Goal: Book appointment/travel/reservation

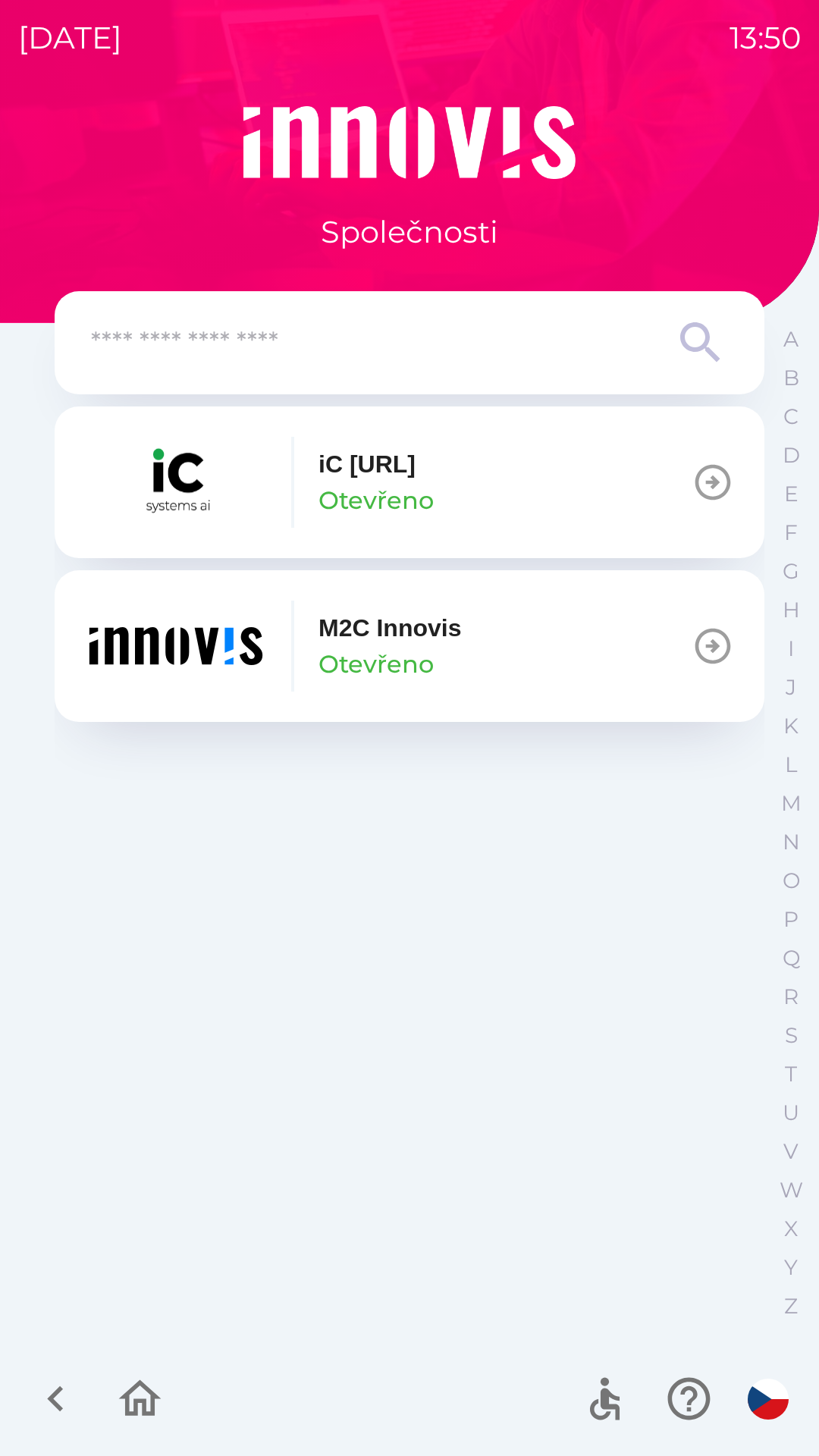
click at [617, 639] on button "M2C Innovis Otevřeno" at bounding box center [410, 646] width 709 height 151
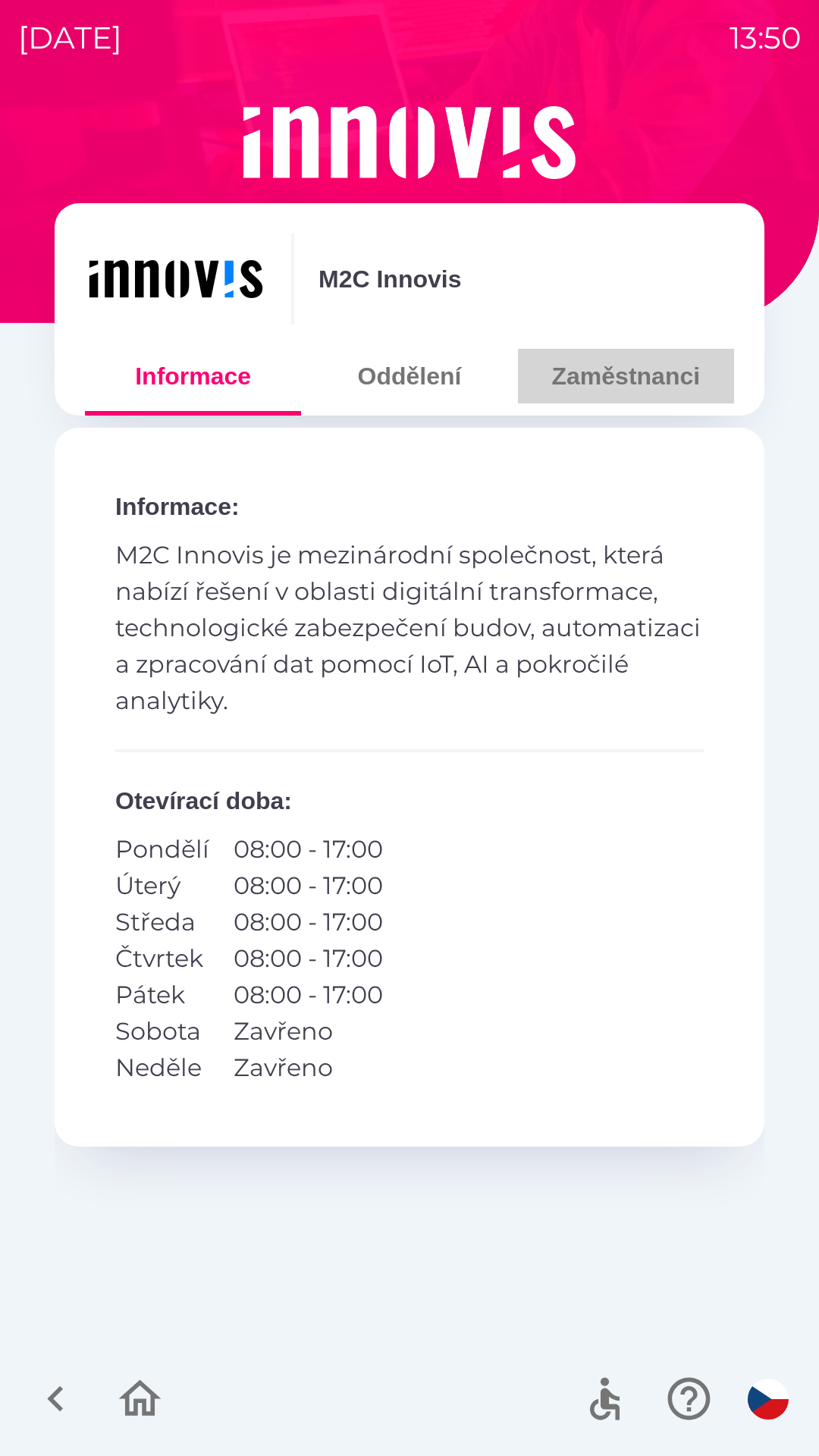
click at [606, 390] on button "Zaměstnanci" at bounding box center [626, 376] width 216 height 55
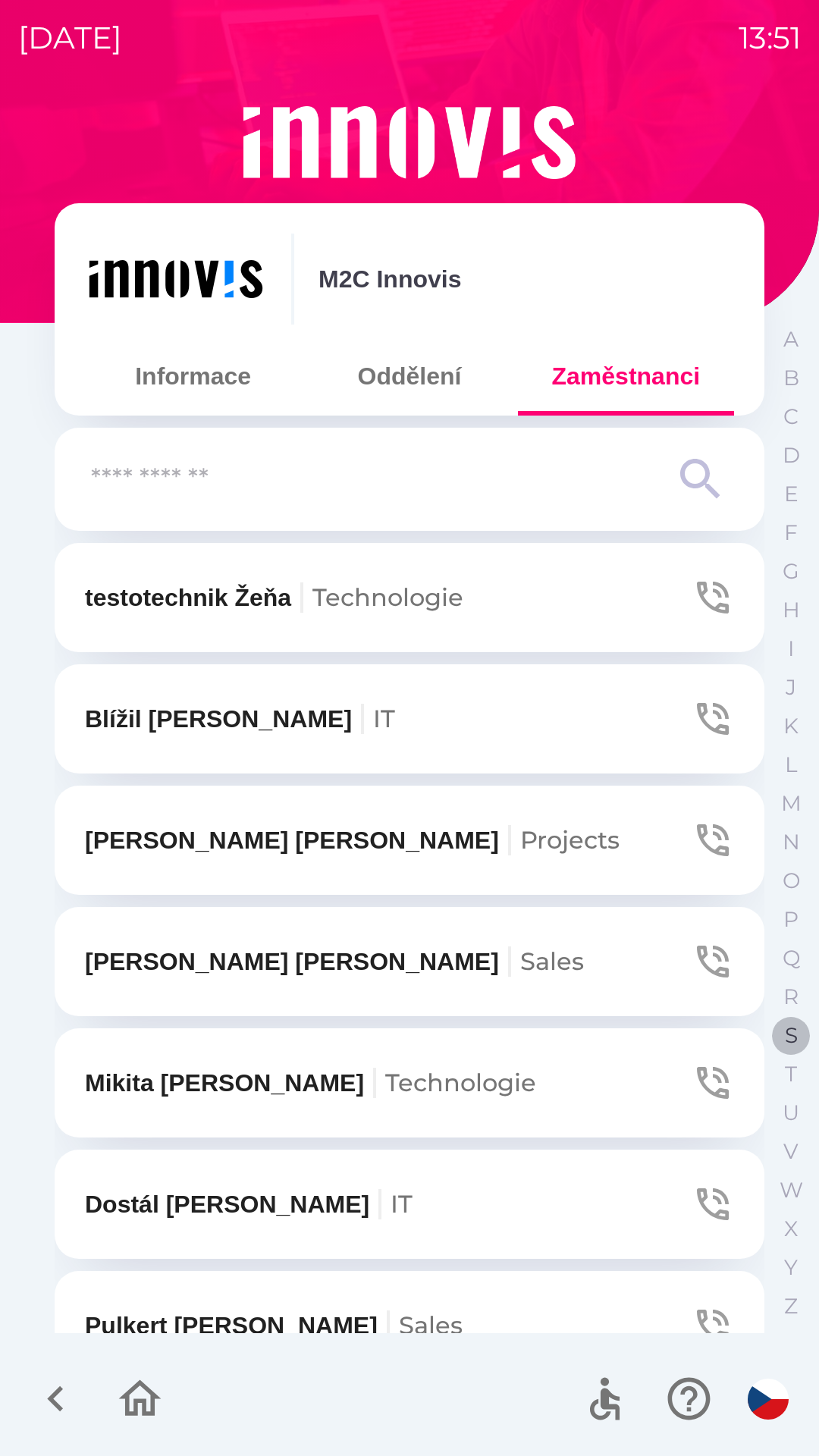
click at [787, 1026] on p "S" at bounding box center [791, 1035] width 13 height 27
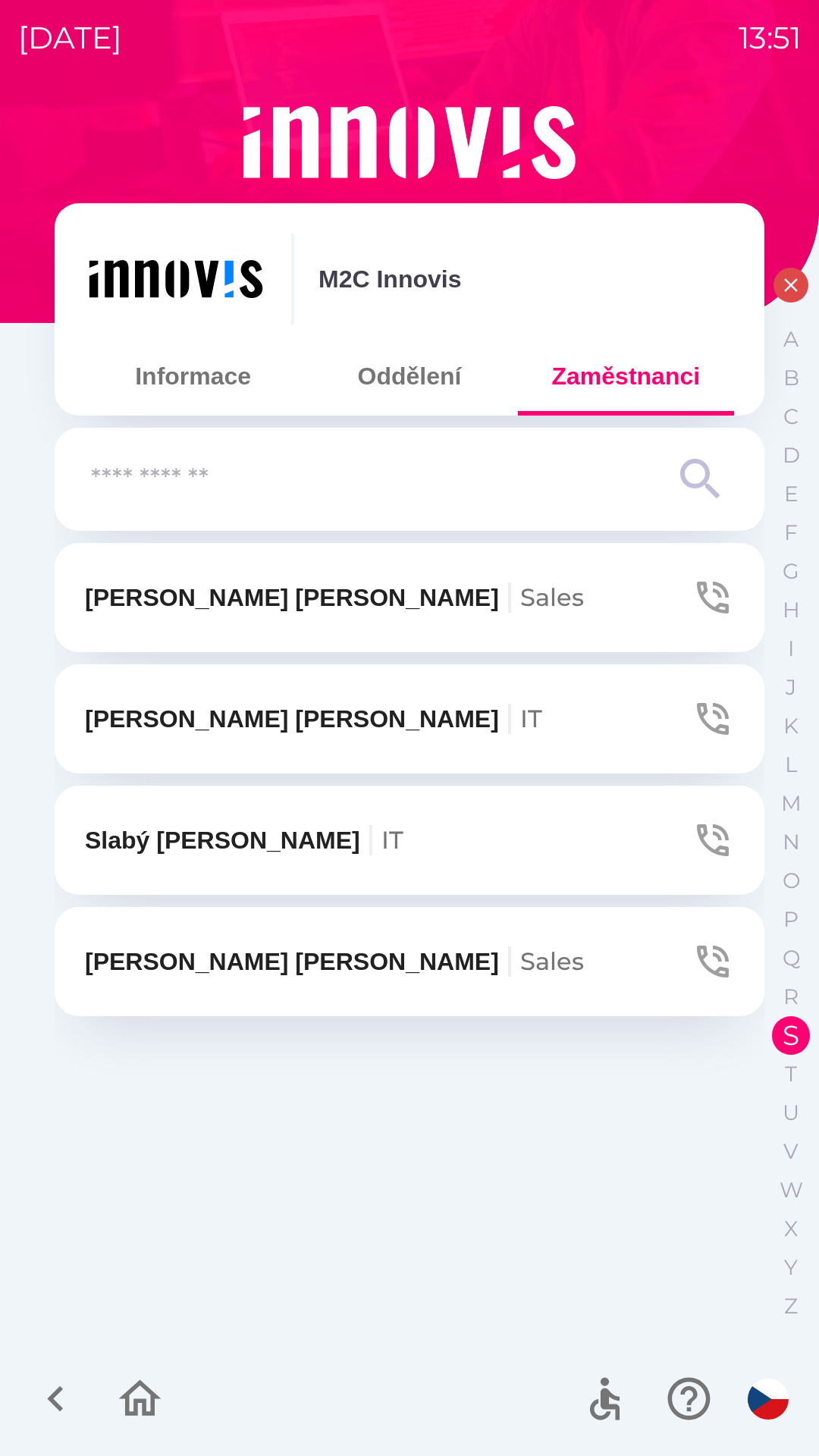
click at [136, 1393] on icon "button" at bounding box center [139, 1398] width 51 height 51
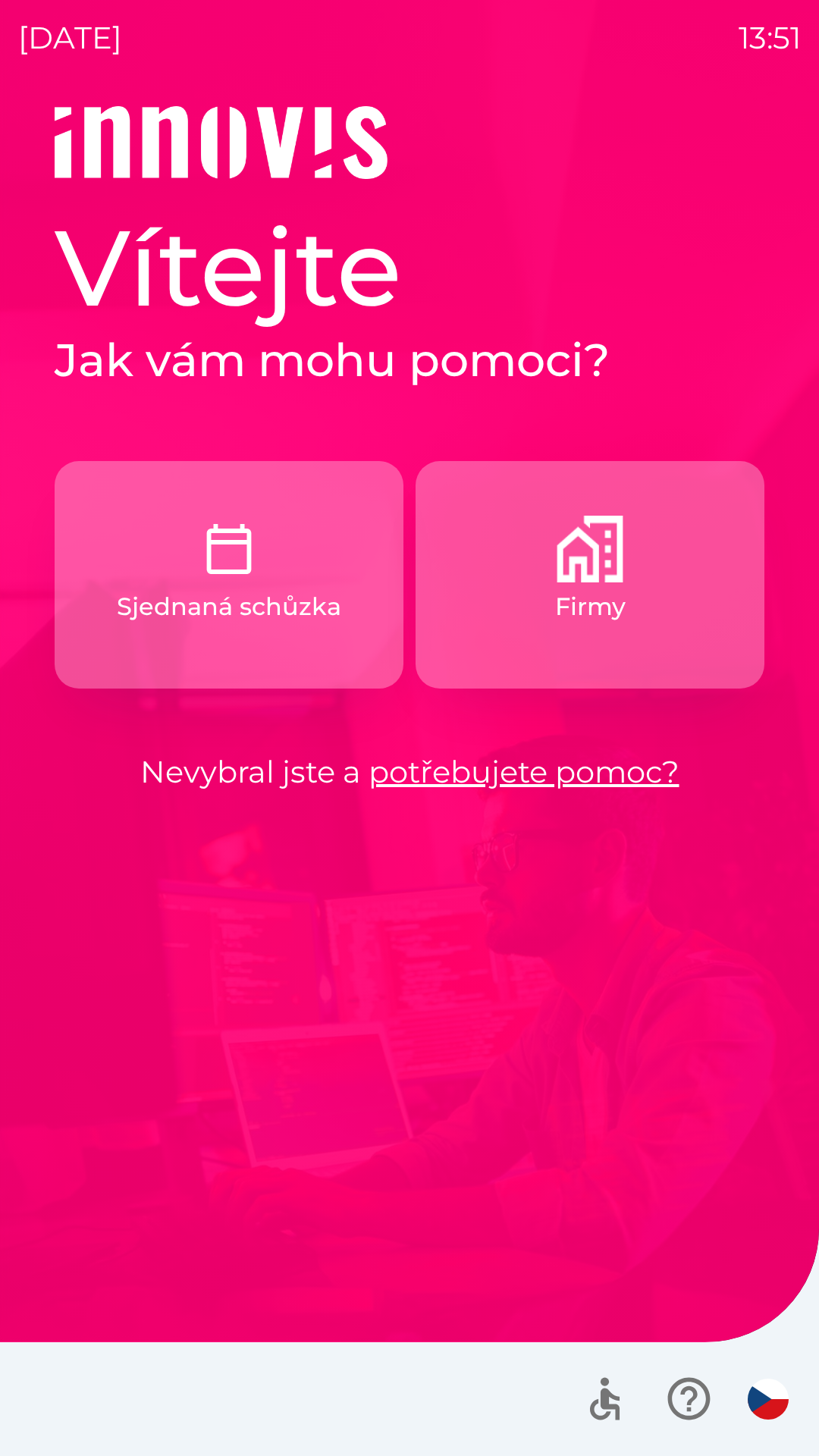
click at [766, 1405] on img "button" at bounding box center [767, 1398] width 41 height 41
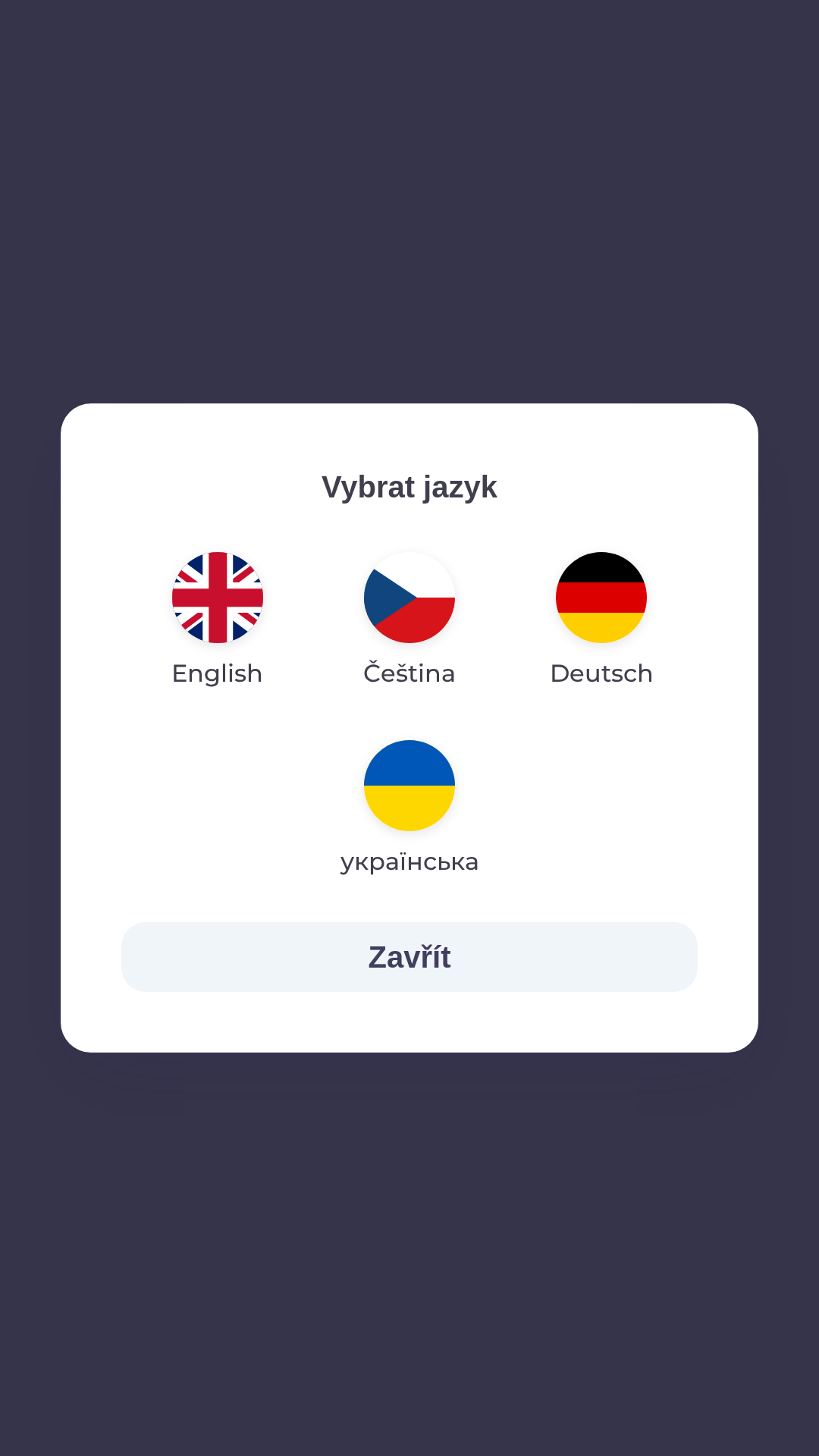
click at [227, 604] on img "button" at bounding box center [217, 597] width 91 height 91
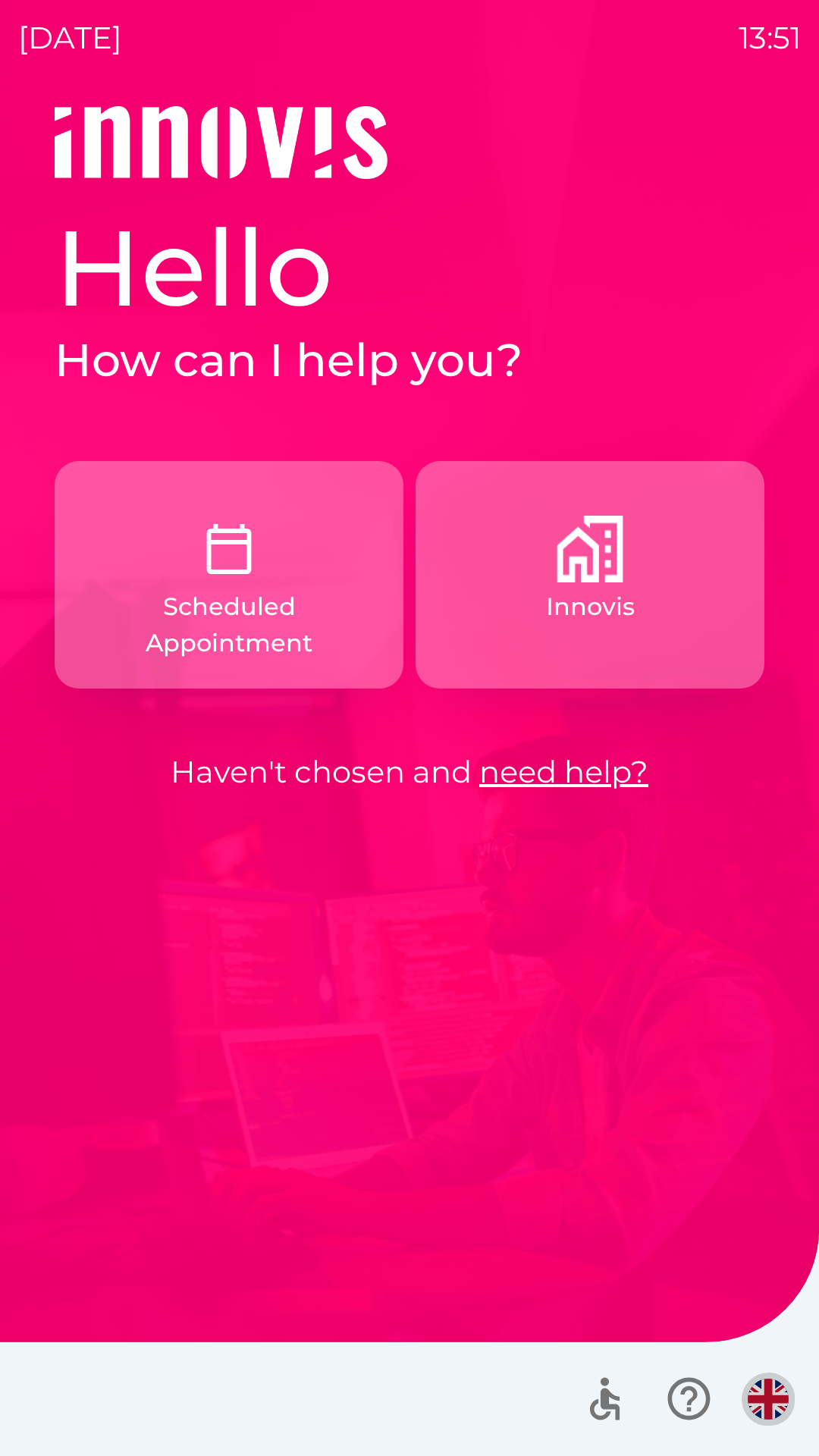
click at [772, 1396] on img "button" at bounding box center [767, 1398] width 41 height 41
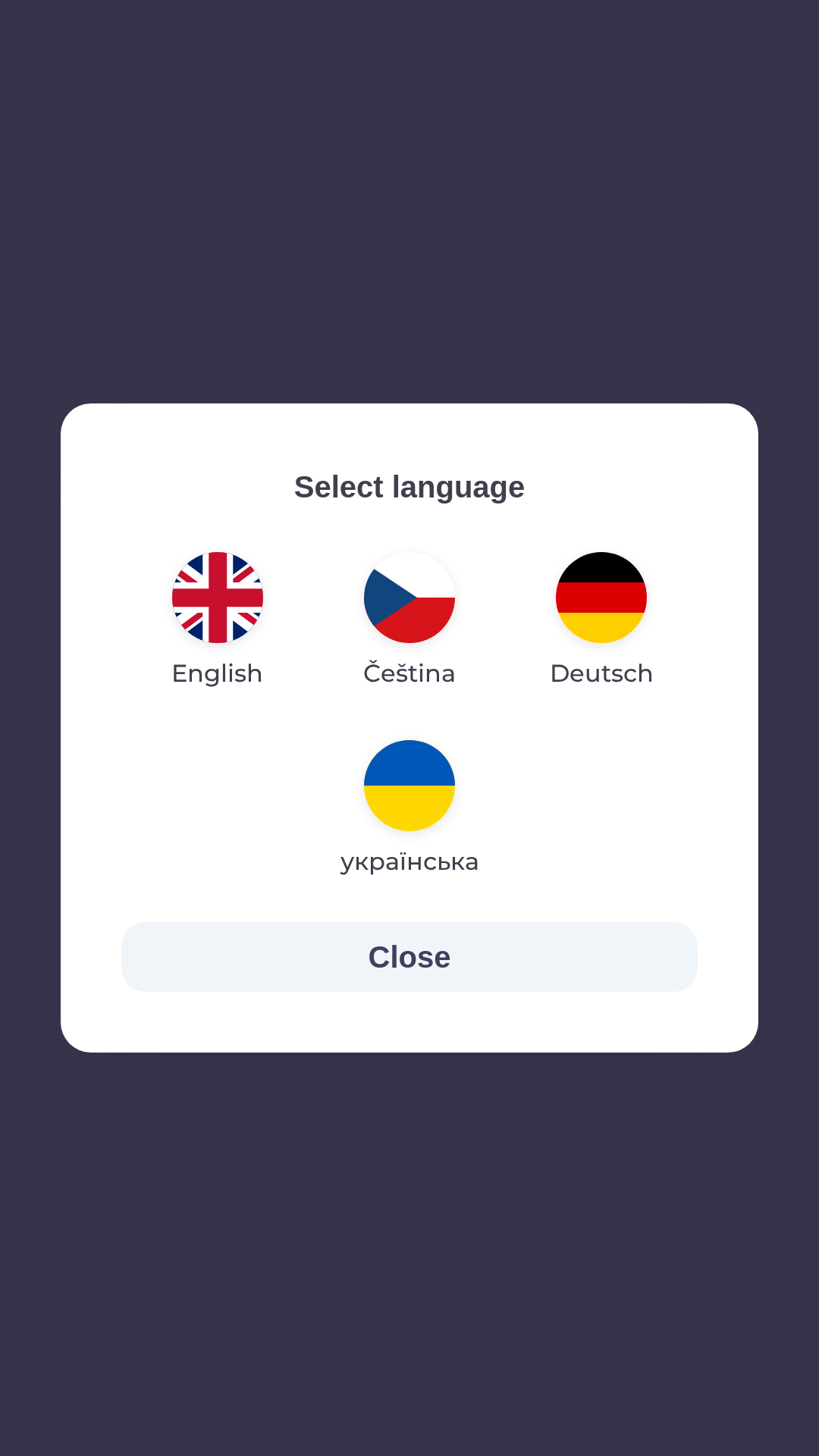
click at [419, 620] on img "button" at bounding box center [409, 597] width 91 height 91
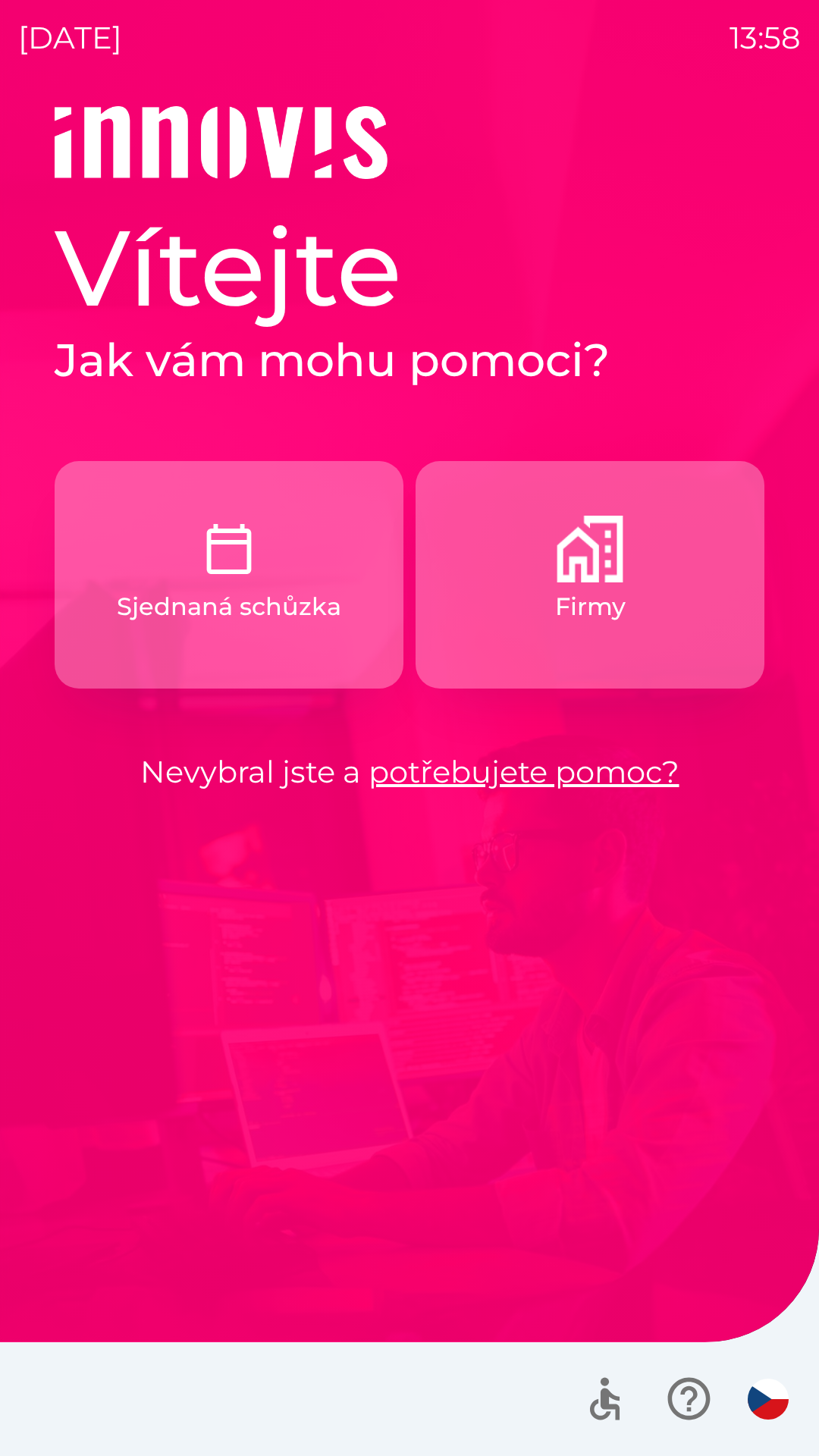
click at [598, 588] on button "Firmy" at bounding box center [590, 575] width 349 height 227
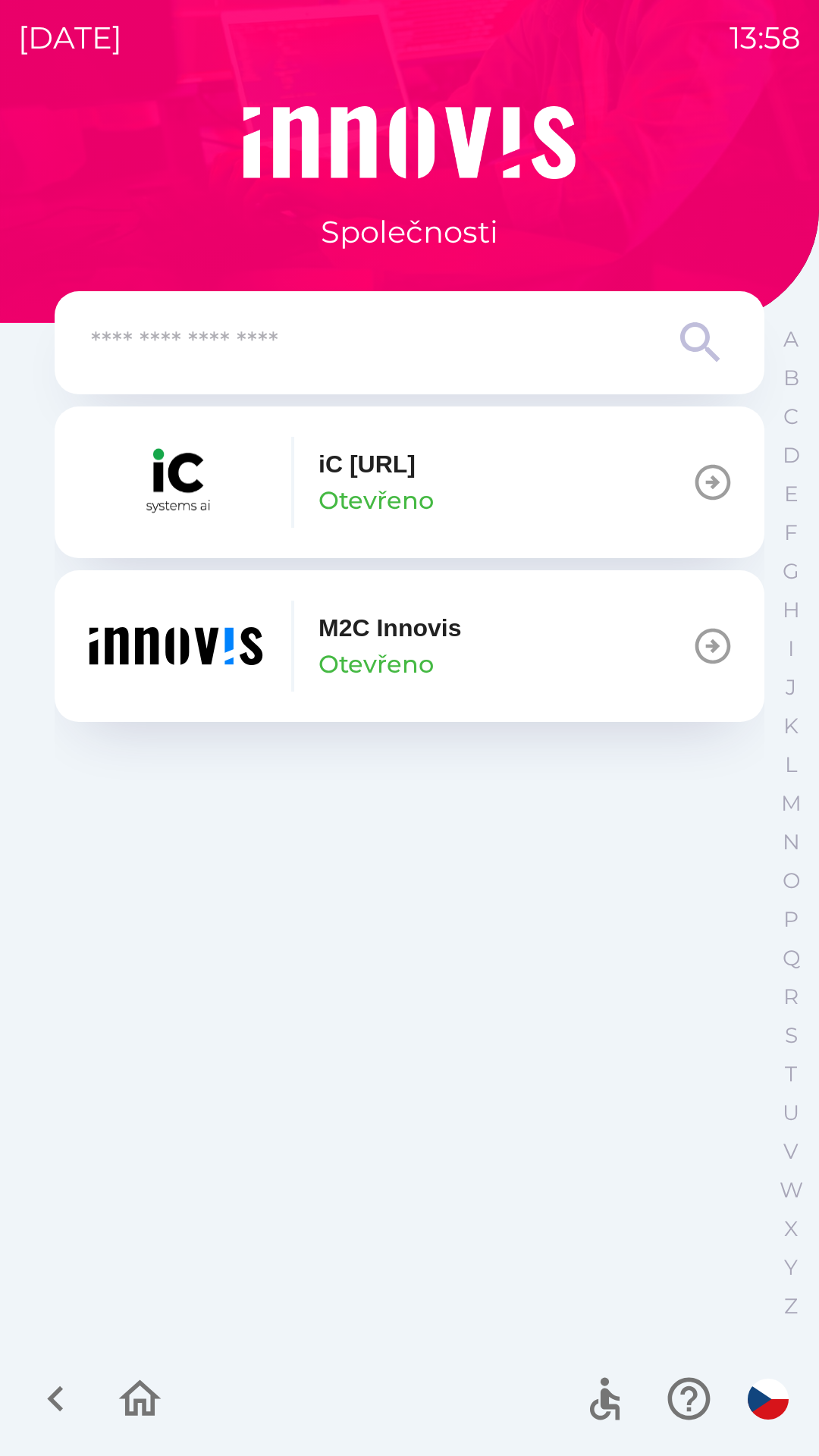
click at [550, 648] on button "M2C Innovis Otevřeno" at bounding box center [410, 646] width 709 height 151
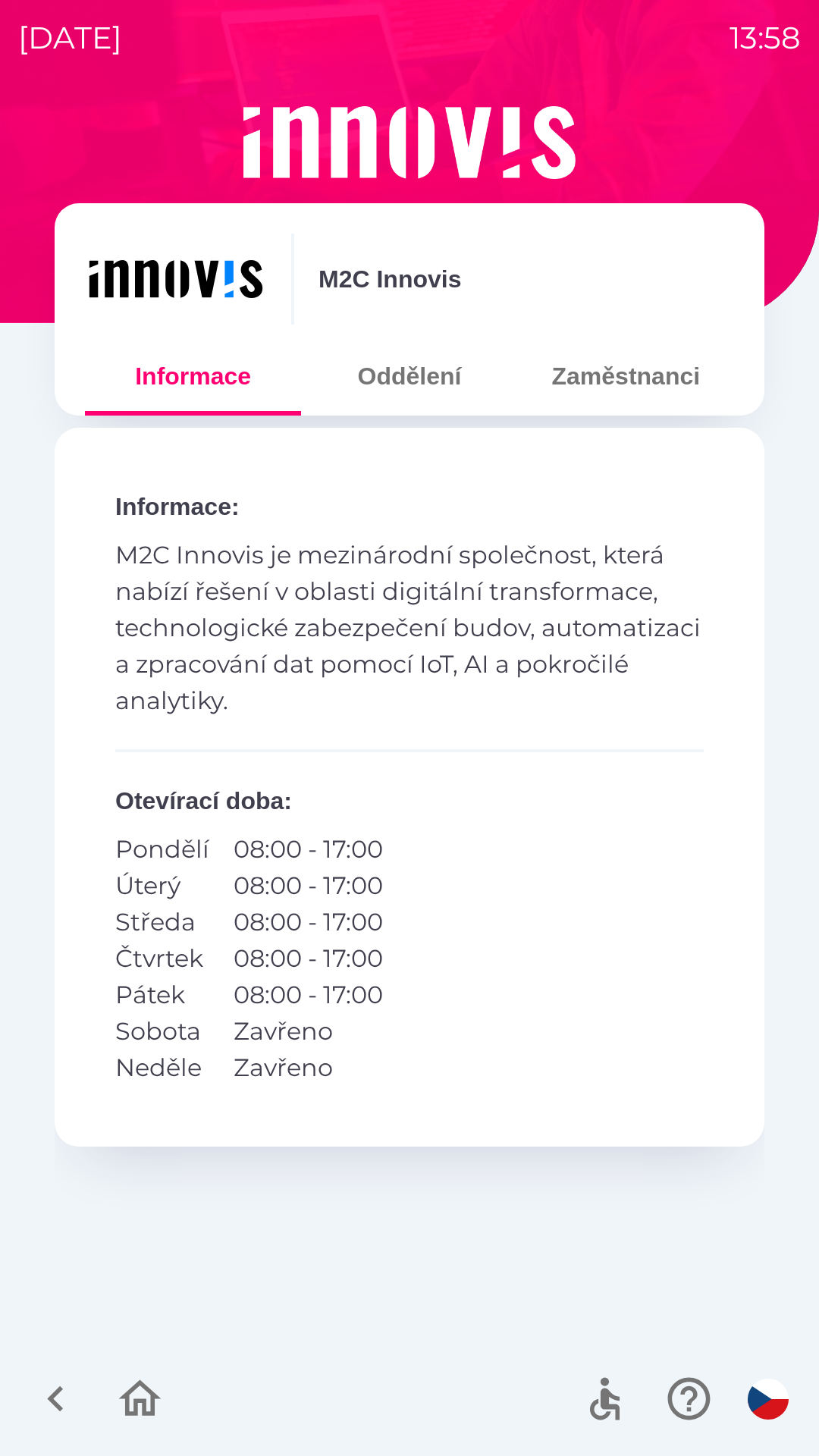
click at [614, 377] on button "Zaměstnanci" at bounding box center [626, 376] width 216 height 55
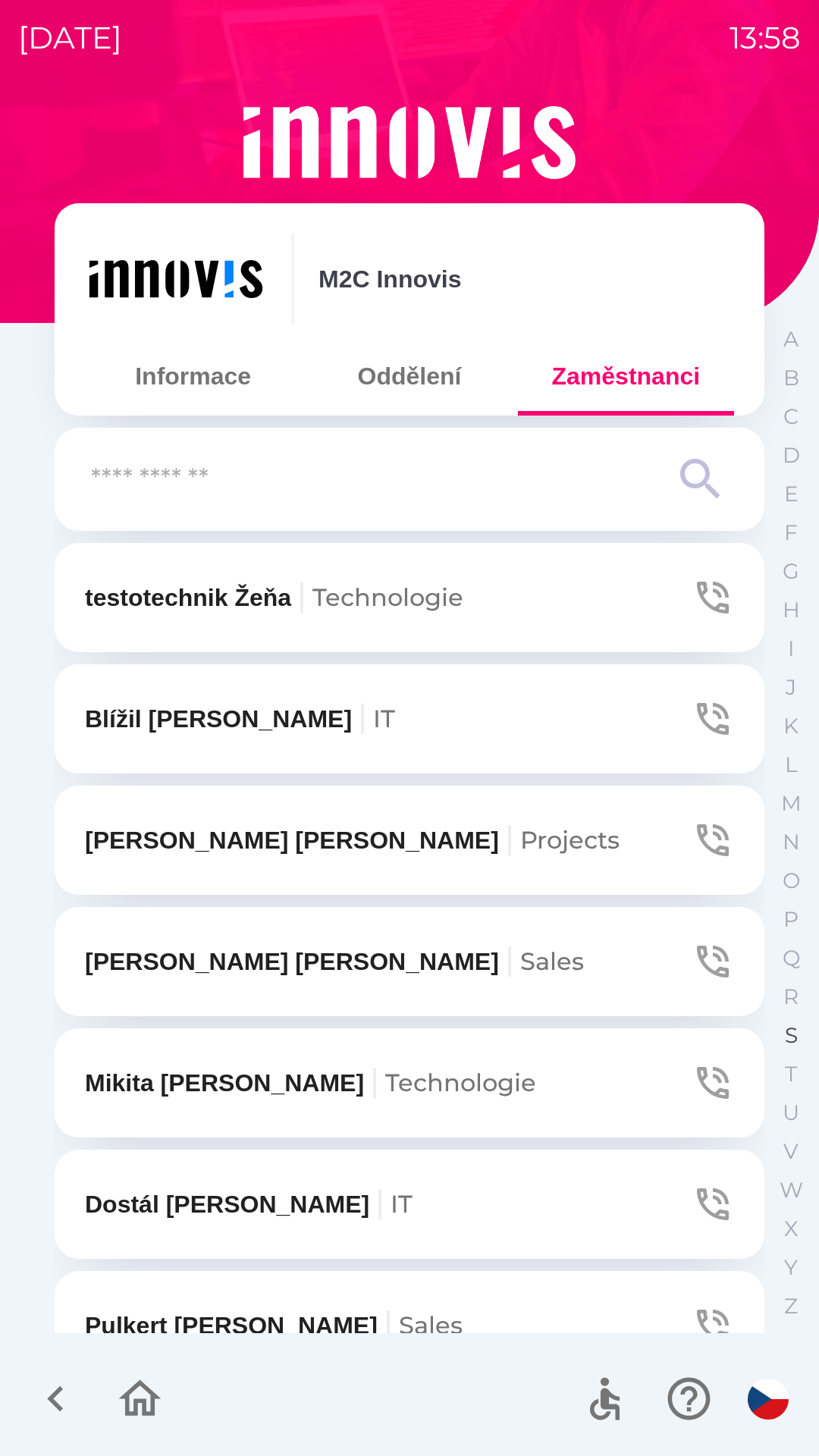
click at [785, 1033] on p "S" at bounding box center [791, 1035] width 13 height 27
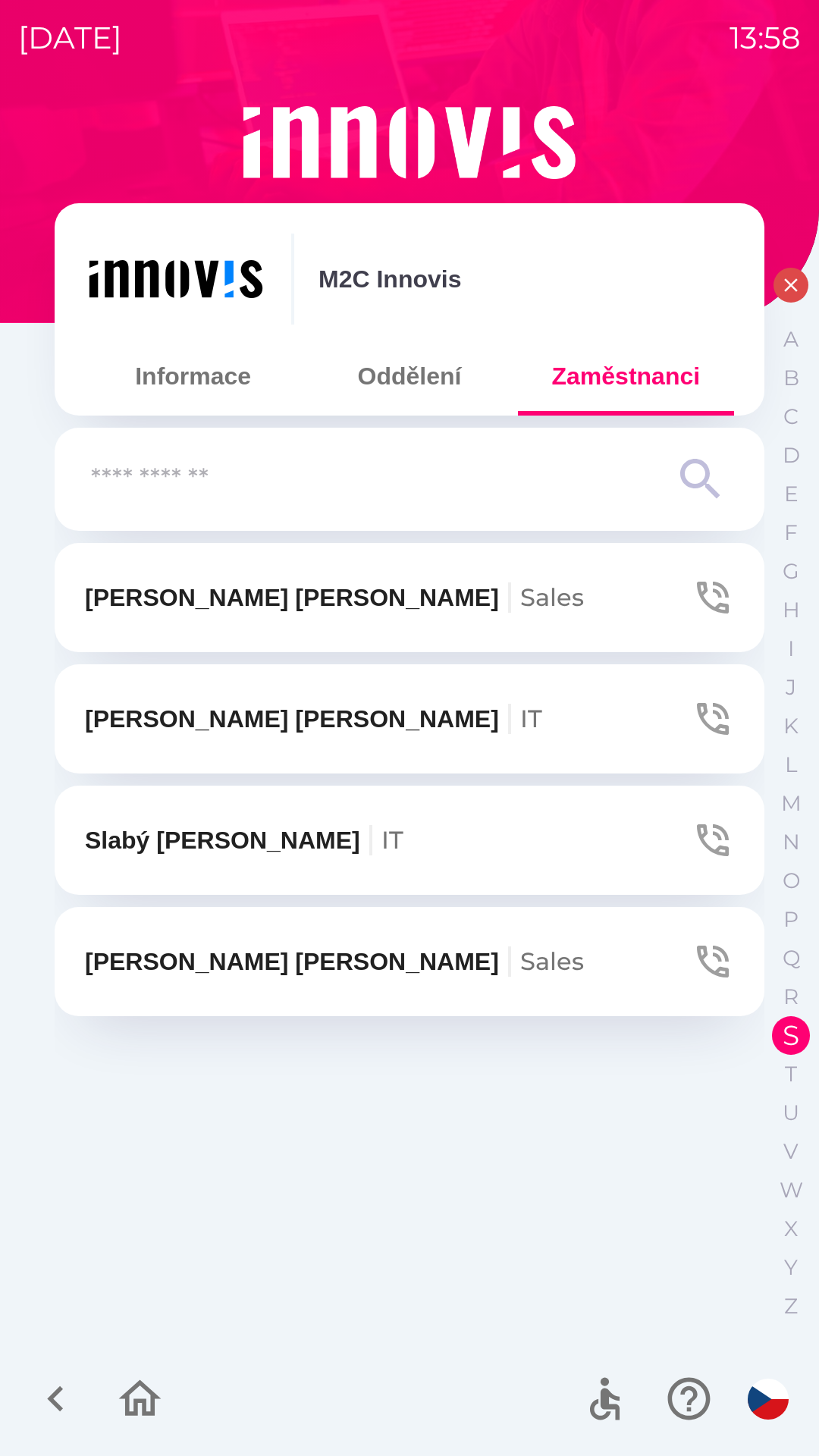
click at [410, 592] on button "[PERSON_NAME]" at bounding box center [410, 598] width 709 height 110
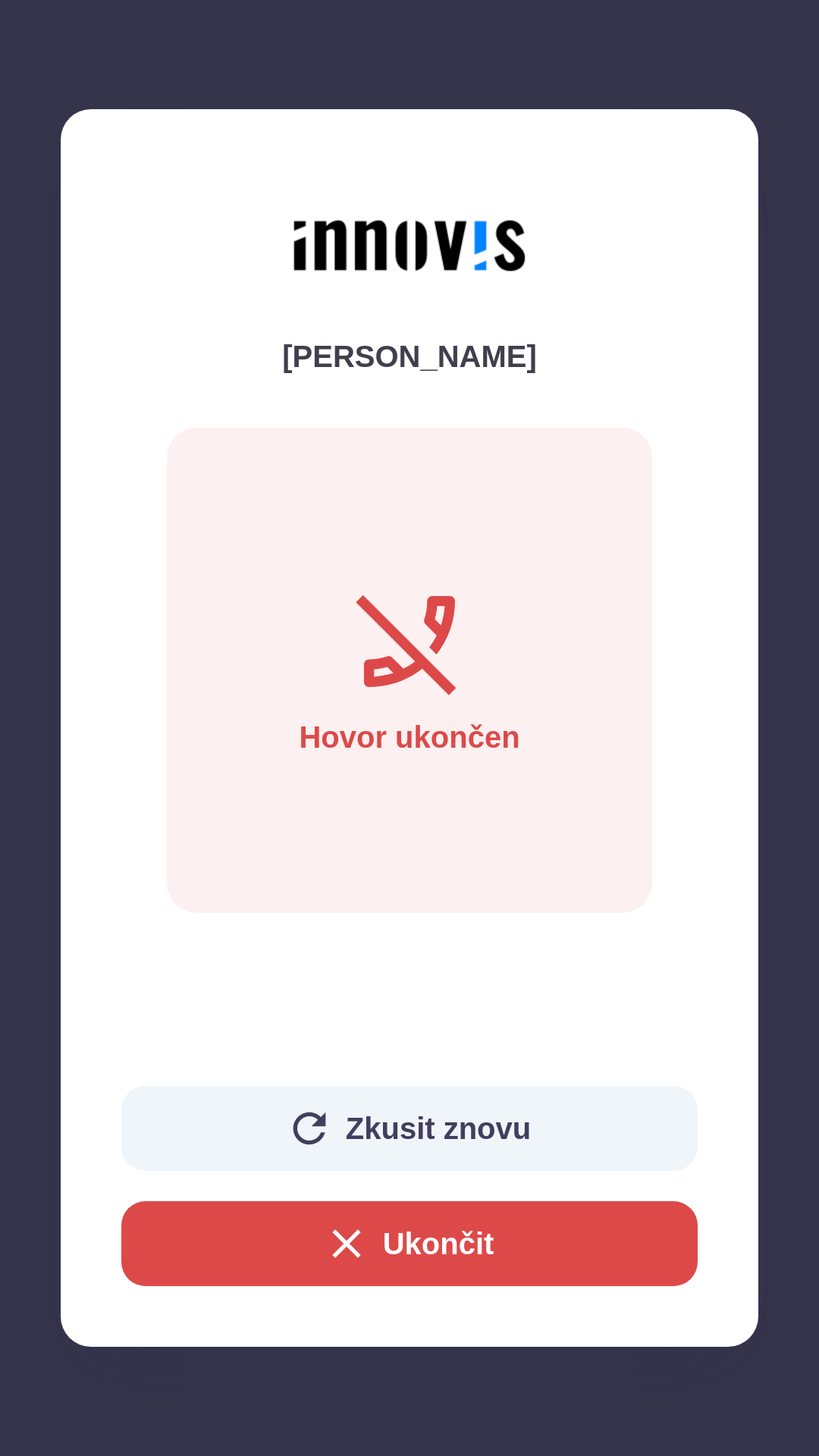
click at [495, 1257] on button "Ukončit" at bounding box center [410, 1243] width 576 height 85
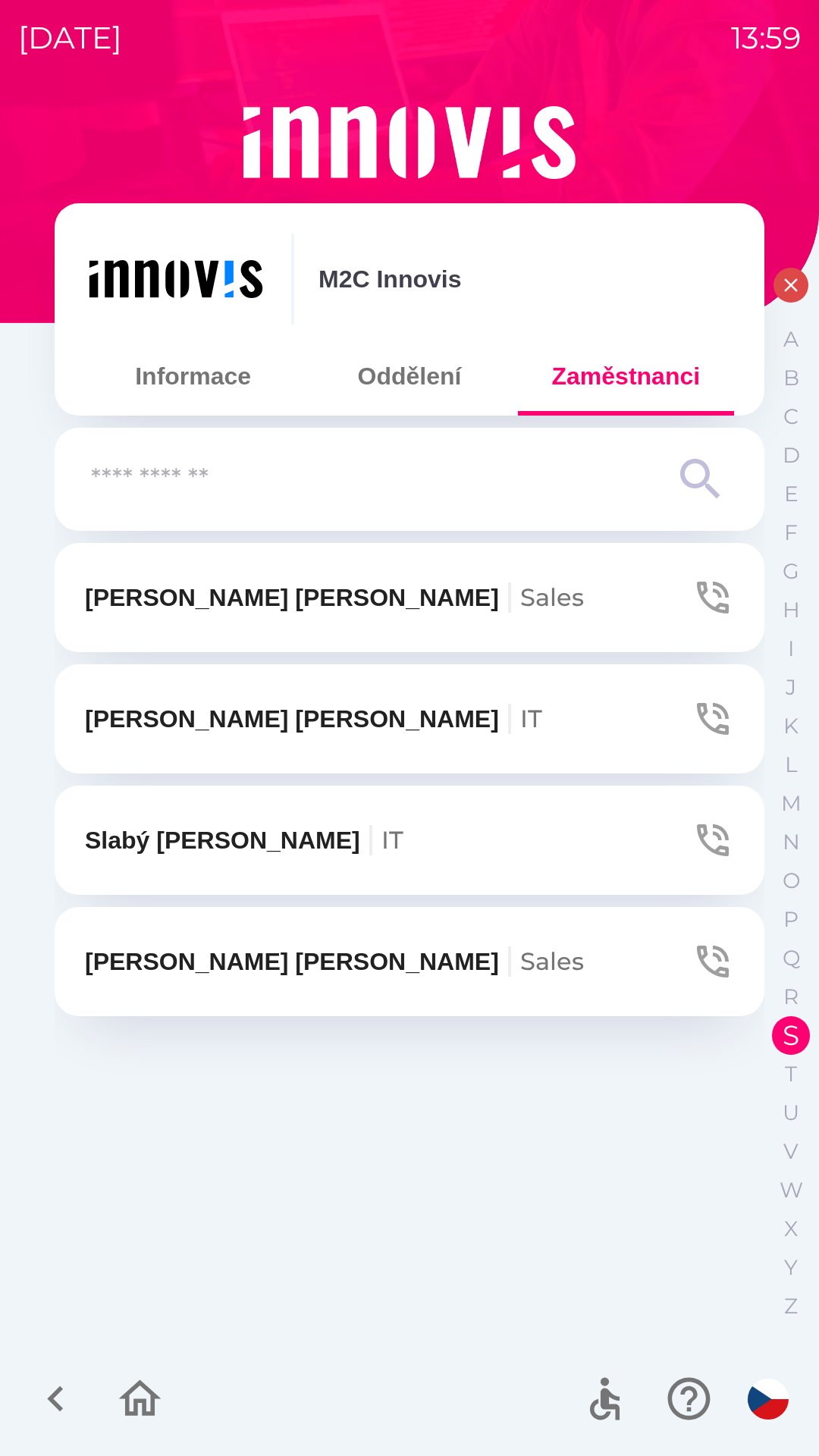
click at [678, 1429] on button "button" at bounding box center [688, 1398] width 63 height 63
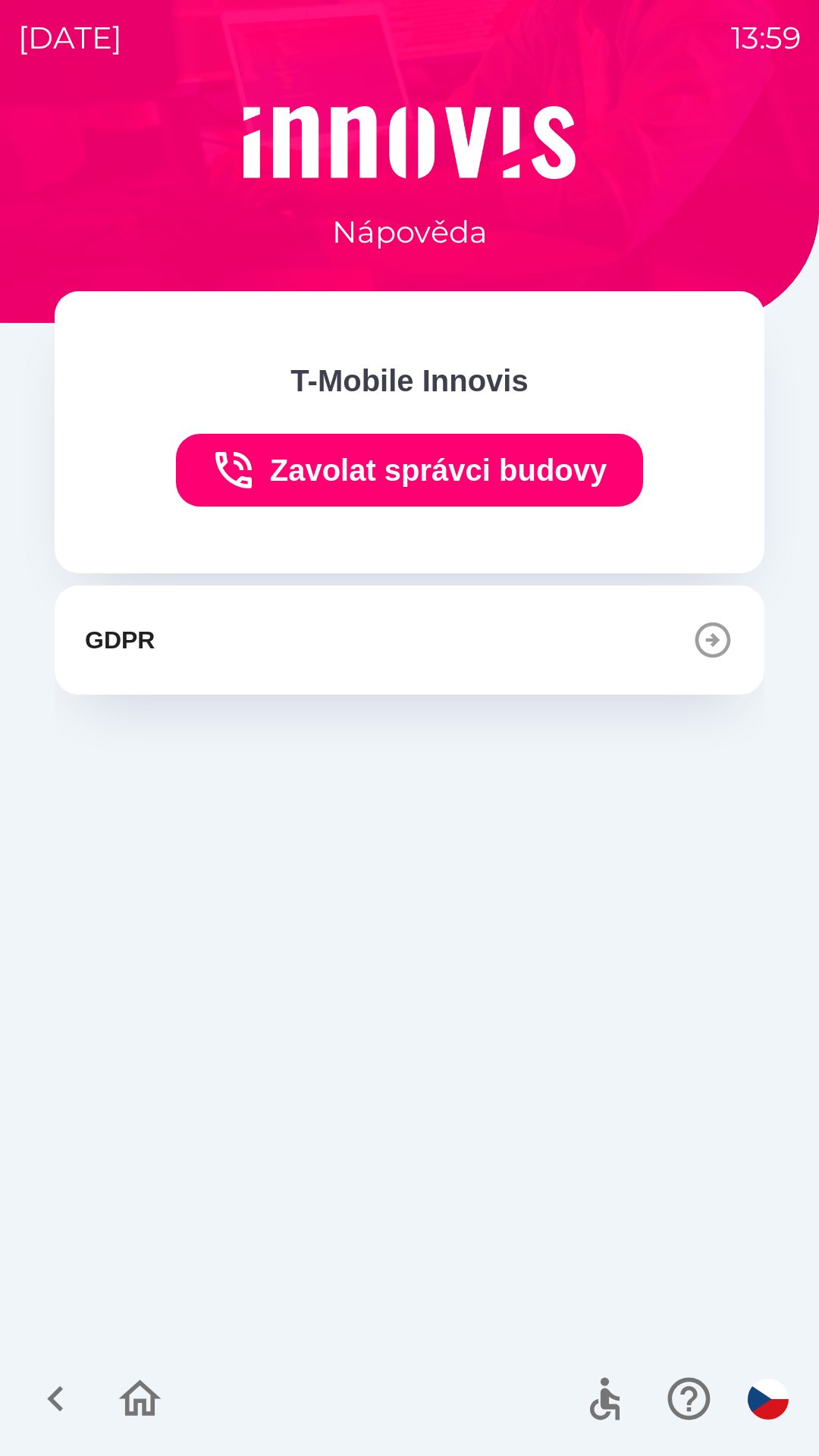
click at [151, 1396] on icon "button" at bounding box center [139, 1398] width 43 height 37
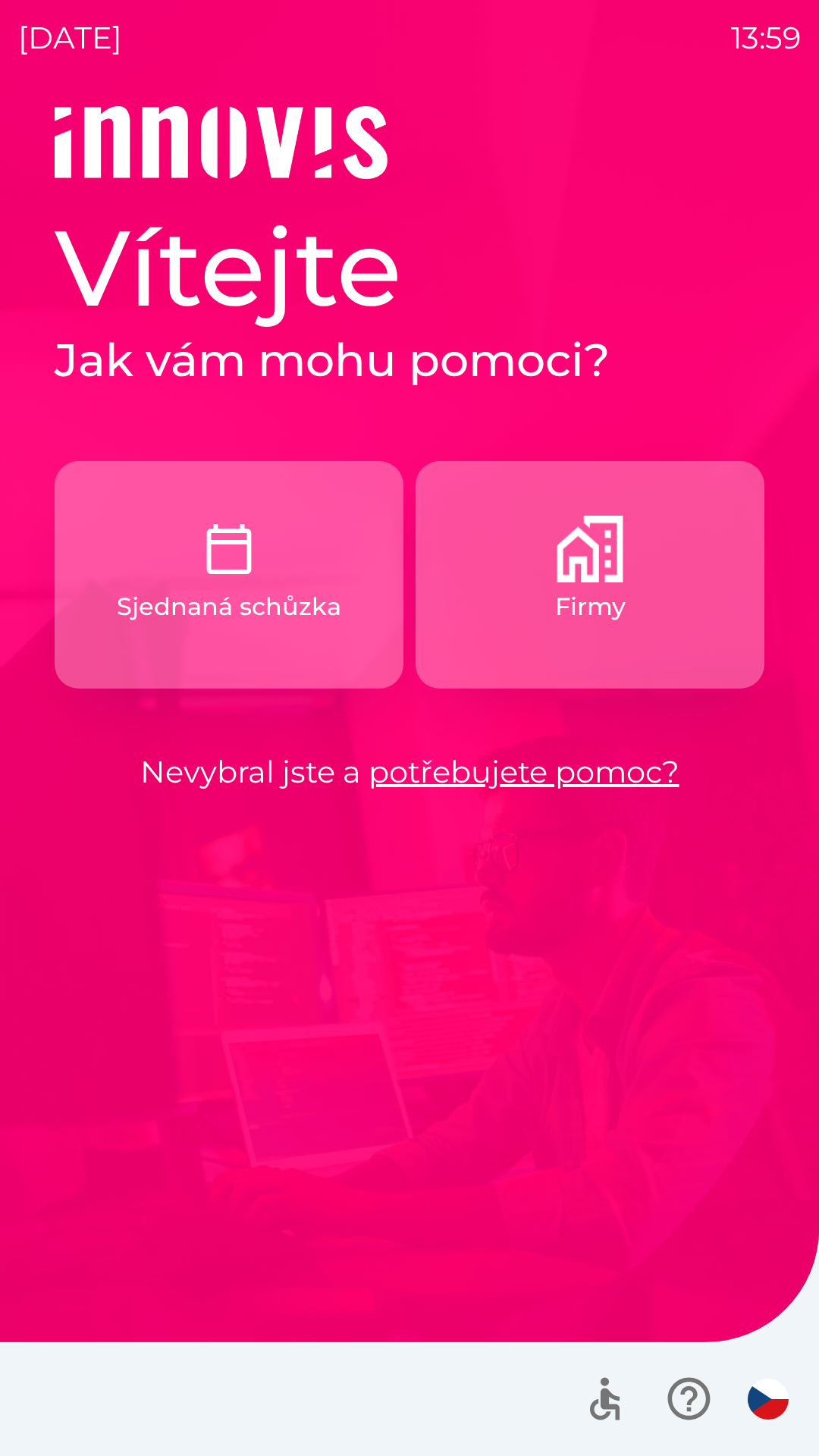
click at [569, 645] on button "Firmy" at bounding box center [590, 575] width 349 height 227
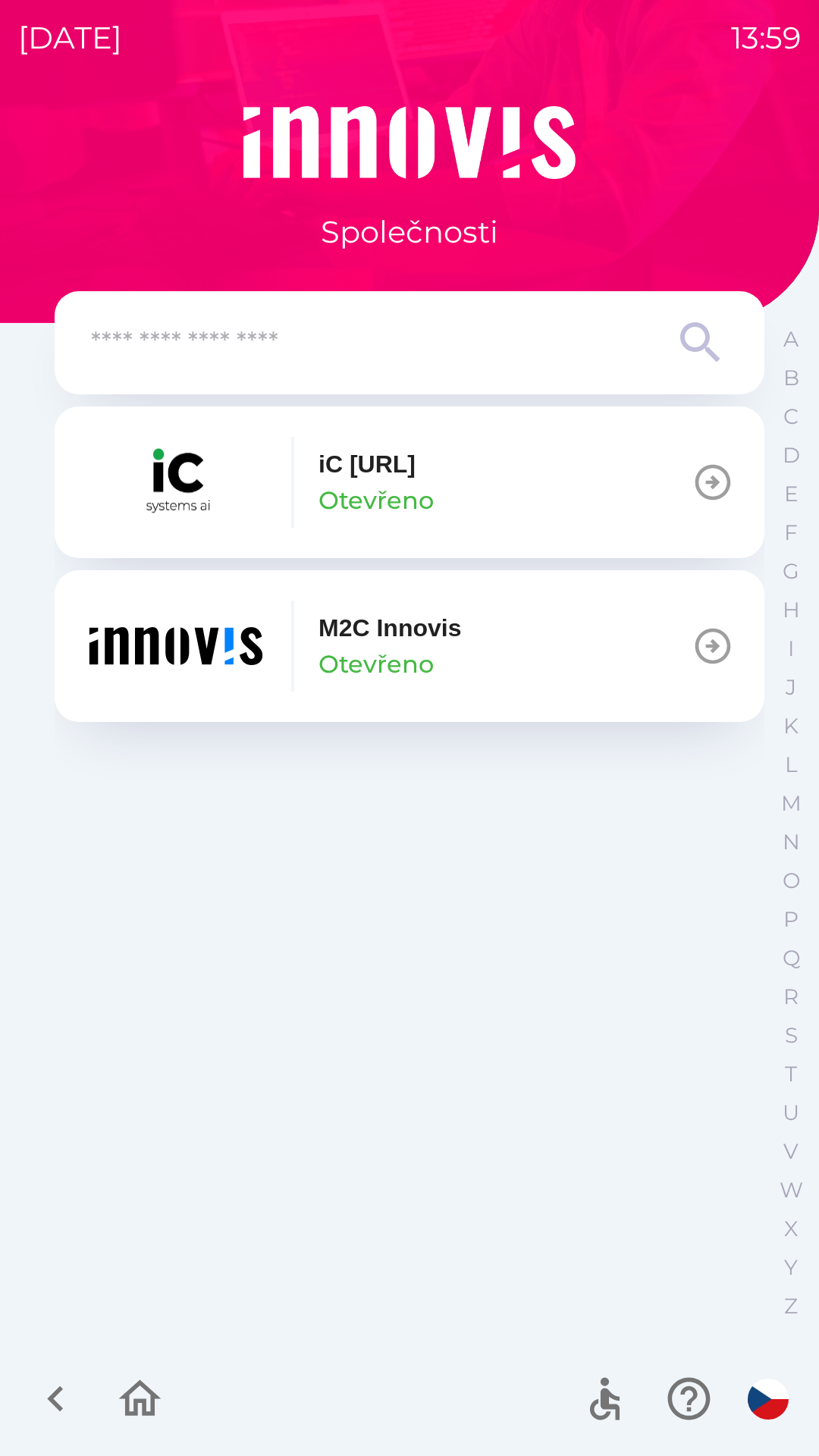
click at [397, 655] on p "Otevřeno" at bounding box center [377, 664] width 116 height 37
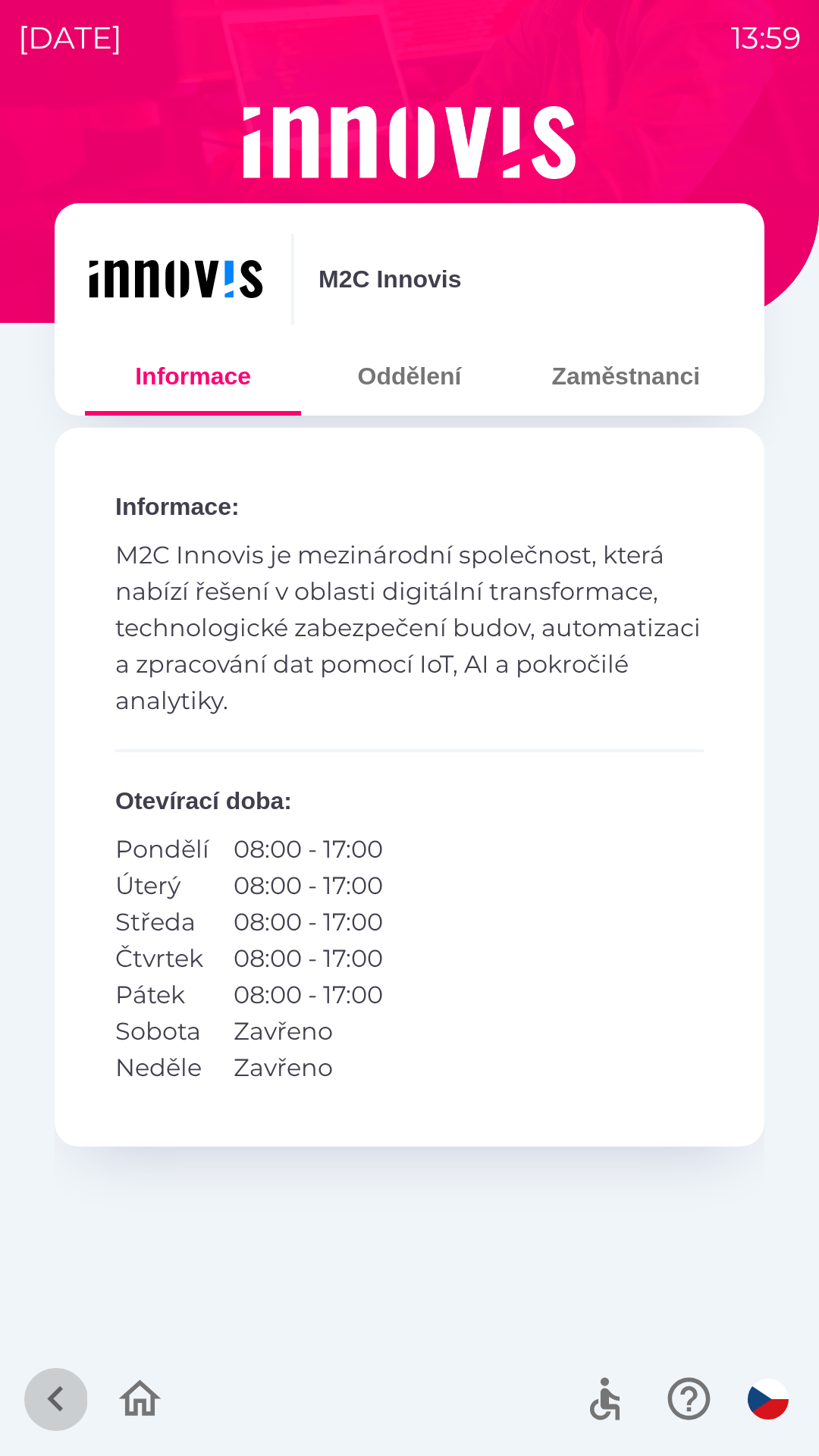
click at [61, 1378] on icon "button" at bounding box center [55, 1398] width 51 height 51
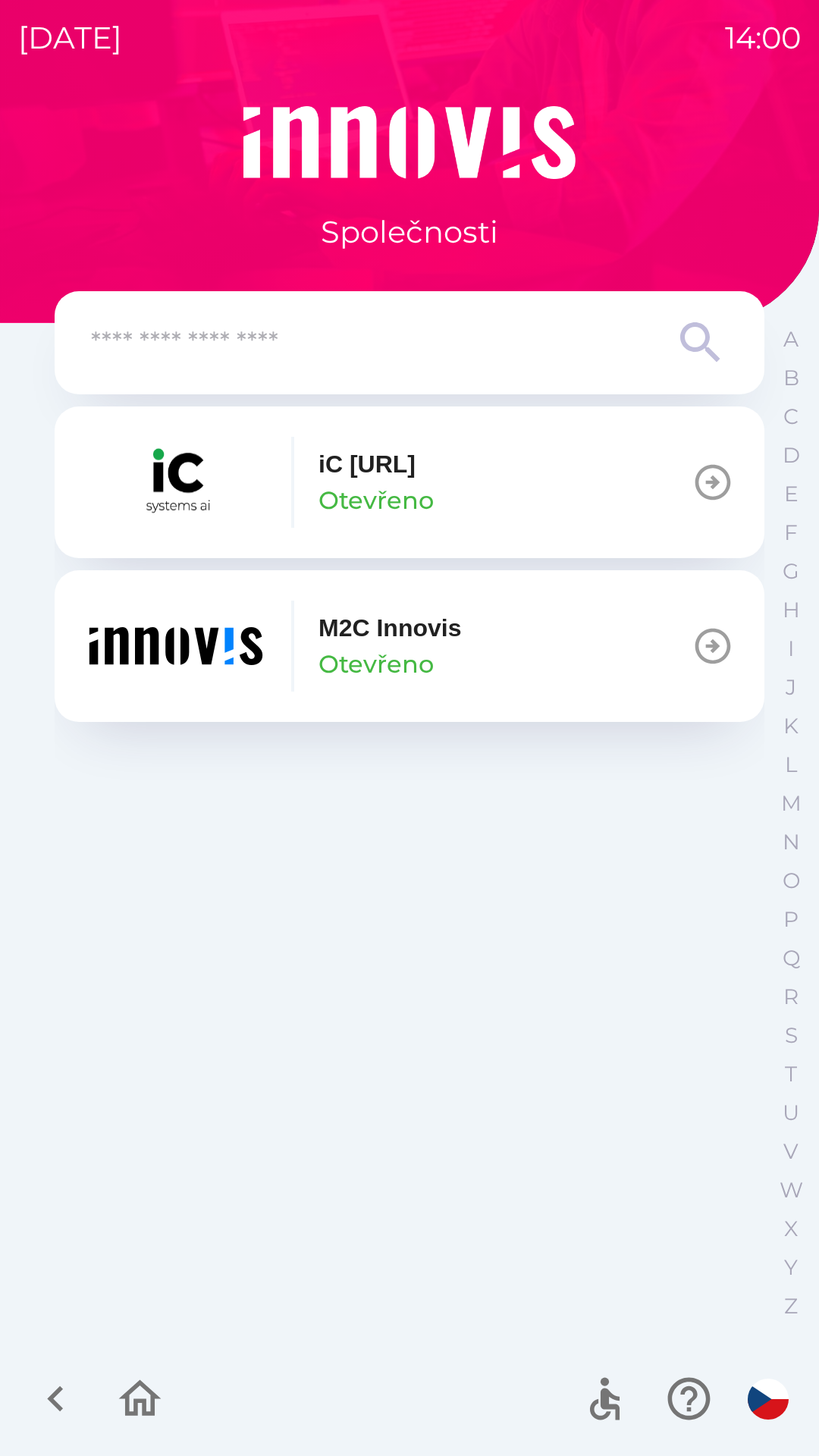
click at [573, 511] on button "iC [URL] Otevřeno" at bounding box center [410, 482] width 709 height 151
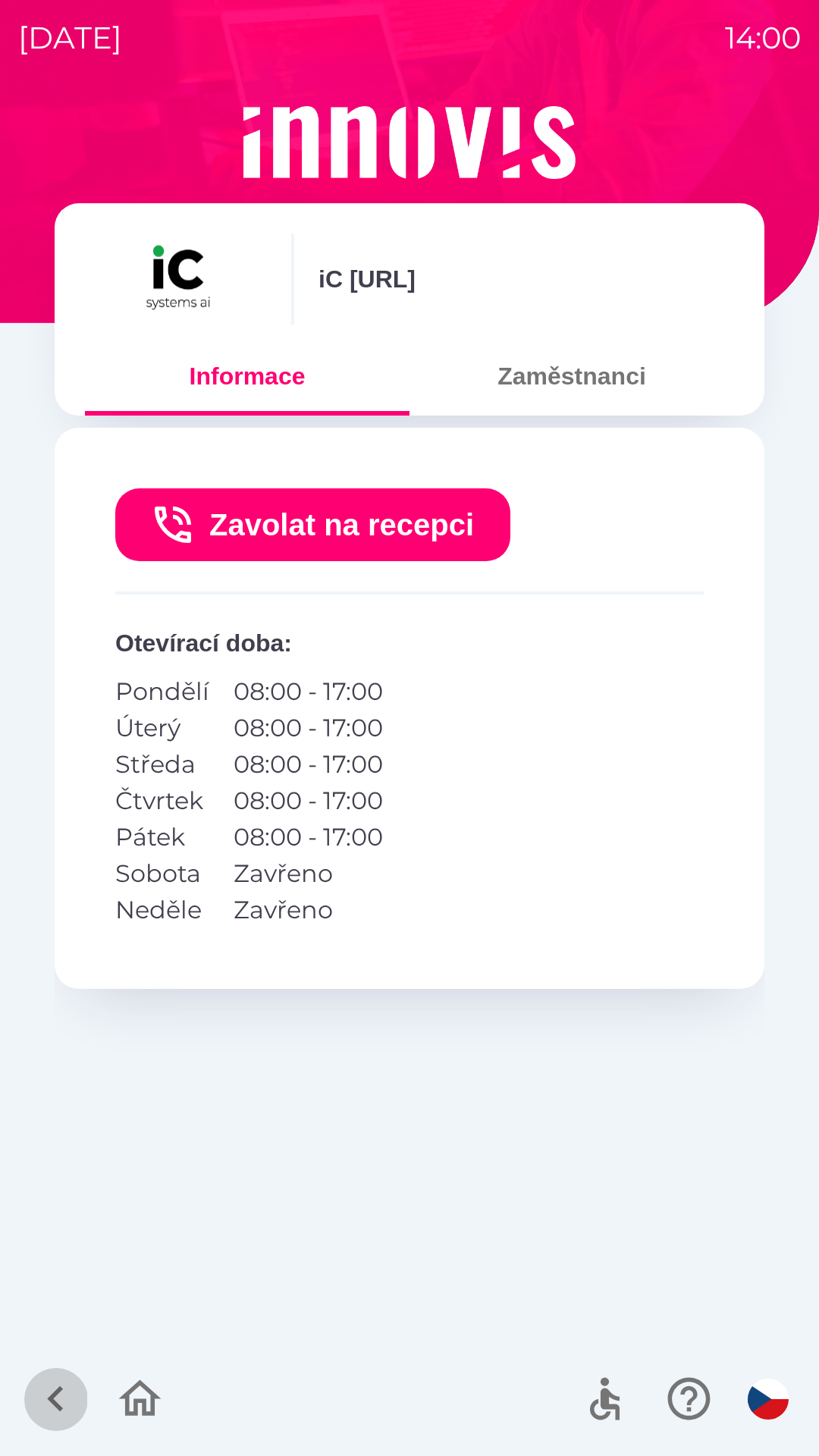
click at [77, 1378] on icon "button" at bounding box center [55, 1398] width 51 height 51
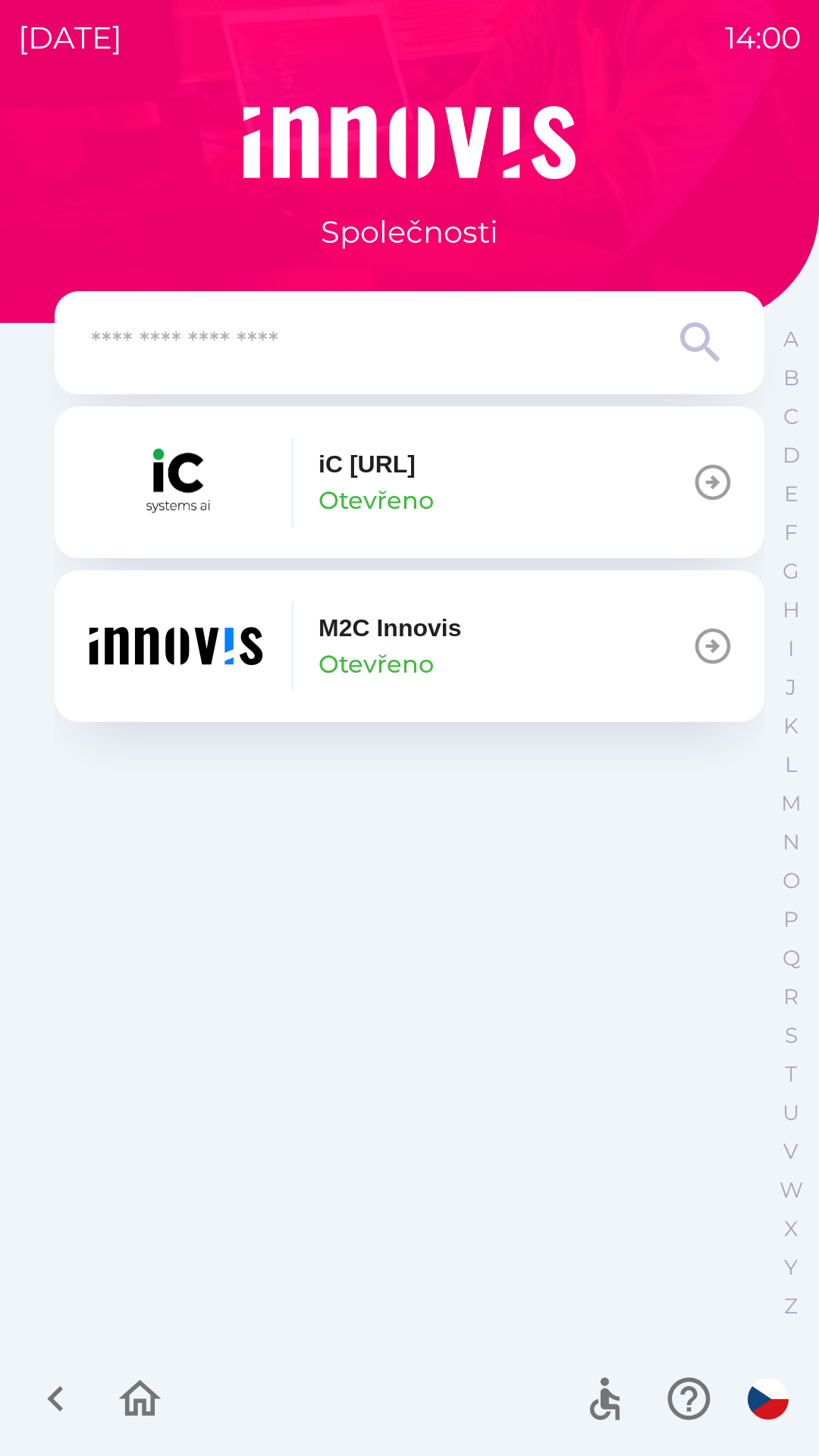
click at [411, 692] on button "M2C Innovis Otevřeno" at bounding box center [410, 646] width 709 height 151
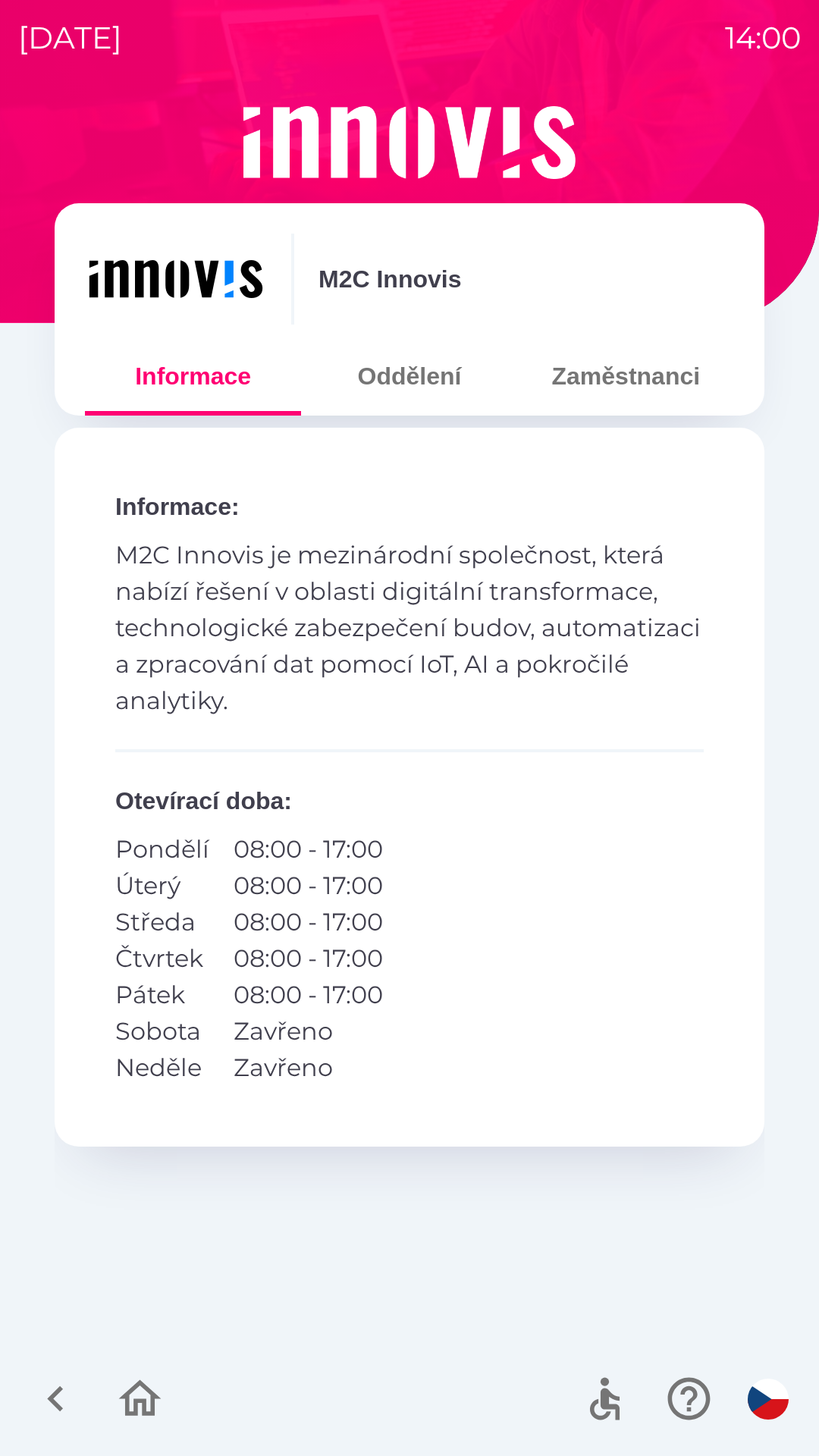
click at [595, 392] on button "Zaměstnanci" at bounding box center [626, 376] width 216 height 55
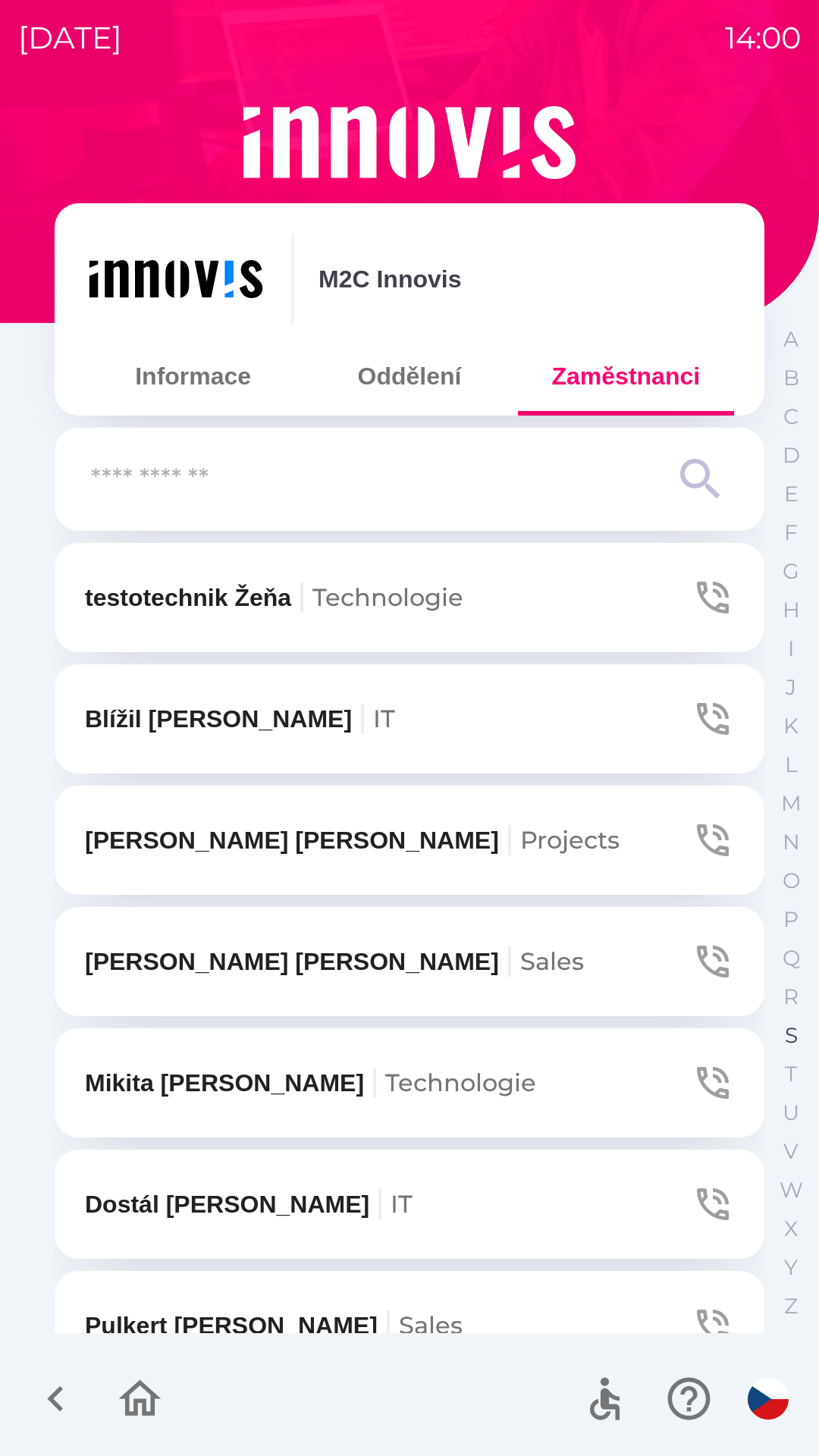
click at [786, 1037] on p "S" at bounding box center [791, 1035] width 13 height 27
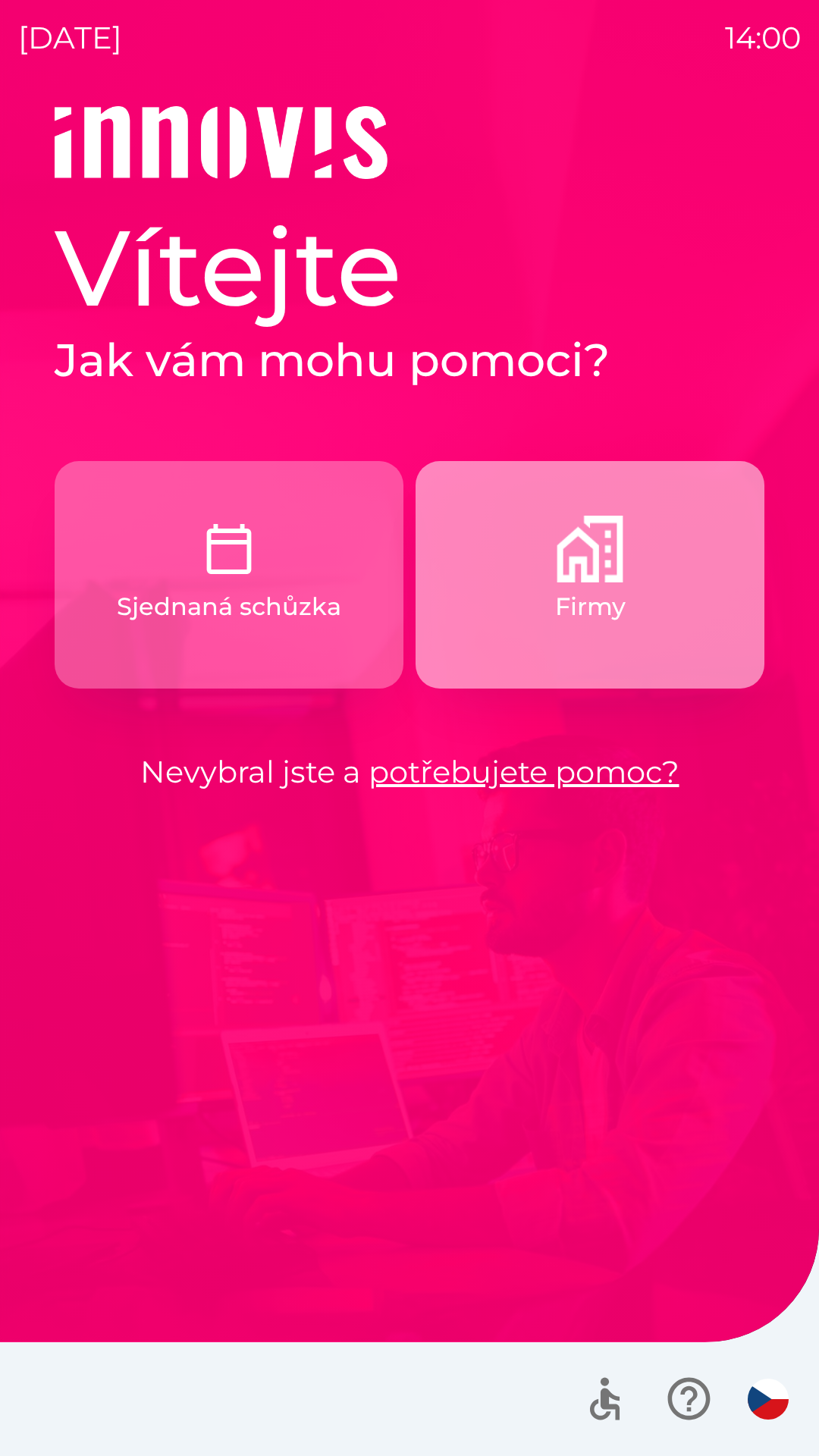
click at [571, 587] on button "Firmy" at bounding box center [590, 575] width 349 height 227
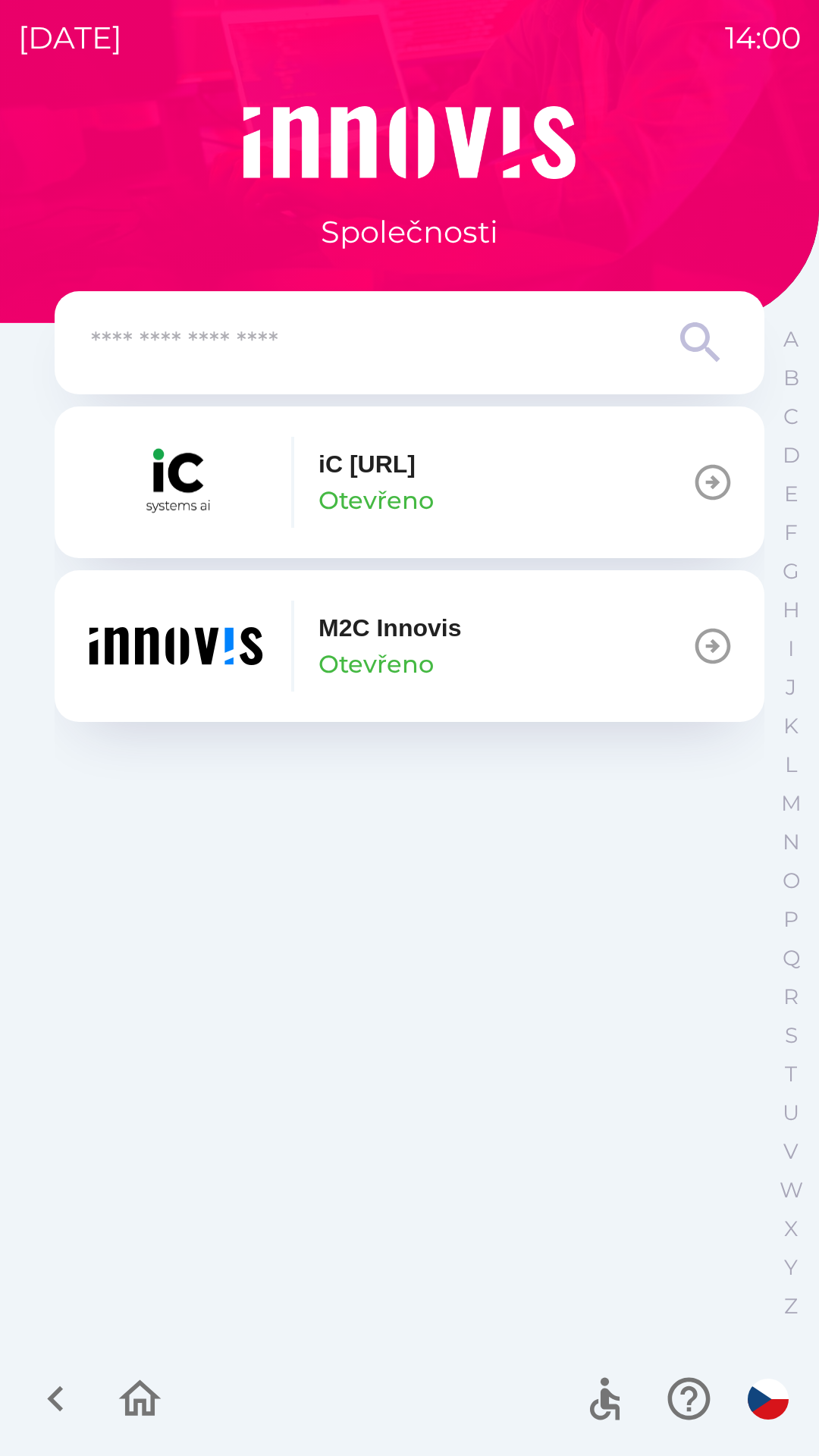
click at [711, 639] on icon "button" at bounding box center [712, 646] width 43 height 43
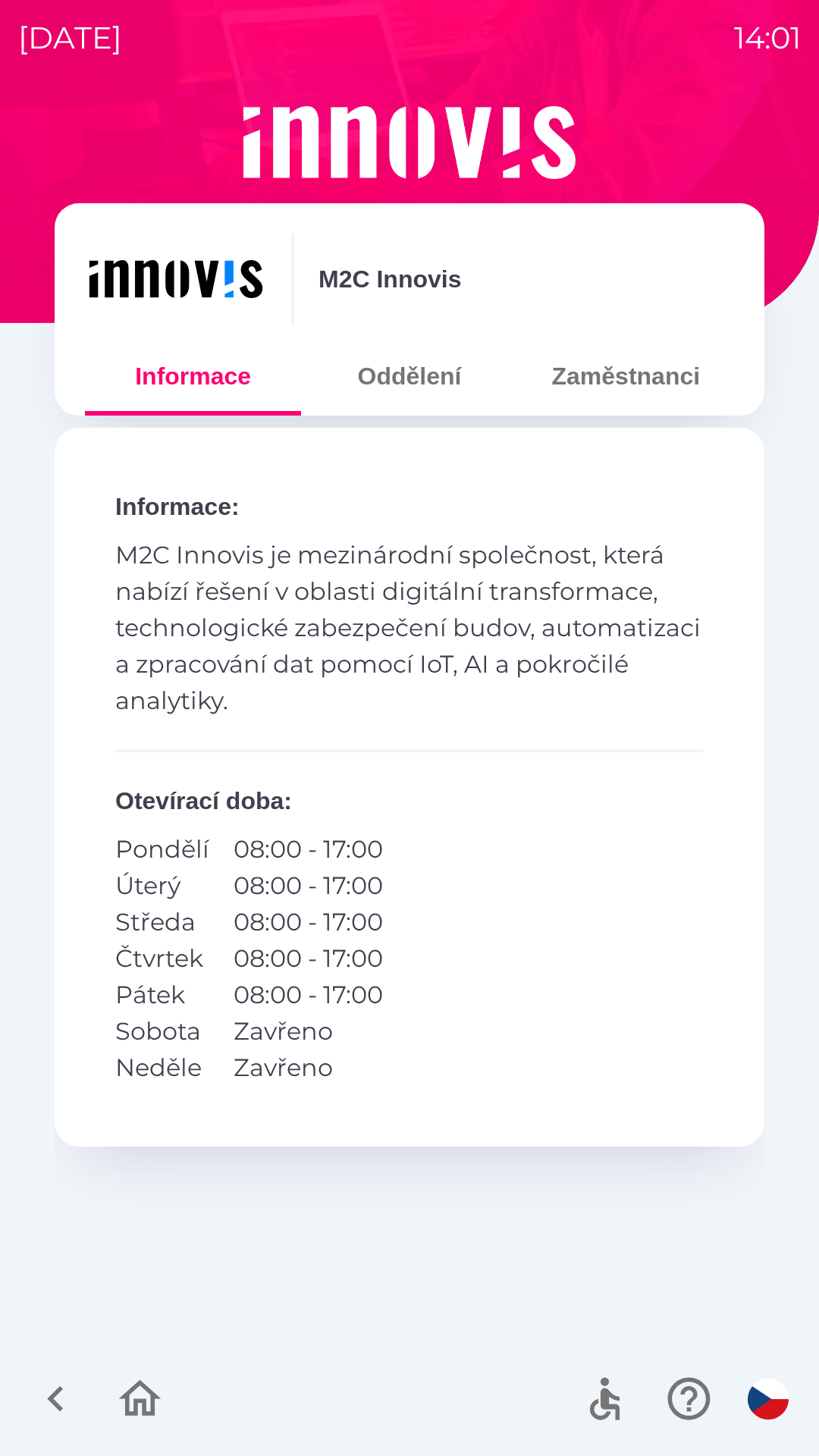
click at [76, 1422] on icon "button" at bounding box center [55, 1398] width 51 height 51
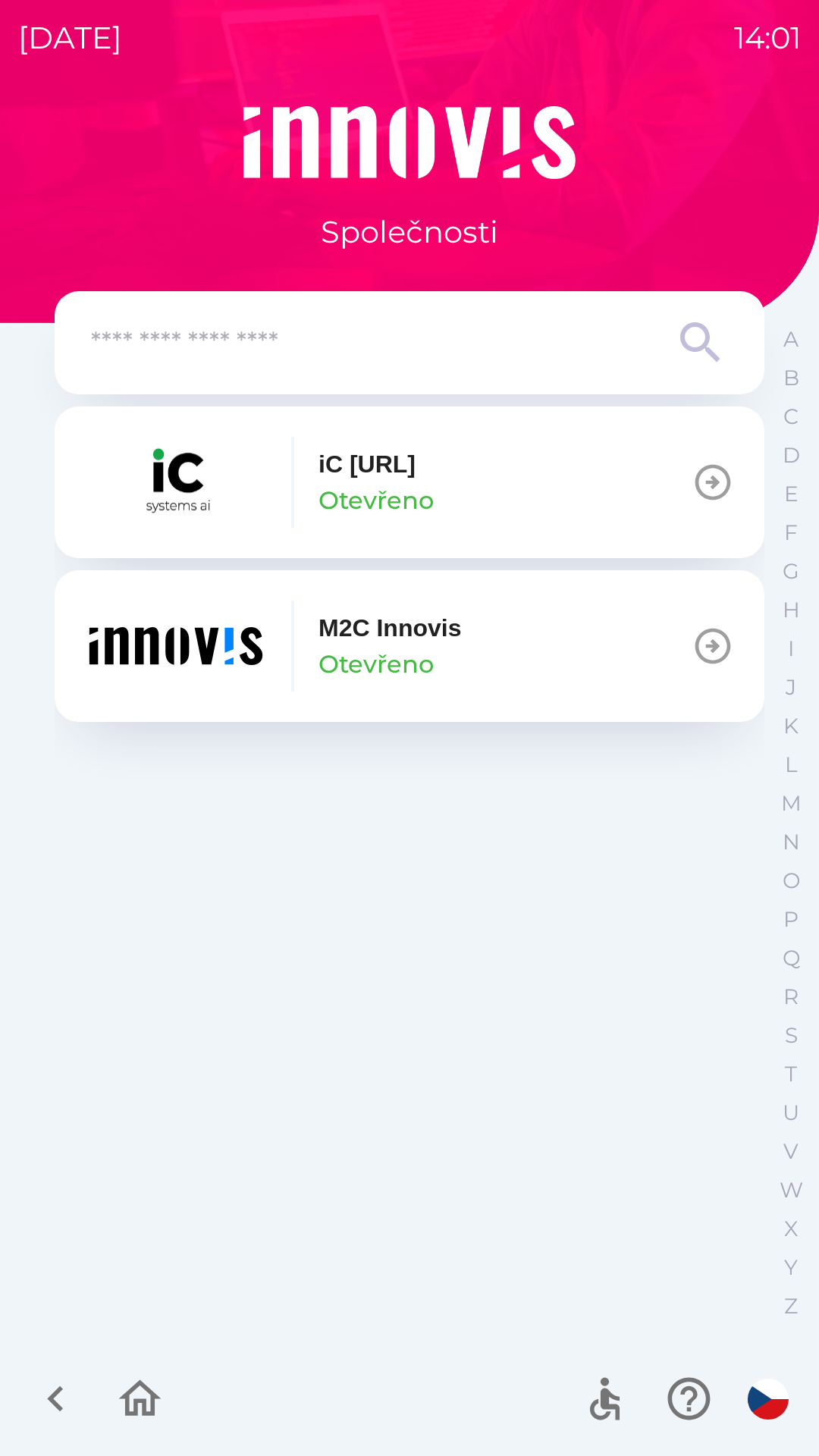
click at [47, 1373] on icon "button" at bounding box center [55, 1398] width 51 height 51
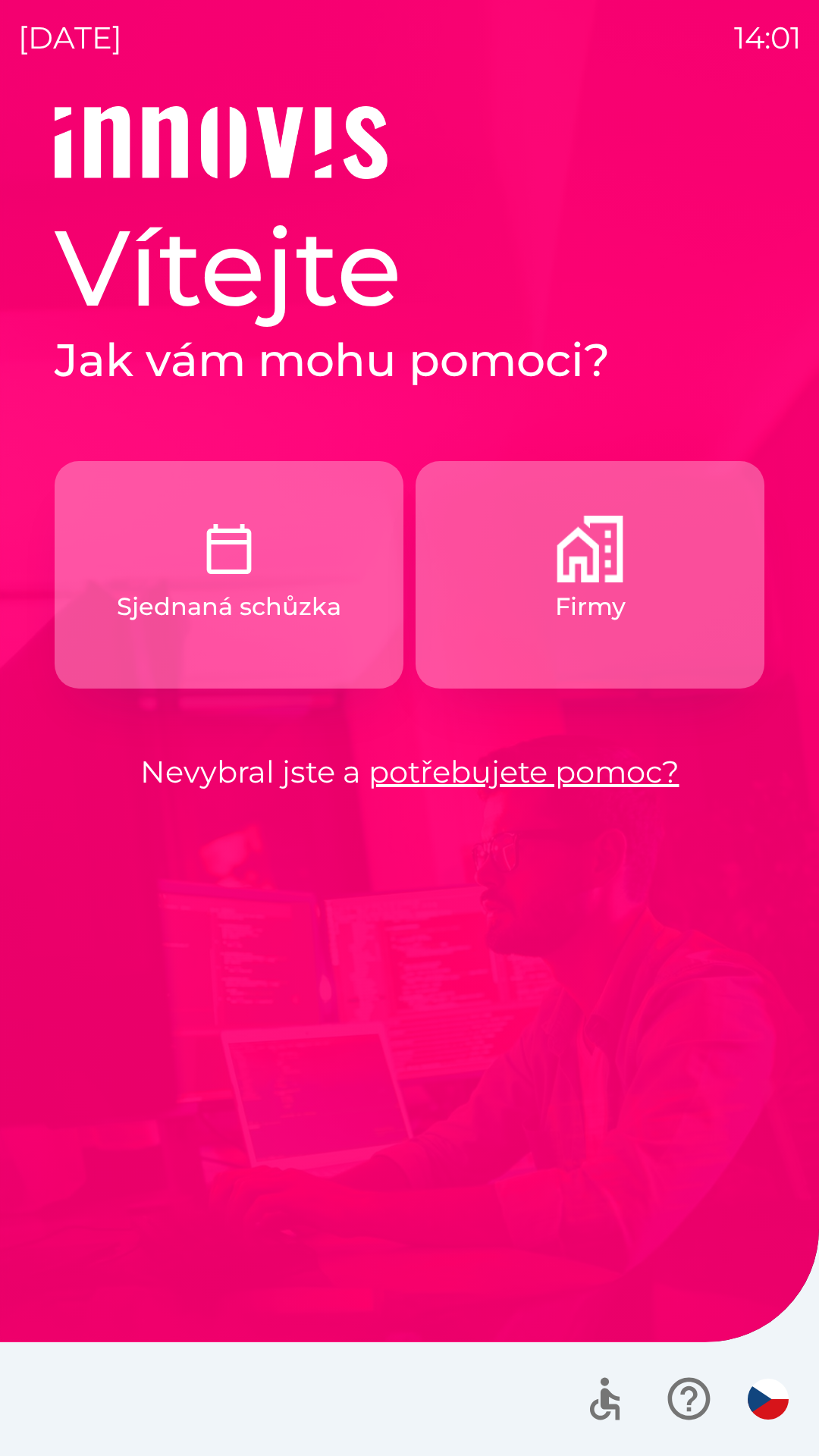
click at [617, 602] on p "Firmy" at bounding box center [590, 606] width 71 height 37
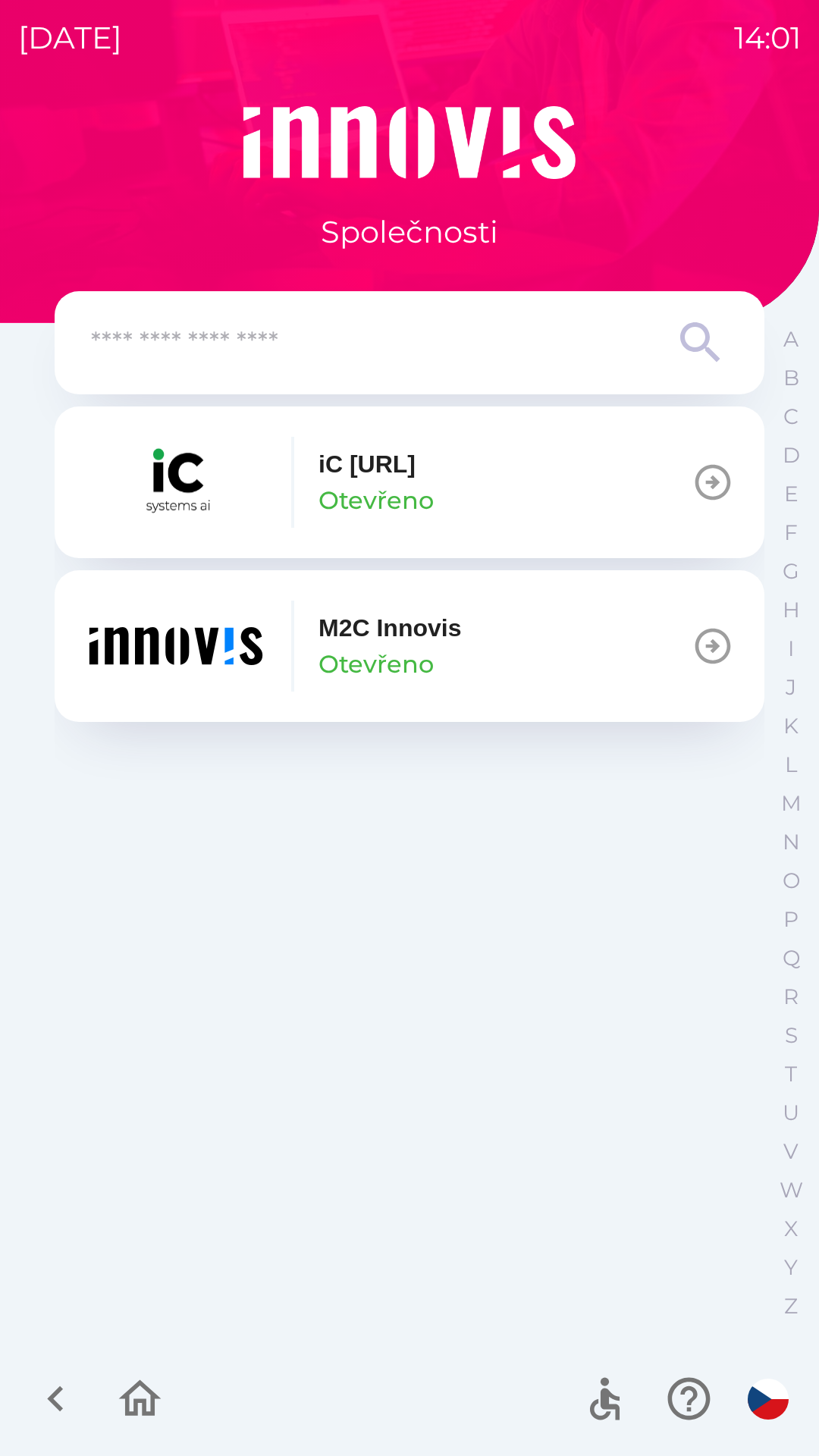
click at [490, 668] on button "M2C Innovis Otevřeno" at bounding box center [410, 646] width 709 height 151
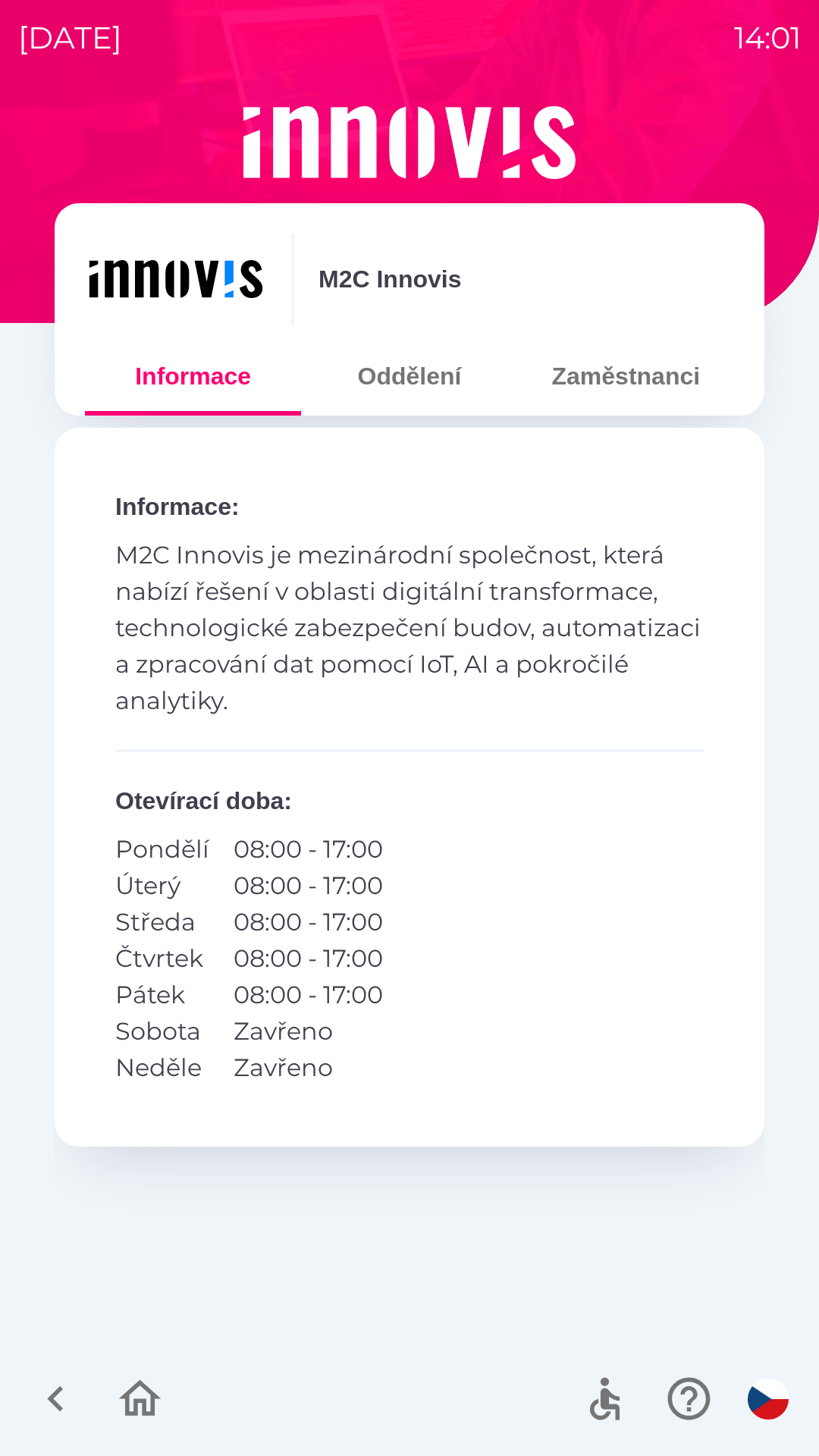
click at [444, 384] on button "Oddělení" at bounding box center [409, 376] width 216 height 55
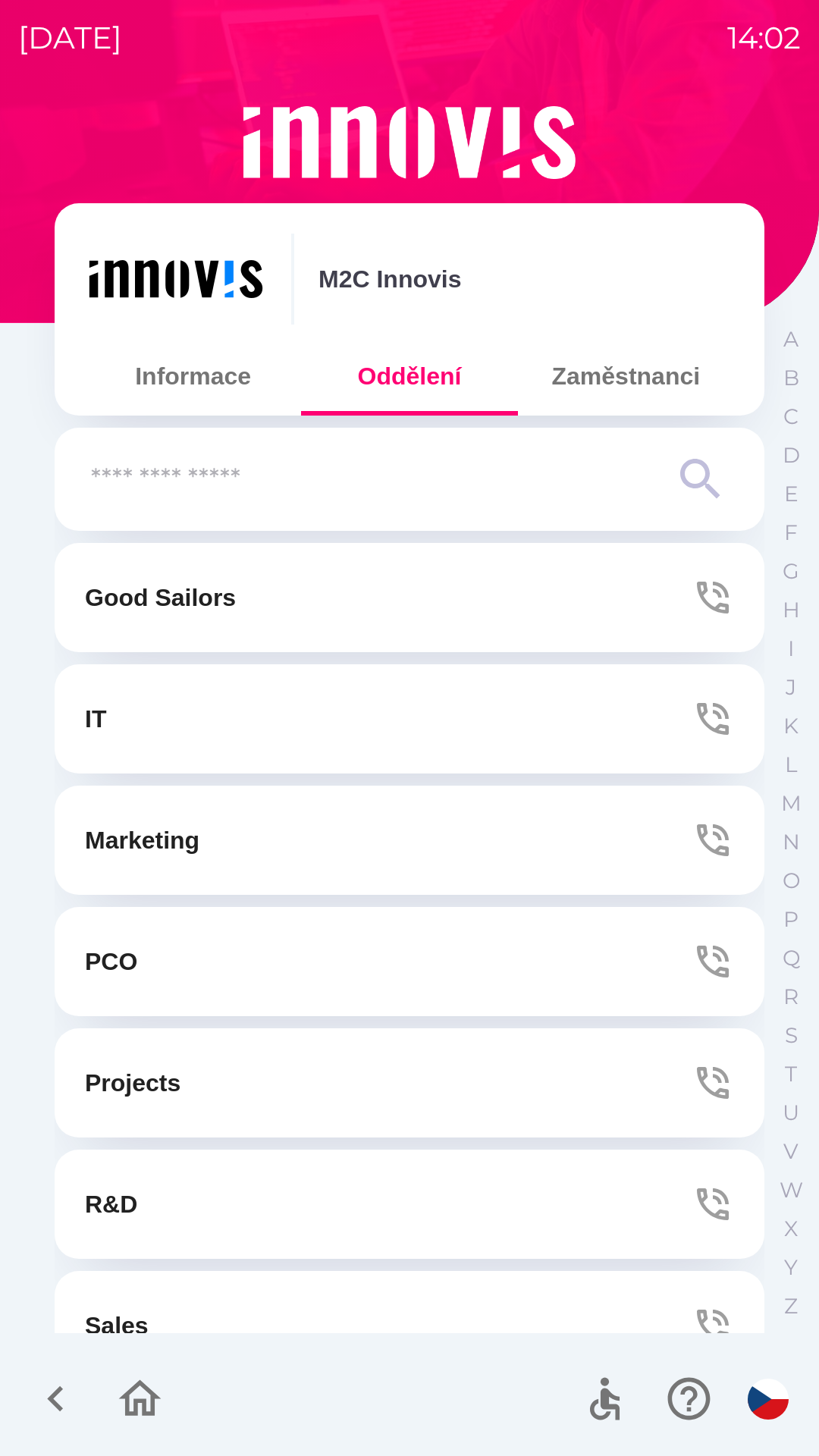
click at [633, 382] on button "Zaměstnanci" at bounding box center [626, 376] width 216 height 55
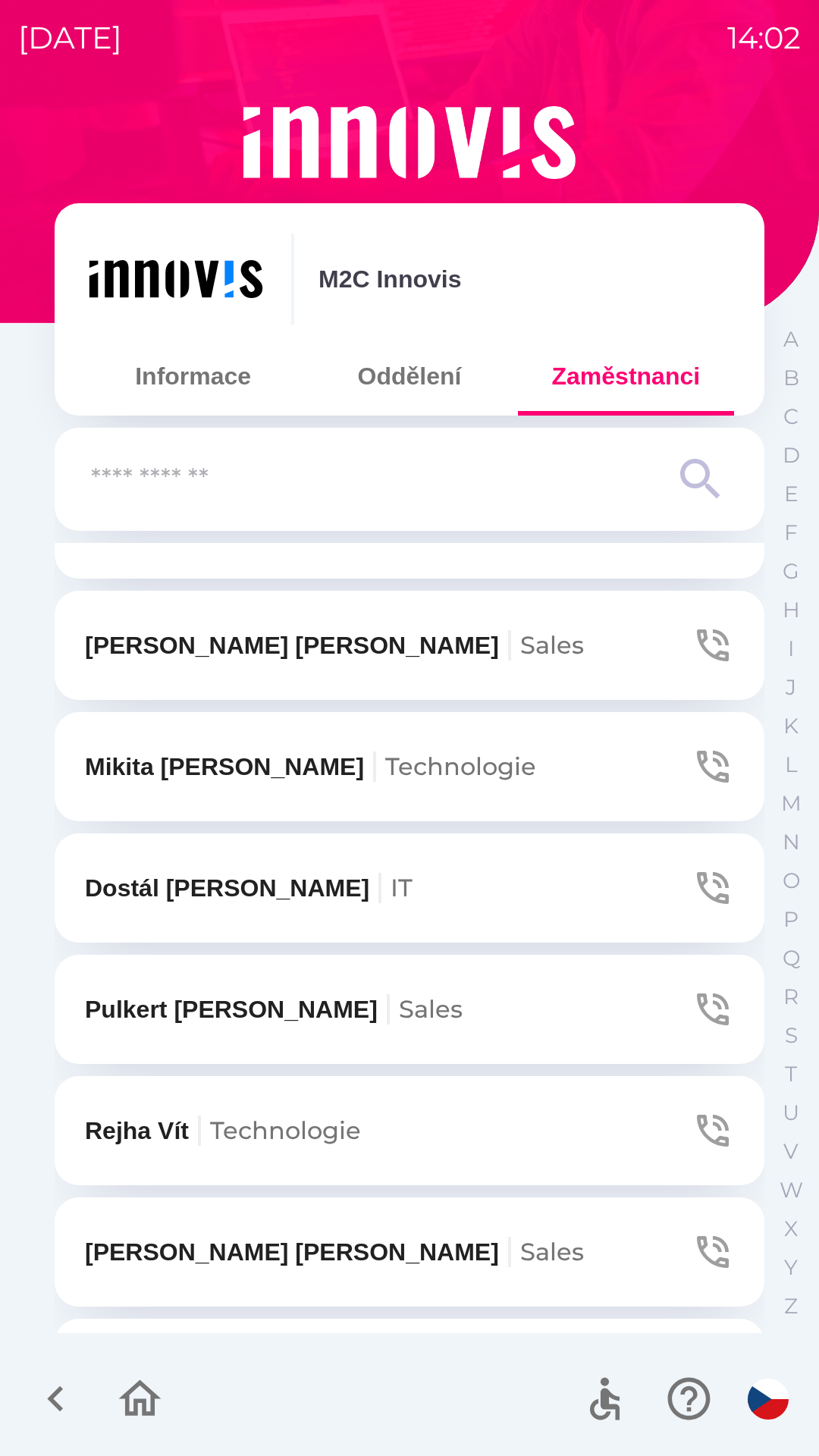
scroll to position [359, 0]
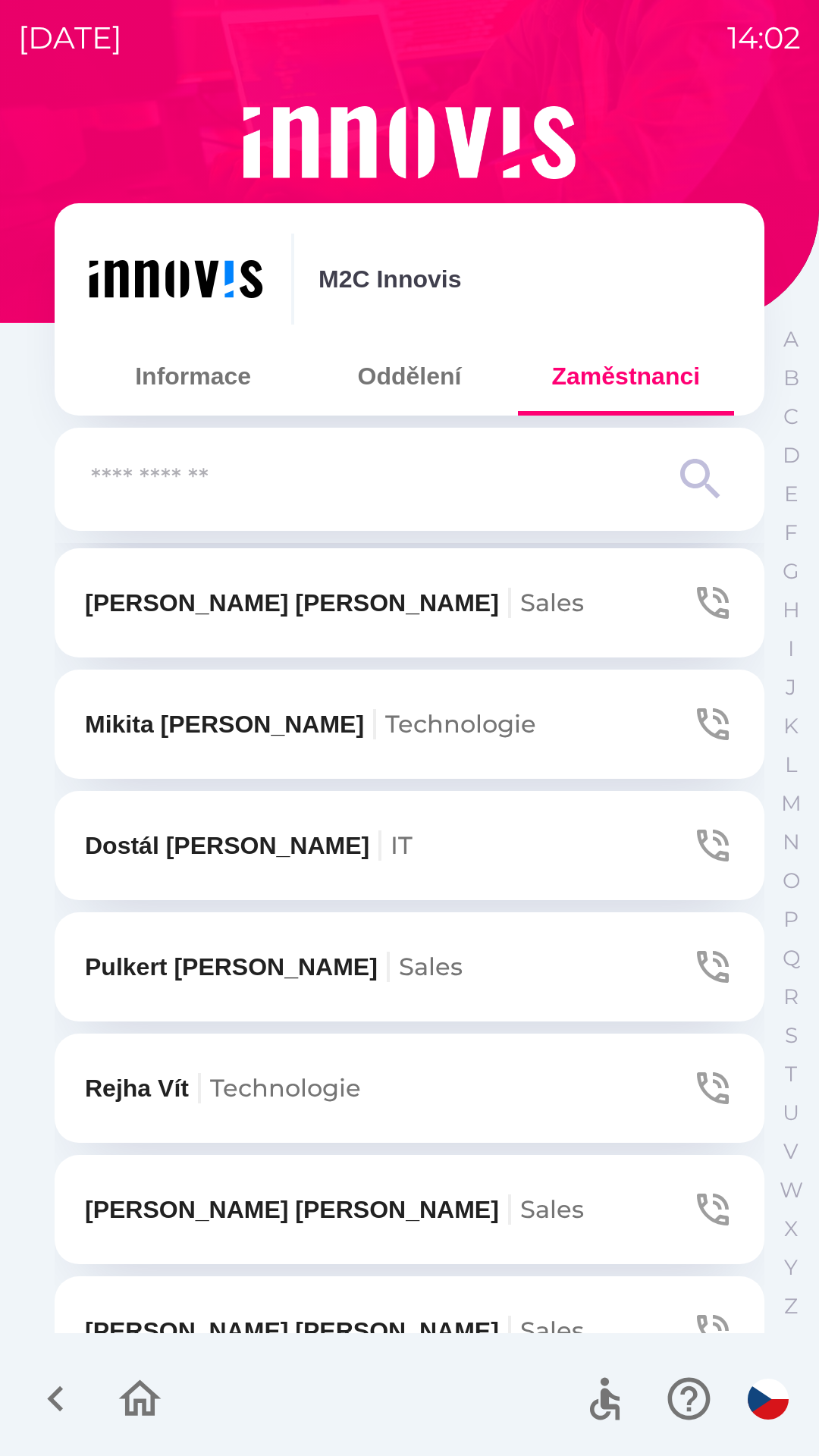
click at [520, 1219] on span "Sales" at bounding box center [552, 1209] width 64 height 30
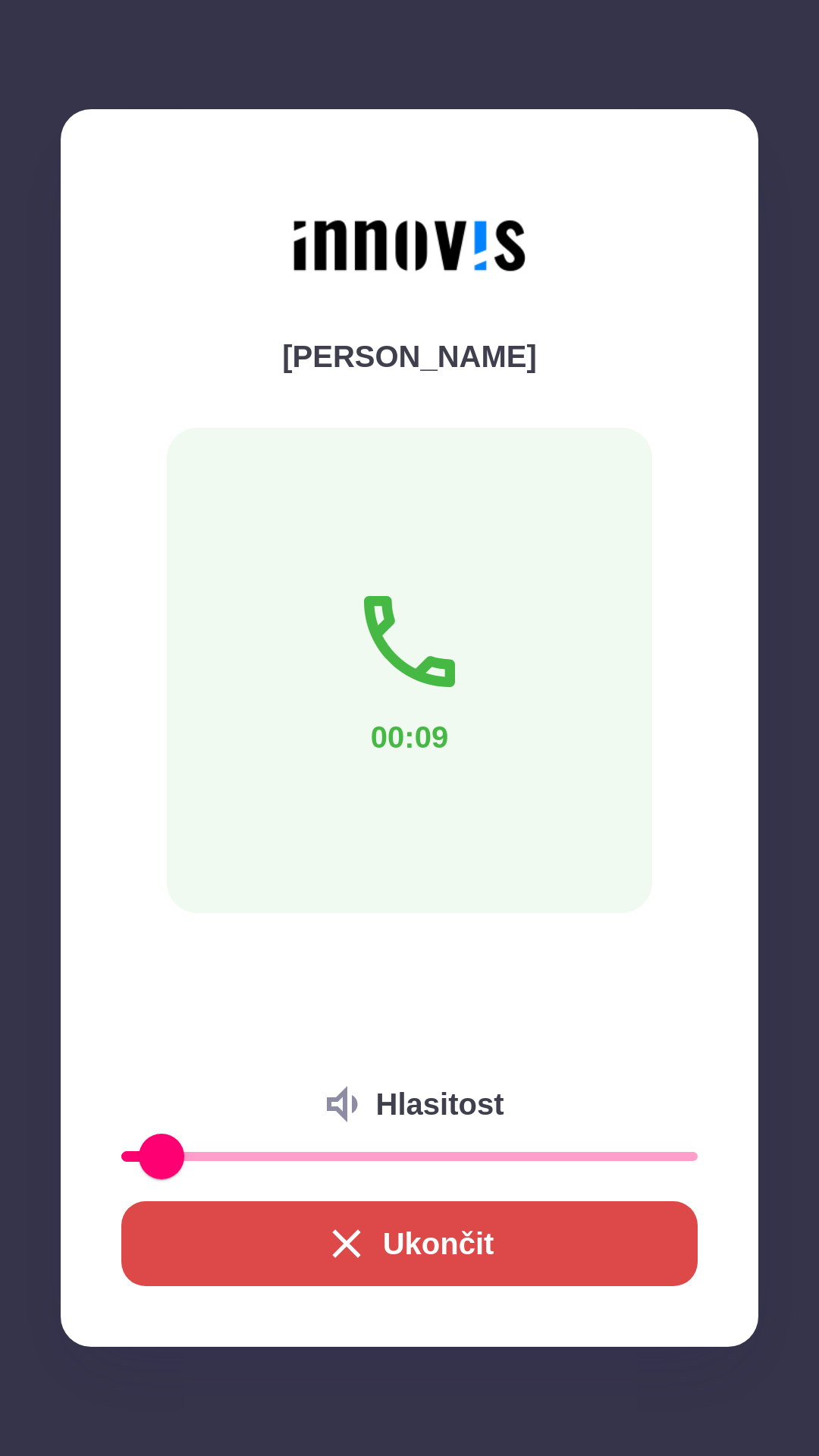
type input "*"
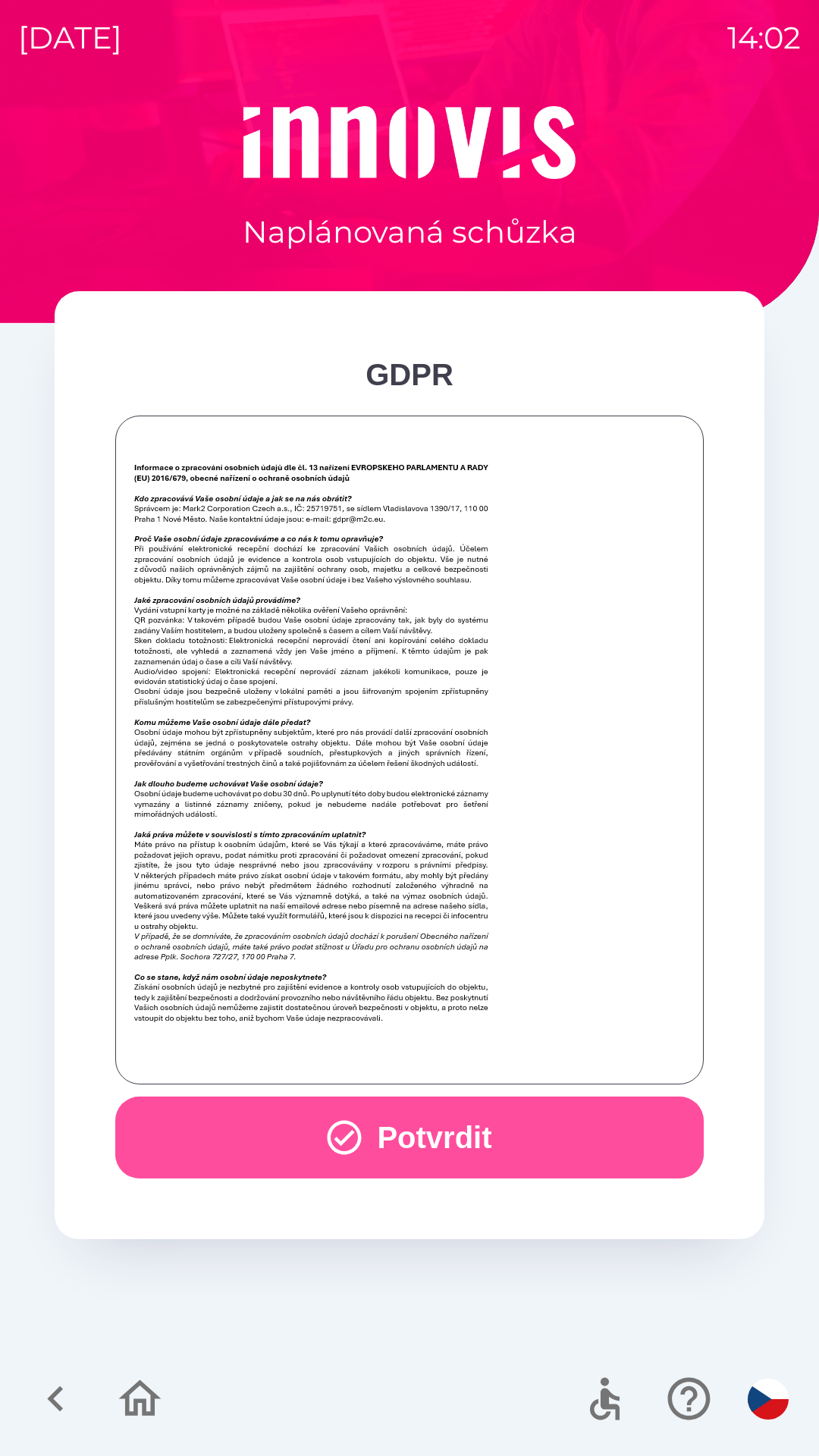
click at [459, 1140] on button "Potvrdit" at bounding box center [410, 1137] width 588 height 82
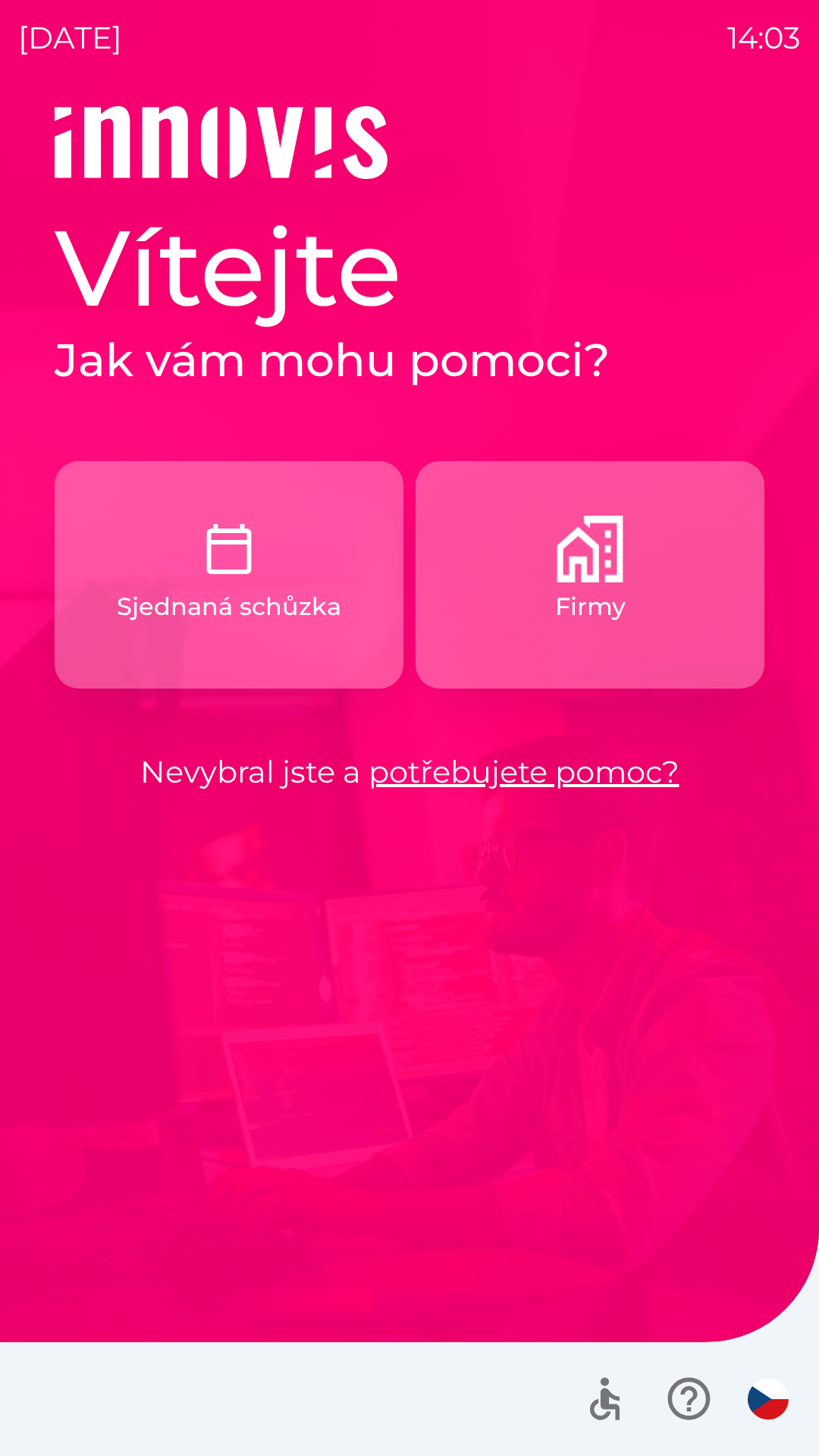
click at [643, 600] on button "Firmy" at bounding box center [590, 575] width 349 height 227
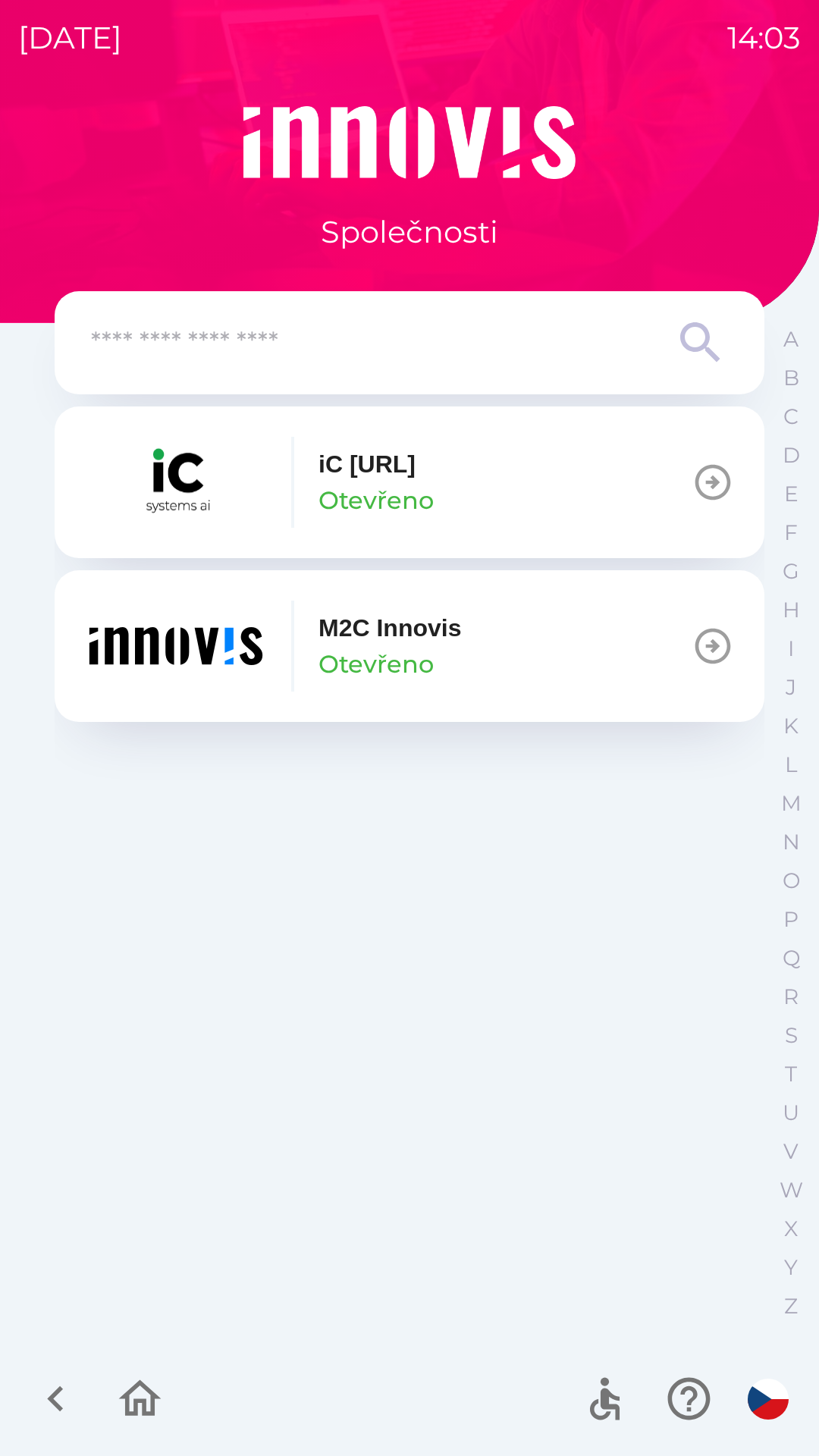
click at [543, 665] on button "M2C Innovis Otevřeno" at bounding box center [410, 646] width 709 height 151
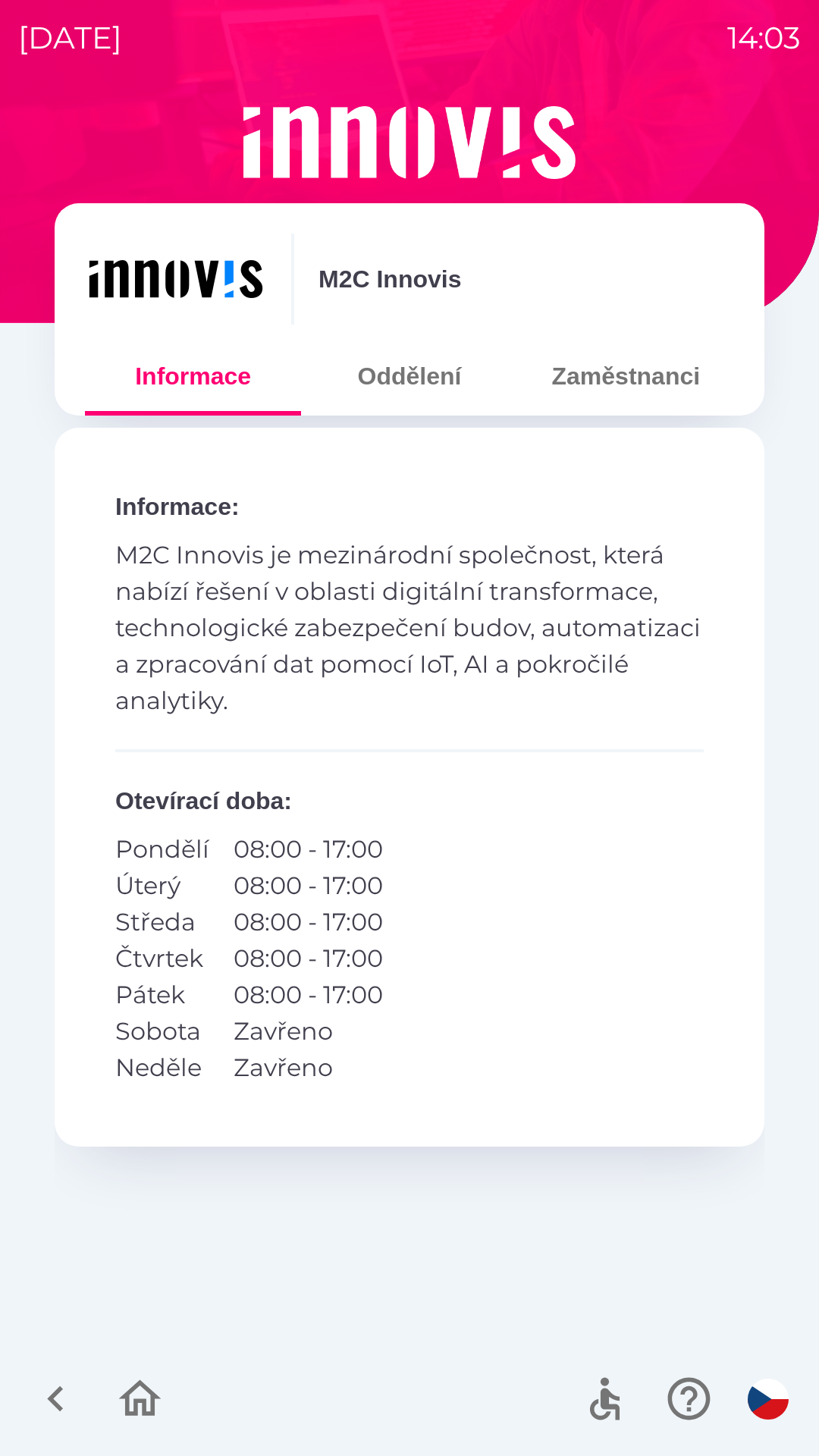
click at [627, 371] on button "Zaměstnanci" at bounding box center [626, 376] width 216 height 55
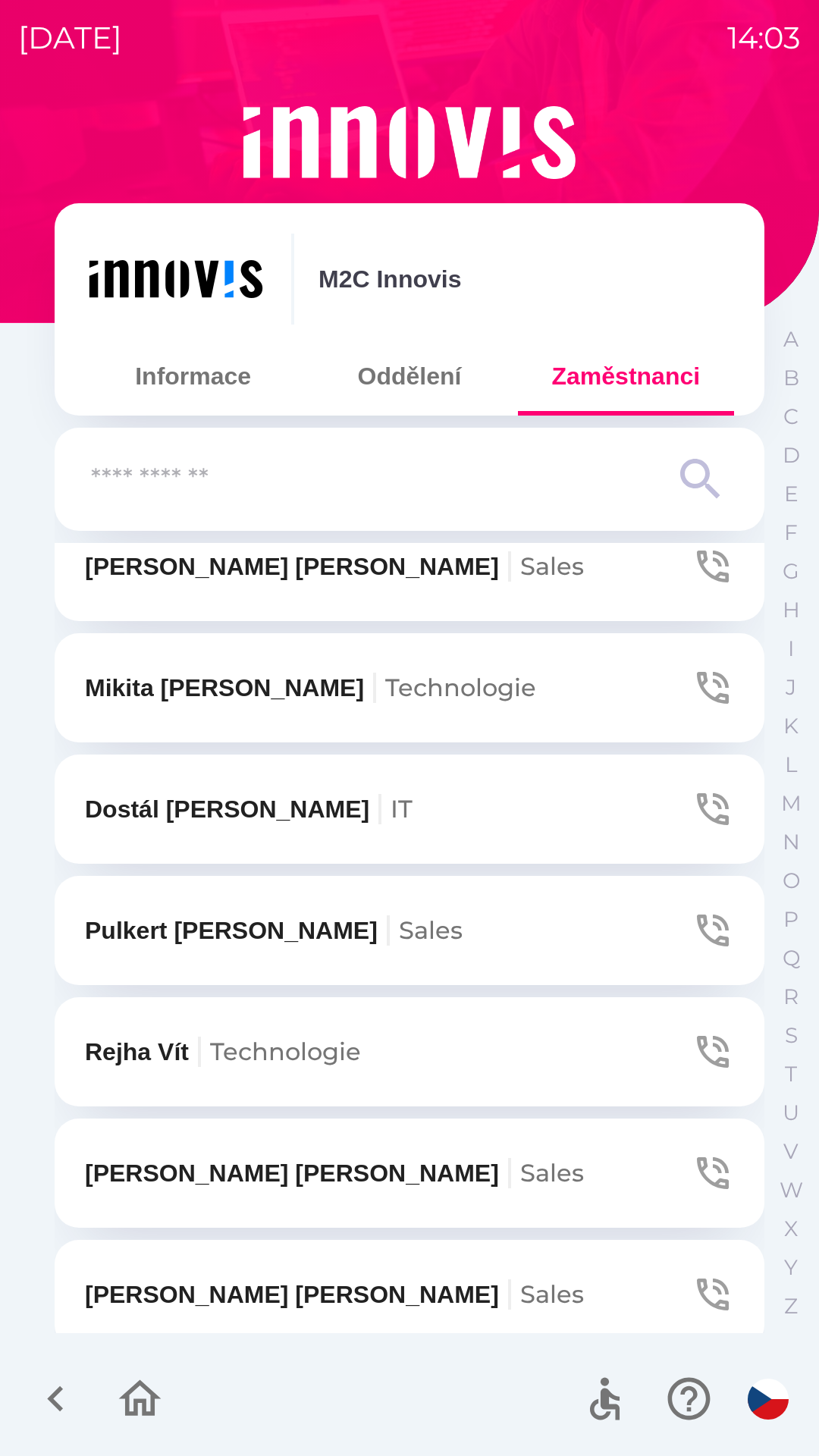
scroll to position [400, 0]
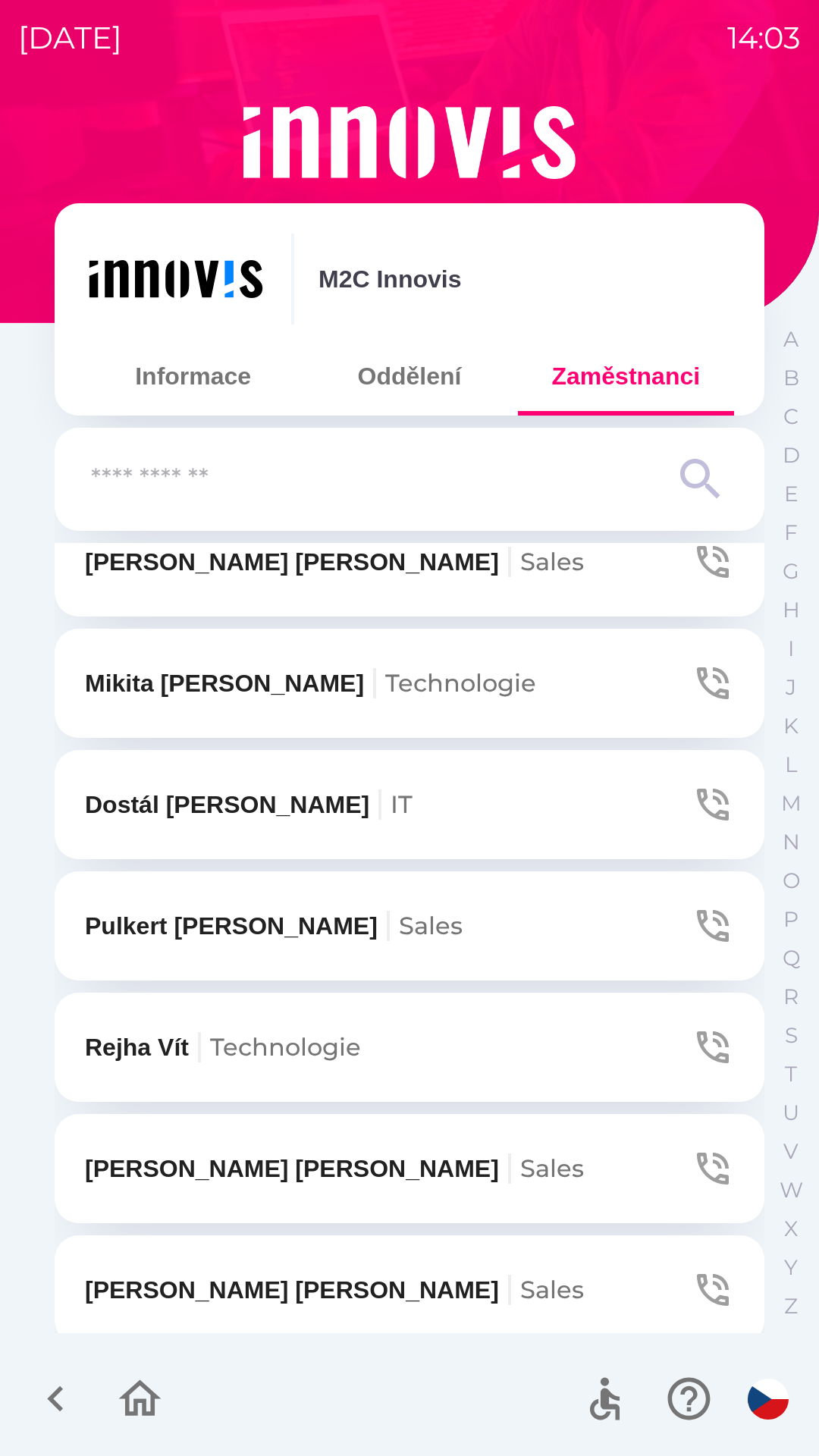
click at [398, 1166] on button "[PERSON_NAME]" at bounding box center [410, 1169] width 709 height 110
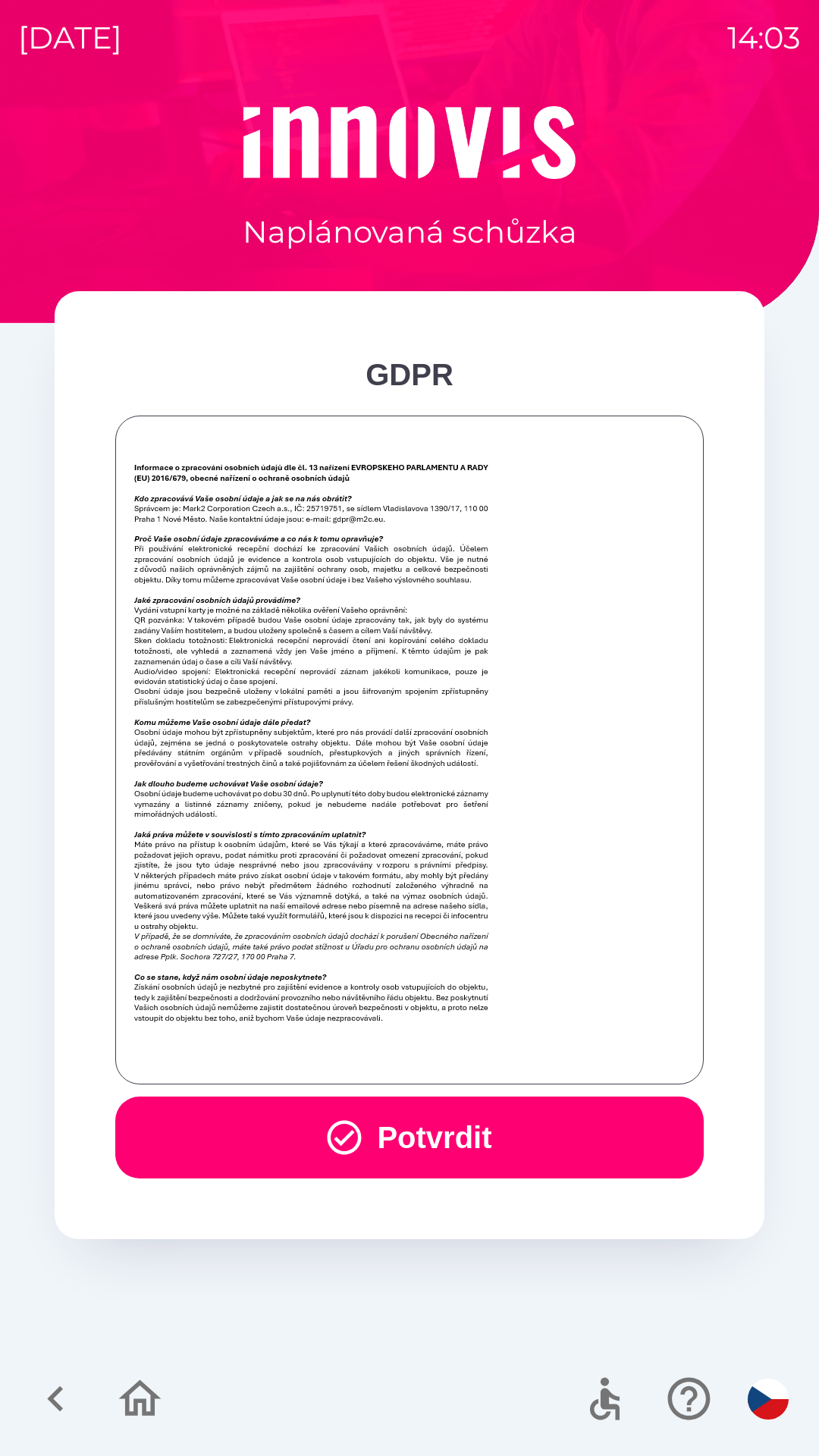
click at [512, 1115] on button "Potvrdit" at bounding box center [410, 1137] width 588 height 82
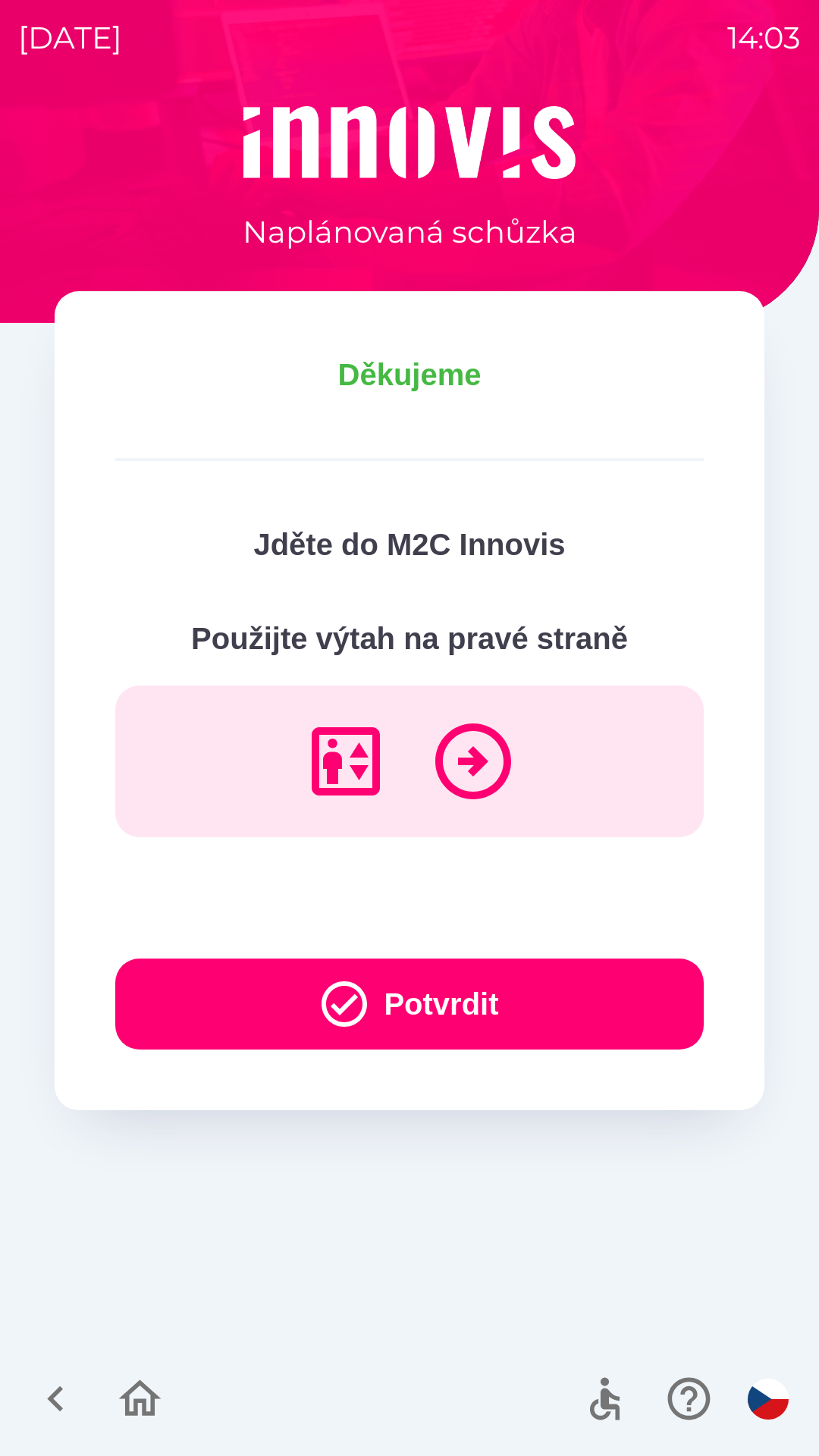
click at [540, 990] on button "Potvrdit" at bounding box center [410, 1004] width 588 height 91
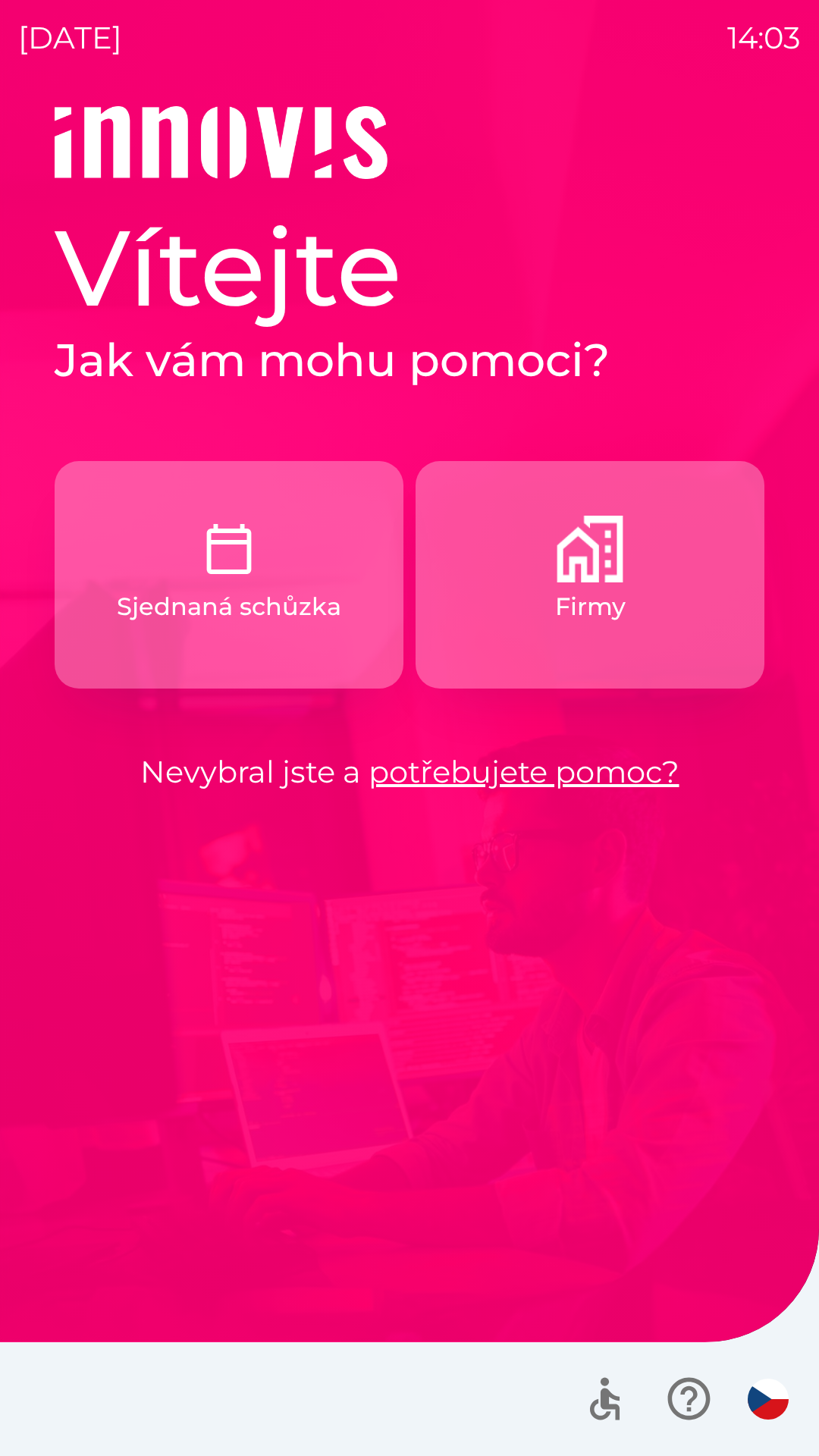
click at [571, 591] on p "Firmy" at bounding box center [590, 606] width 71 height 37
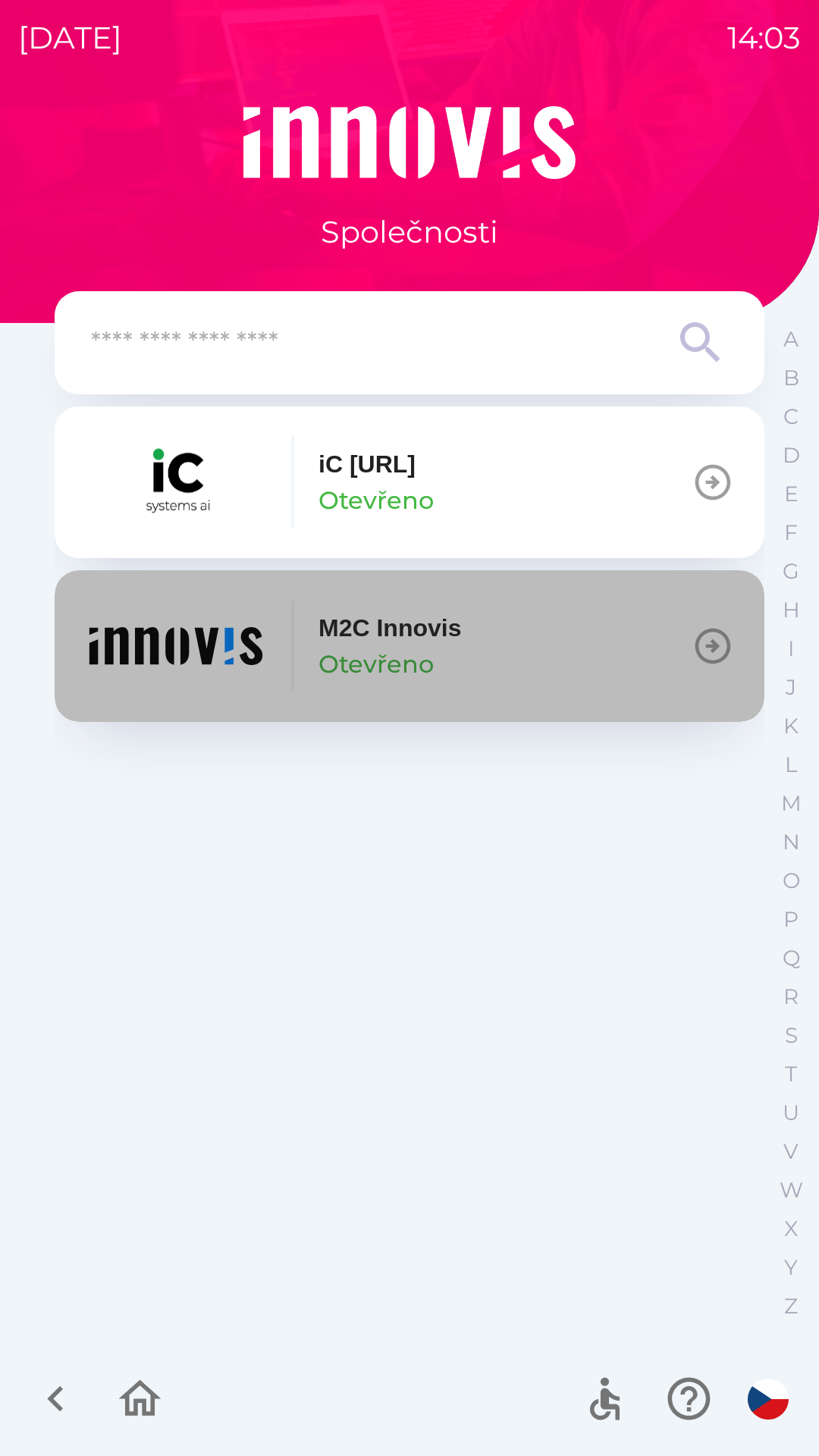
click at [503, 634] on button "M2C Innovis Otevřeno" at bounding box center [410, 646] width 709 height 151
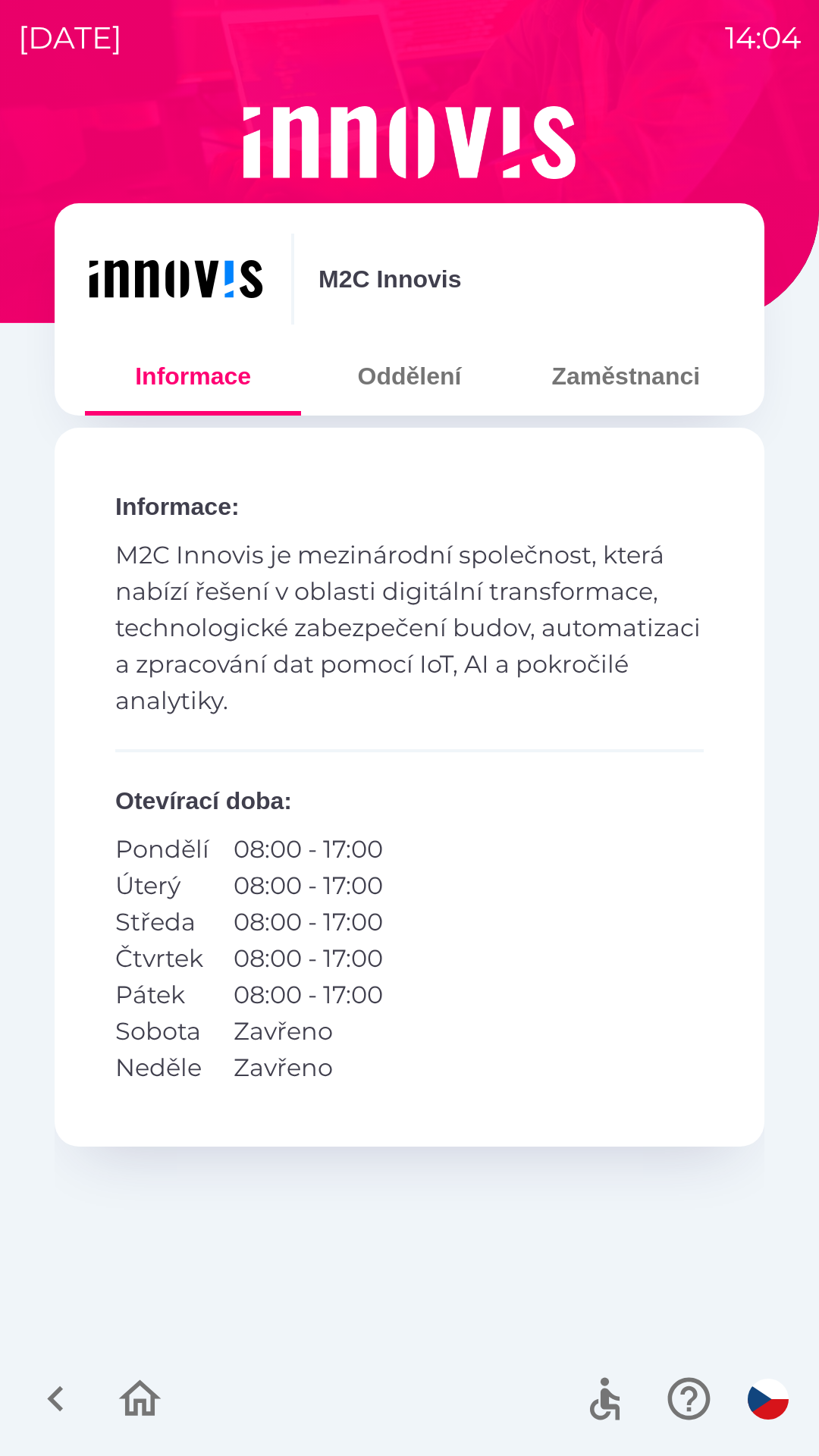
click at [601, 398] on button "Zaměstnanci" at bounding box center [626, 376] width 216 height 55
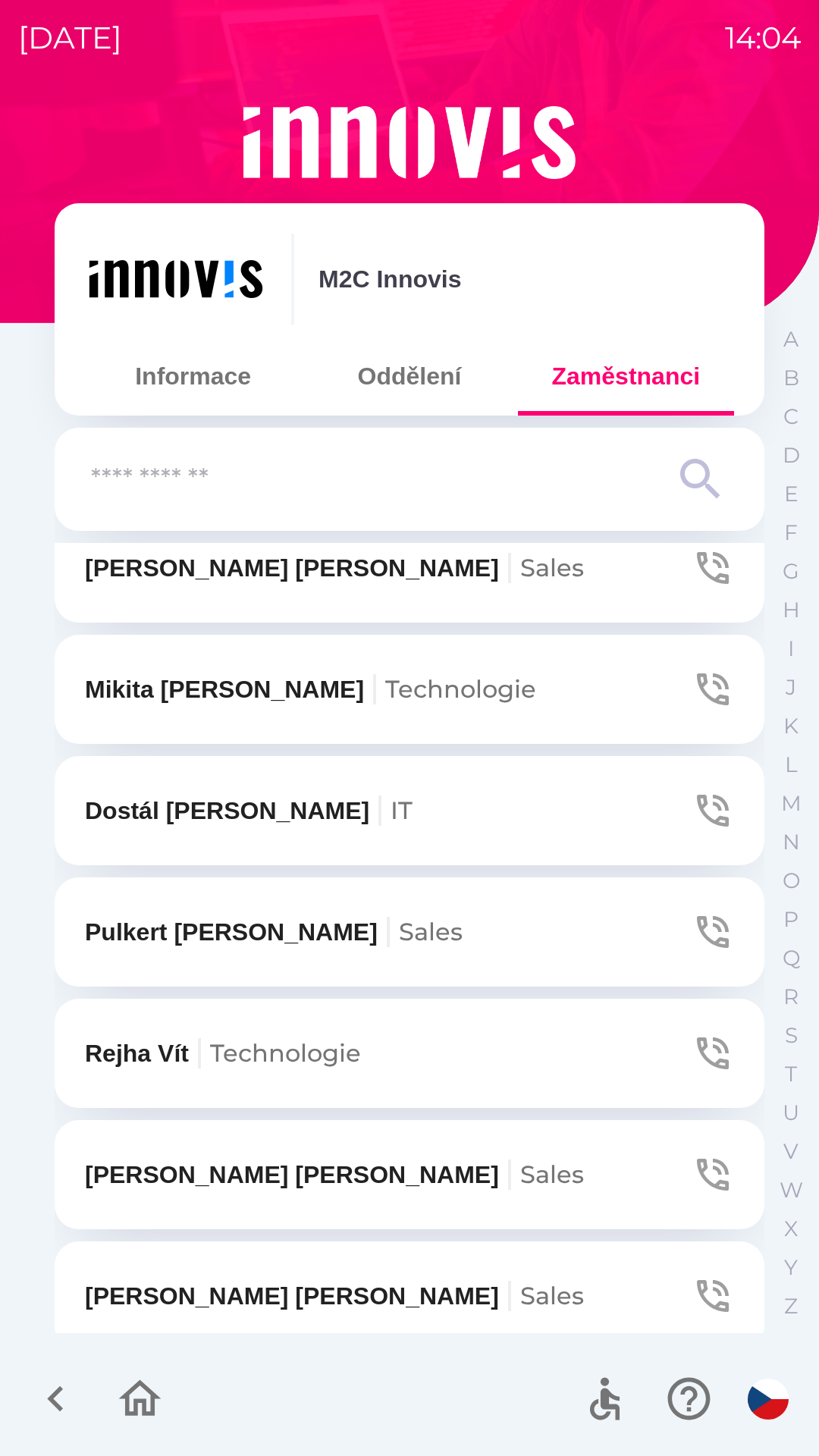
scroll to position [396, 0]
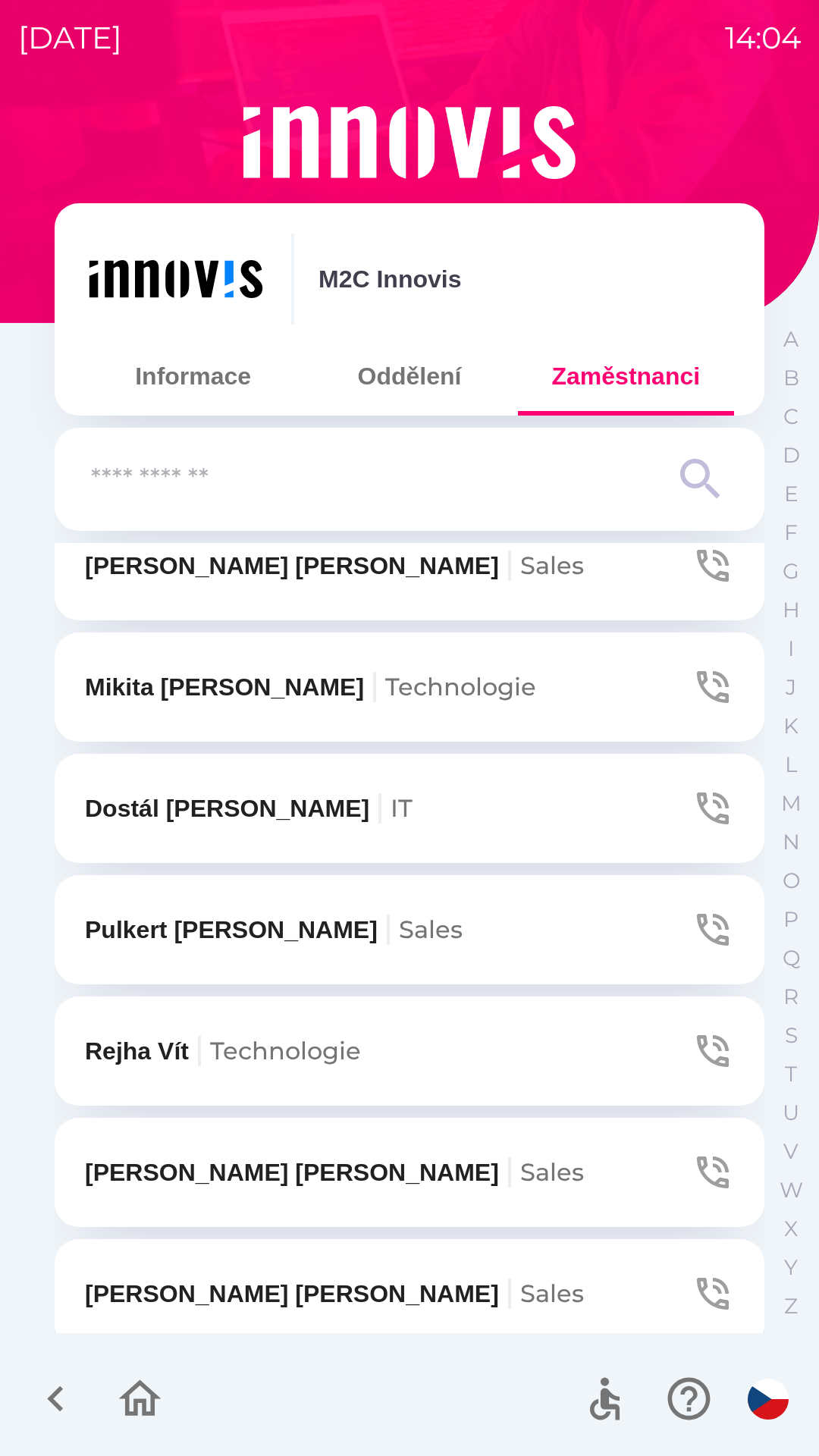
click at [430, 1148] on button "[PERSON_NAME]" at bounding box center [410, 1173] width 709 height 110
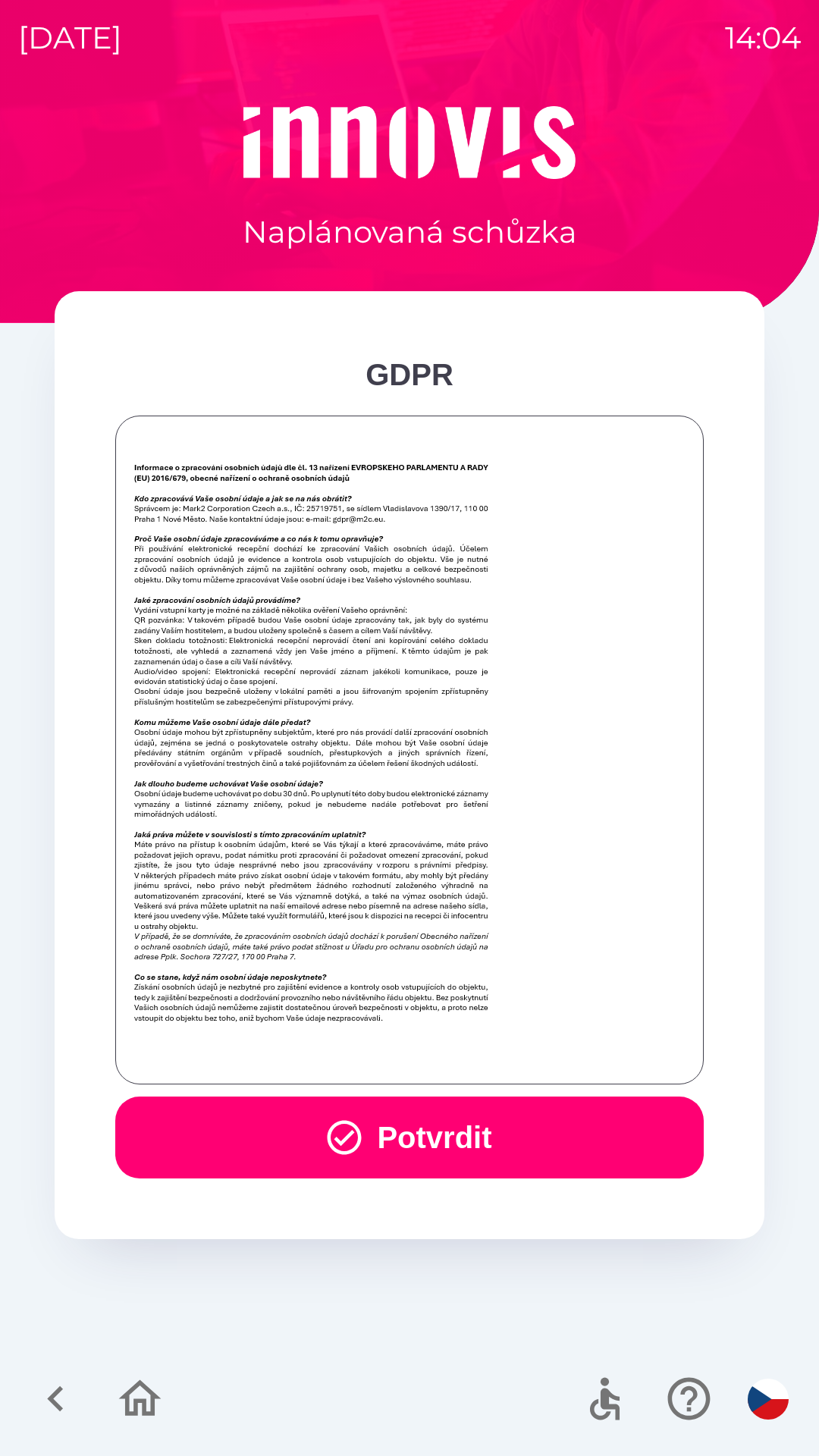
click at [355, 1144] on icon "button" at bounding box center [344, 1137] width 41 height 41
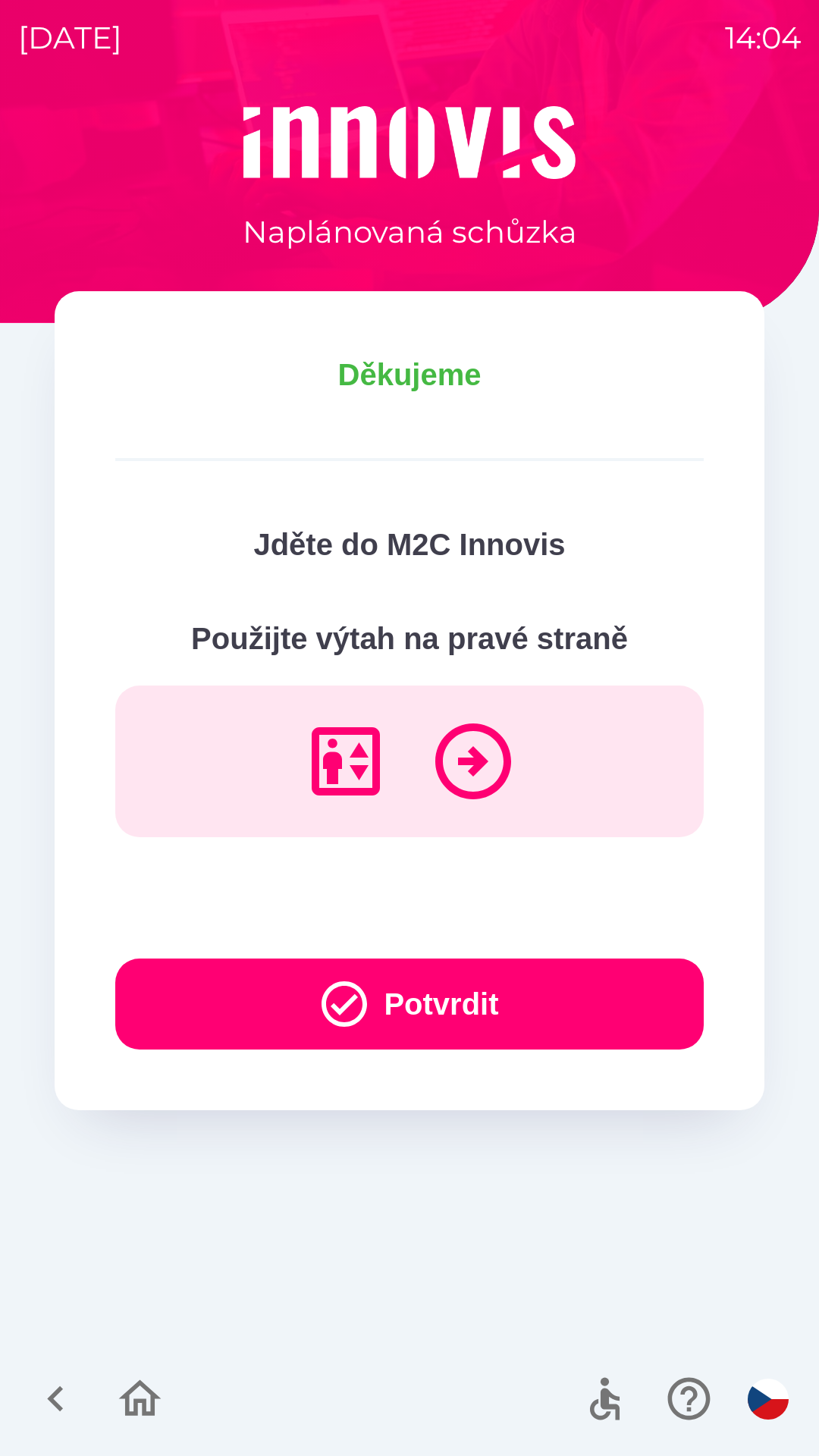
click at [404, 1014] on button "Potvrdit" at bounding box center [410, 1004] width 588 height 91
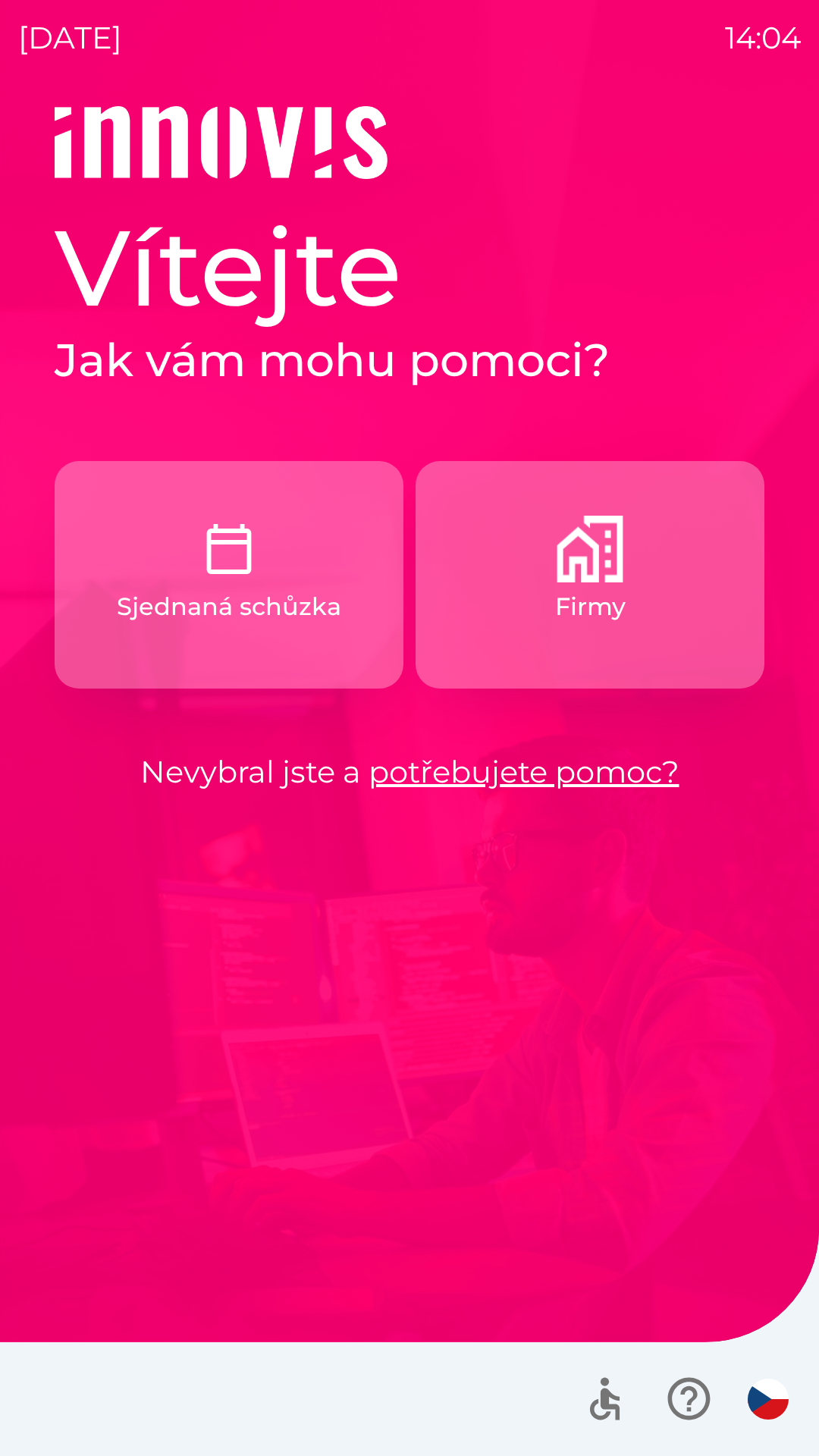
click at [647, 604] on button "Firmy" at bounding box center [590, 575] width 349 height 227
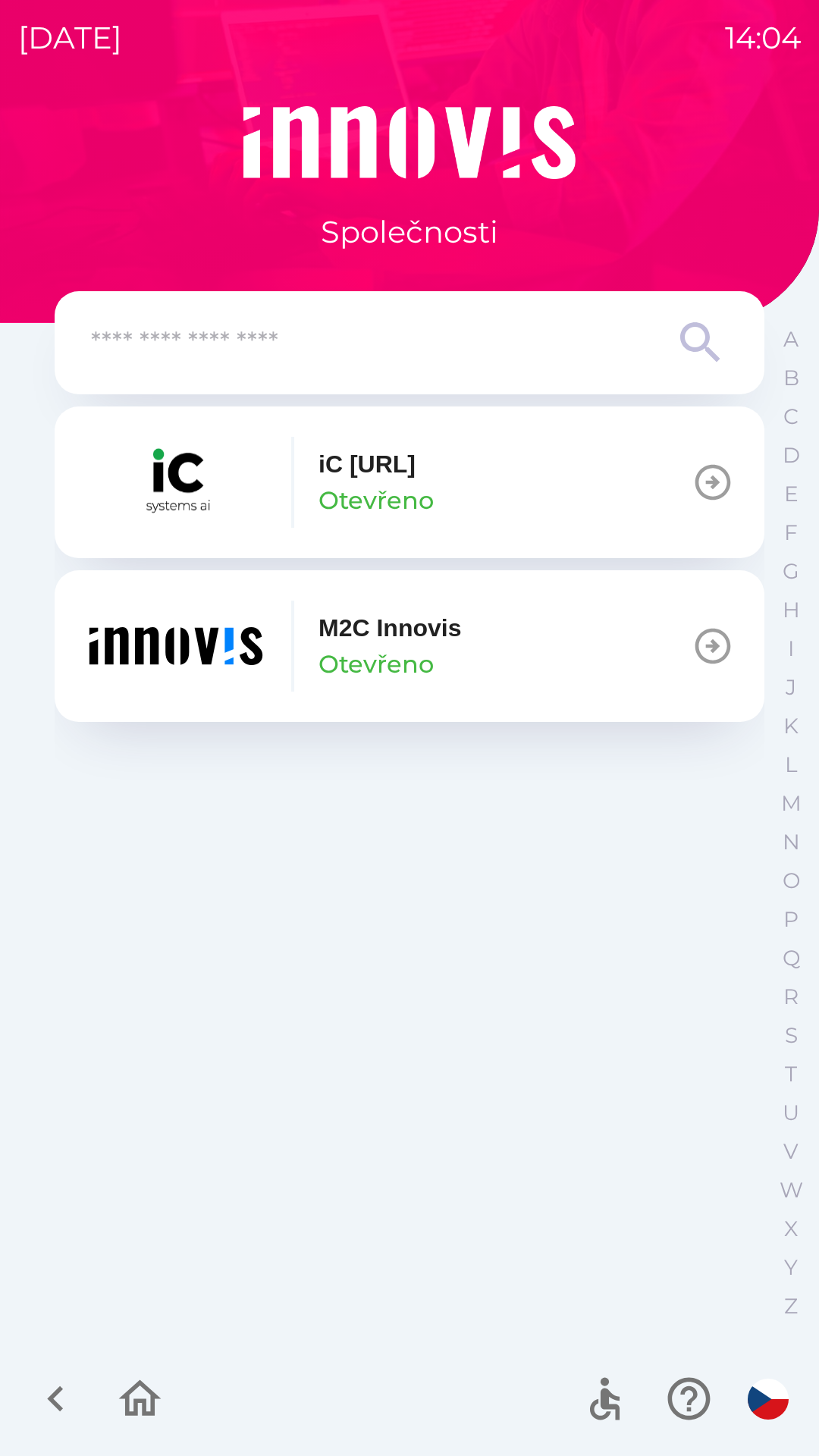
click at [524, 648] on button "M2C Innovis Otevřeno" at bounding box center [410, 646] width 709 height 151
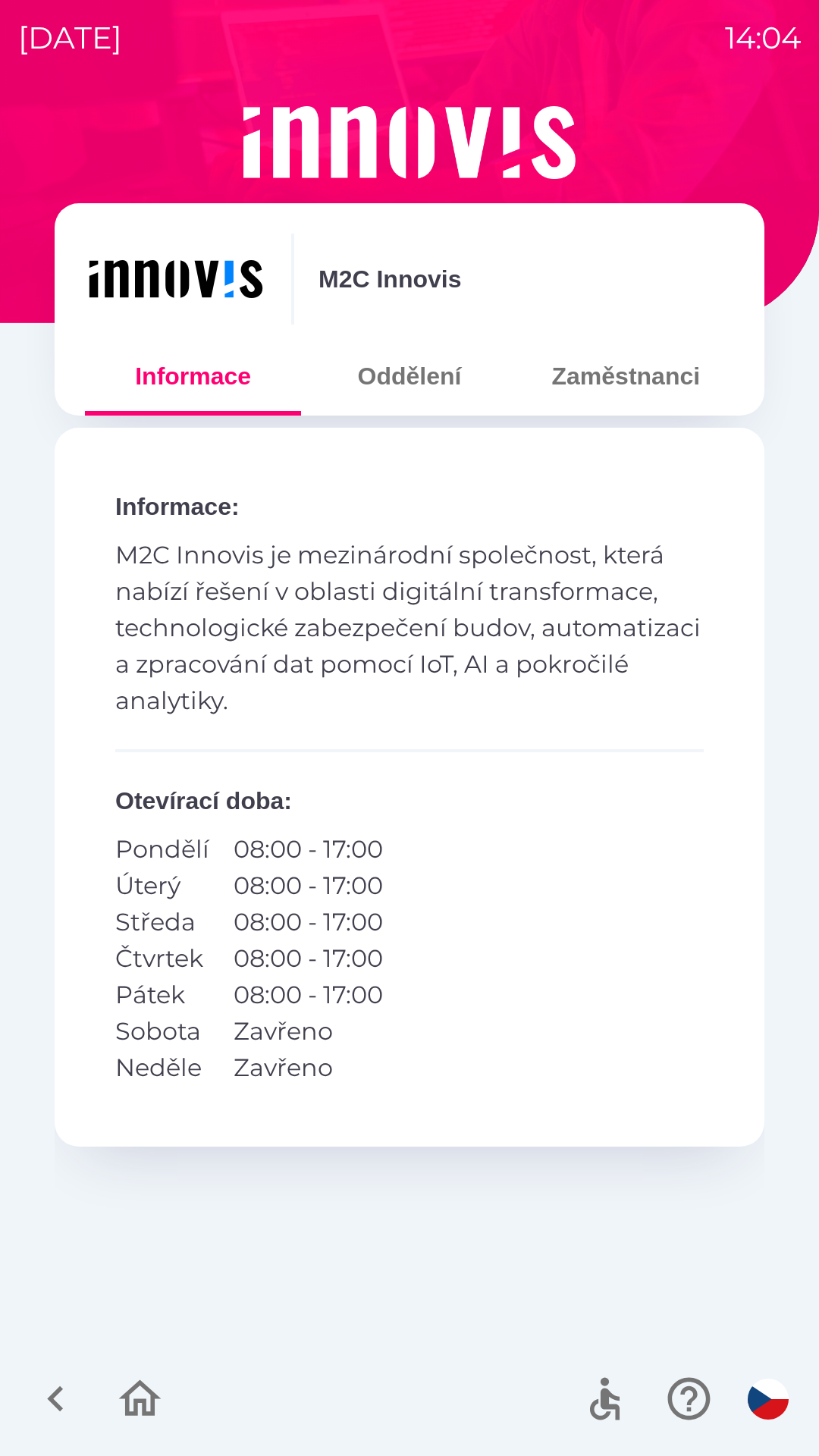
click at [634, 387] on button "Zaměstnanci" at bounding box center [626, 376] width 216 height 55
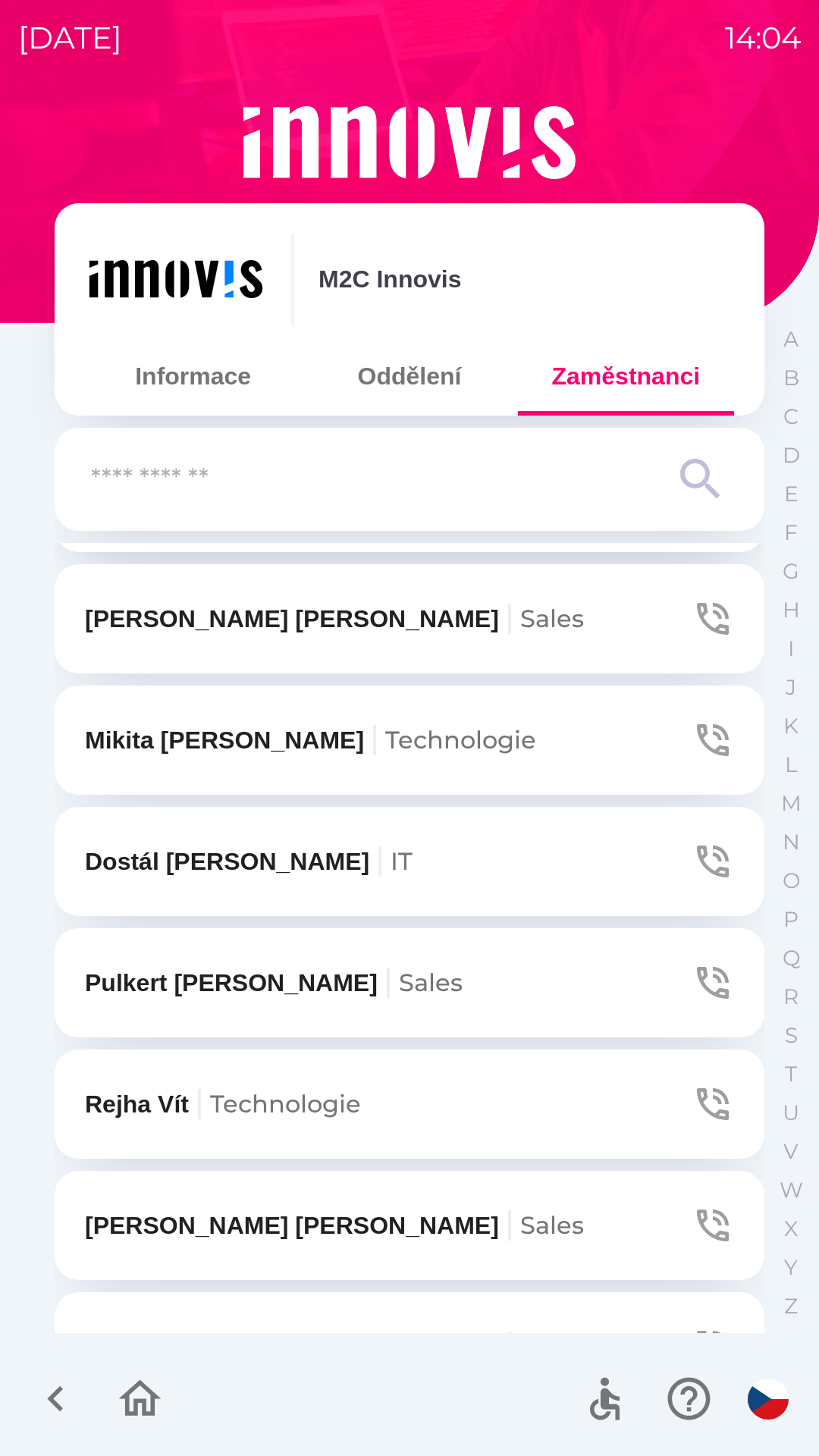
scroll to position [348, 0]
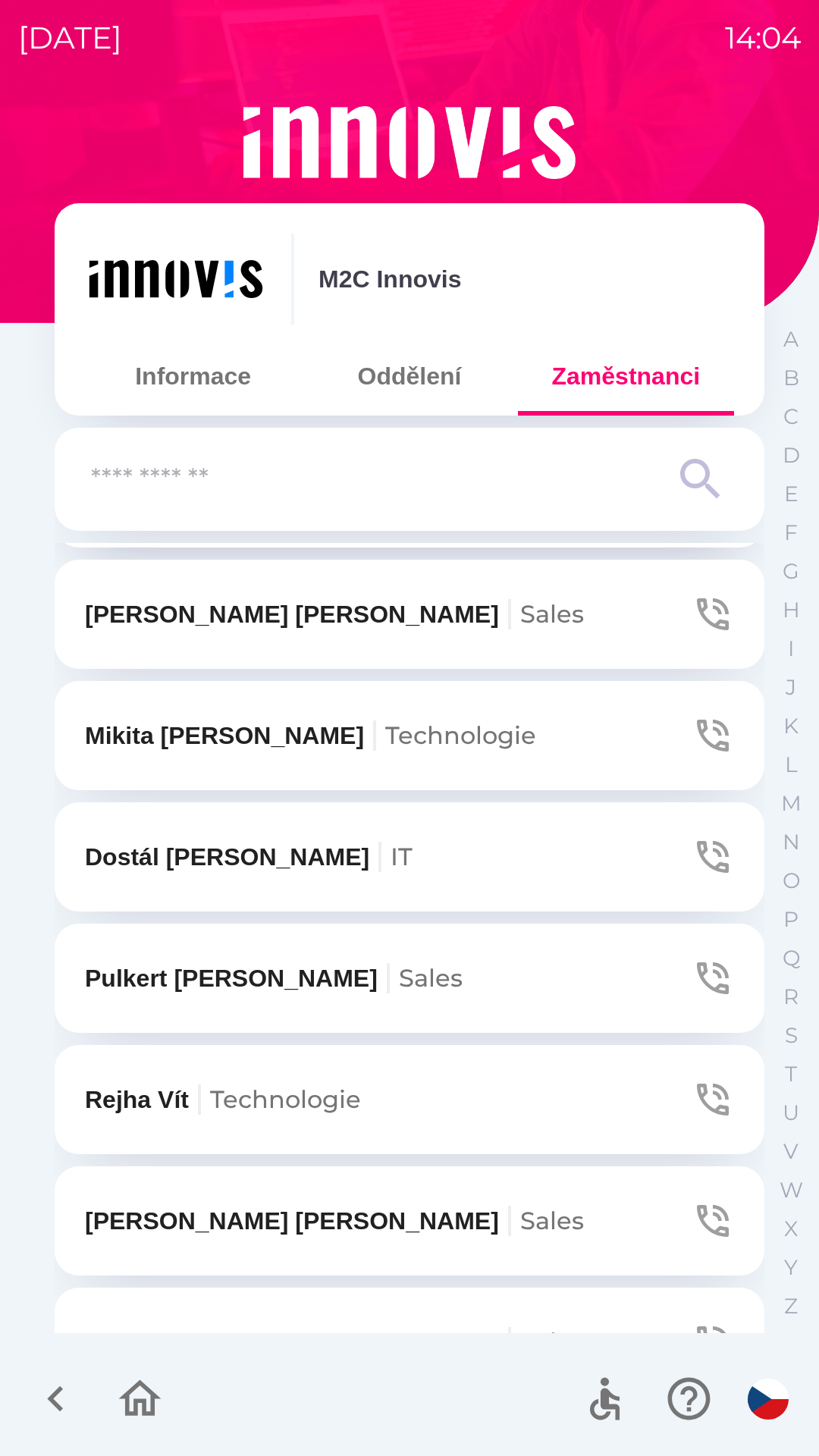
click at [416, 1224] on button "[PERSON_NAME]" at bounding box center [410, 1221] width 709 height 110
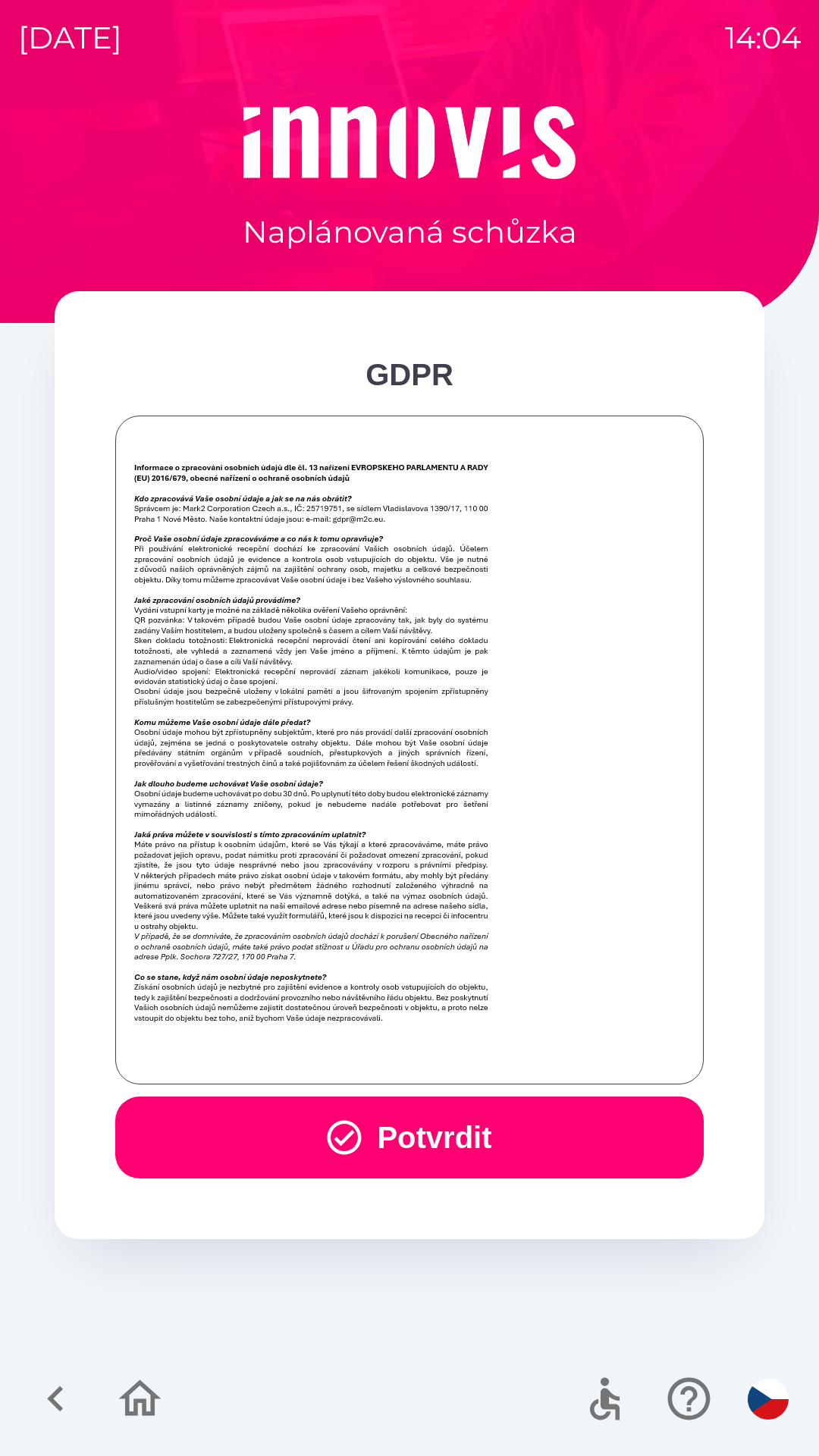
click at [434, 1134] on button "Potvrdit" at bounding box center [410, 1137] width 588 height 82
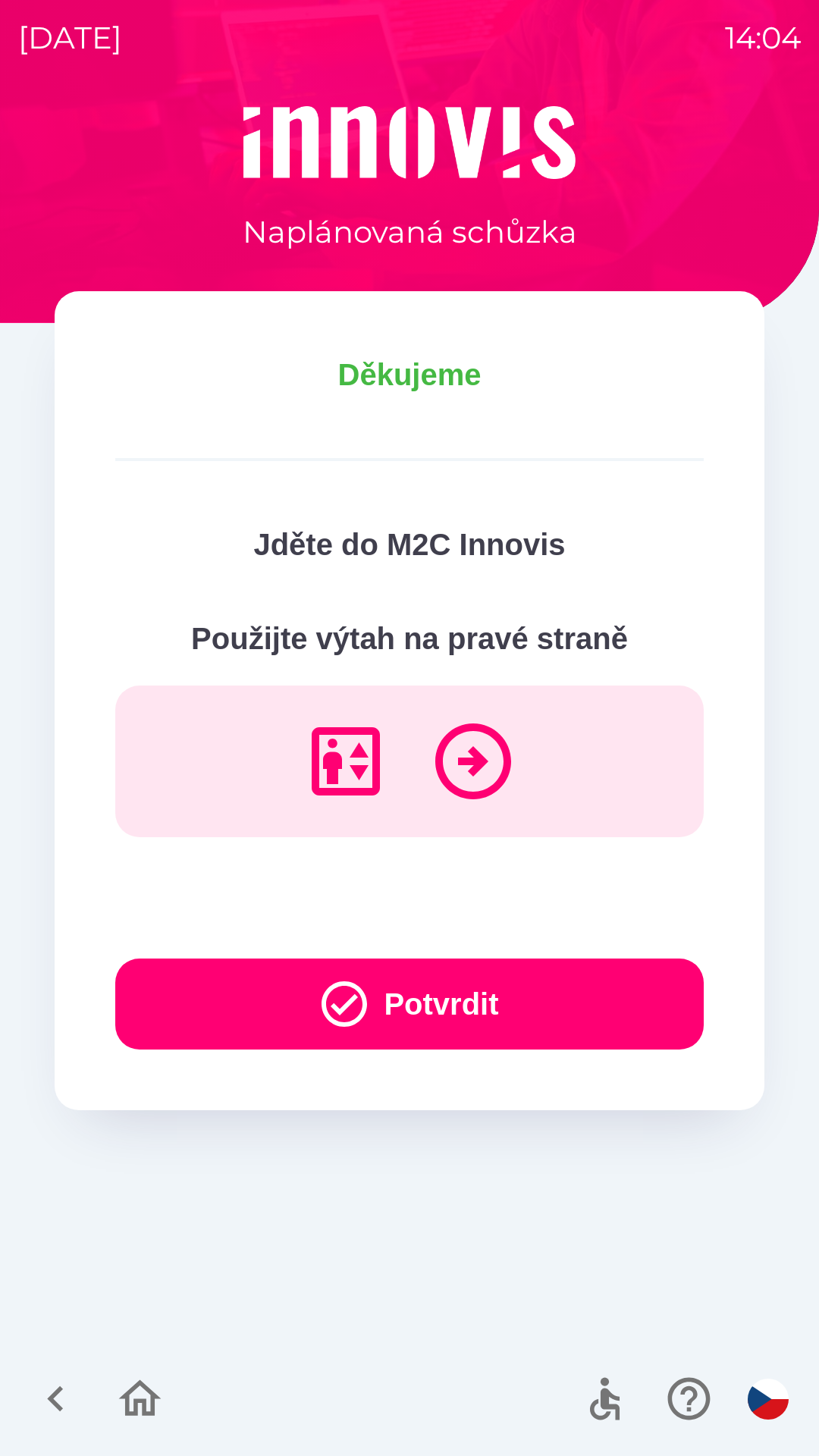
click at [613, 1026] on button "Potvrdit" at bounding box center [410, 1004] width 588 height 91
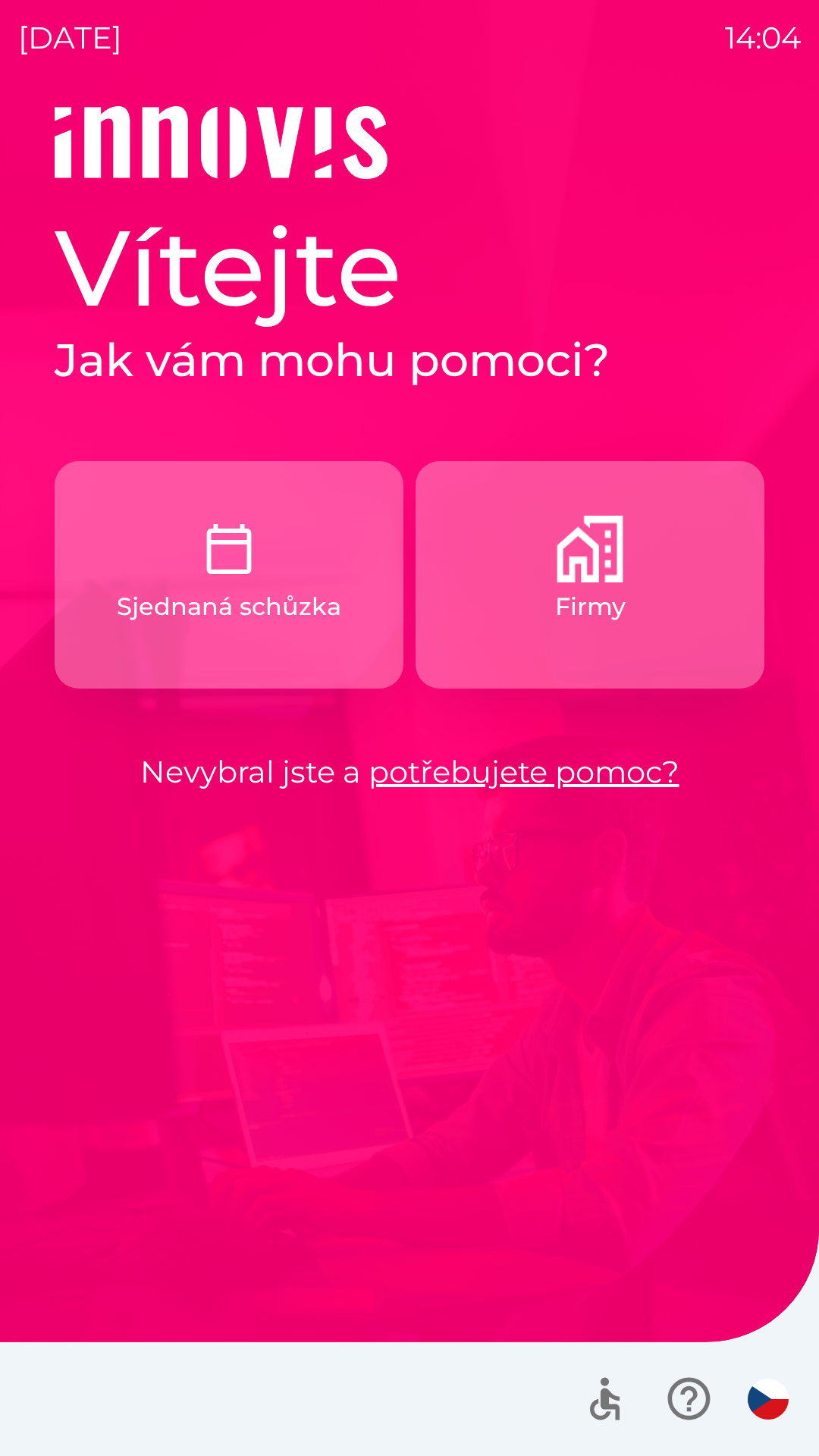
click at [601, 585] on button "Firmy" at bounding box center [590, 575] width 349 height 227
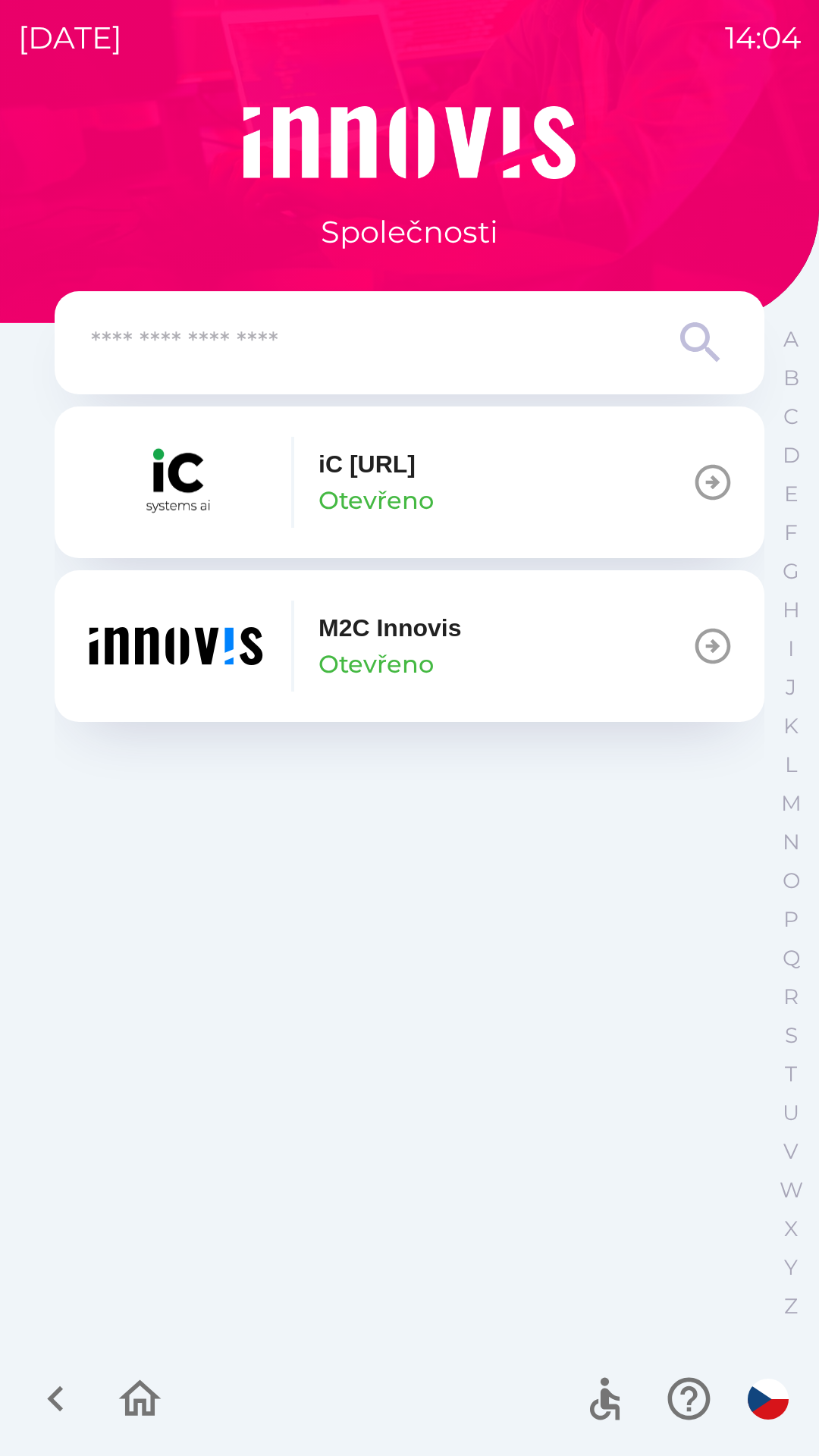
click at [555, 645] on button "M2C Innovis Otevřeno" at bounding box center [410, 646] width 709 height 151
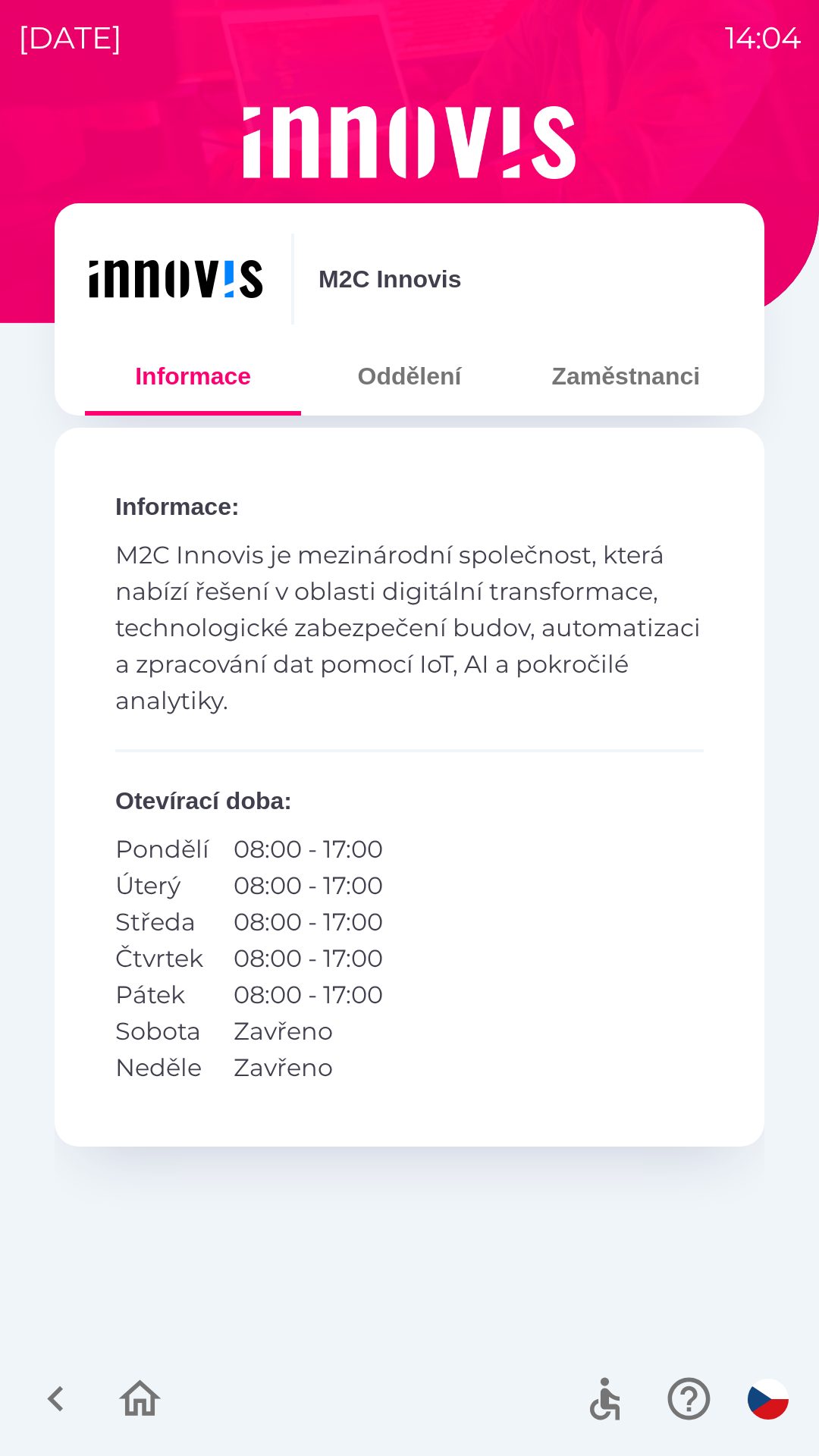
click at [635, 377] on button "Zaměstnanci" at bounding box center [626, 376] width 216 height 55
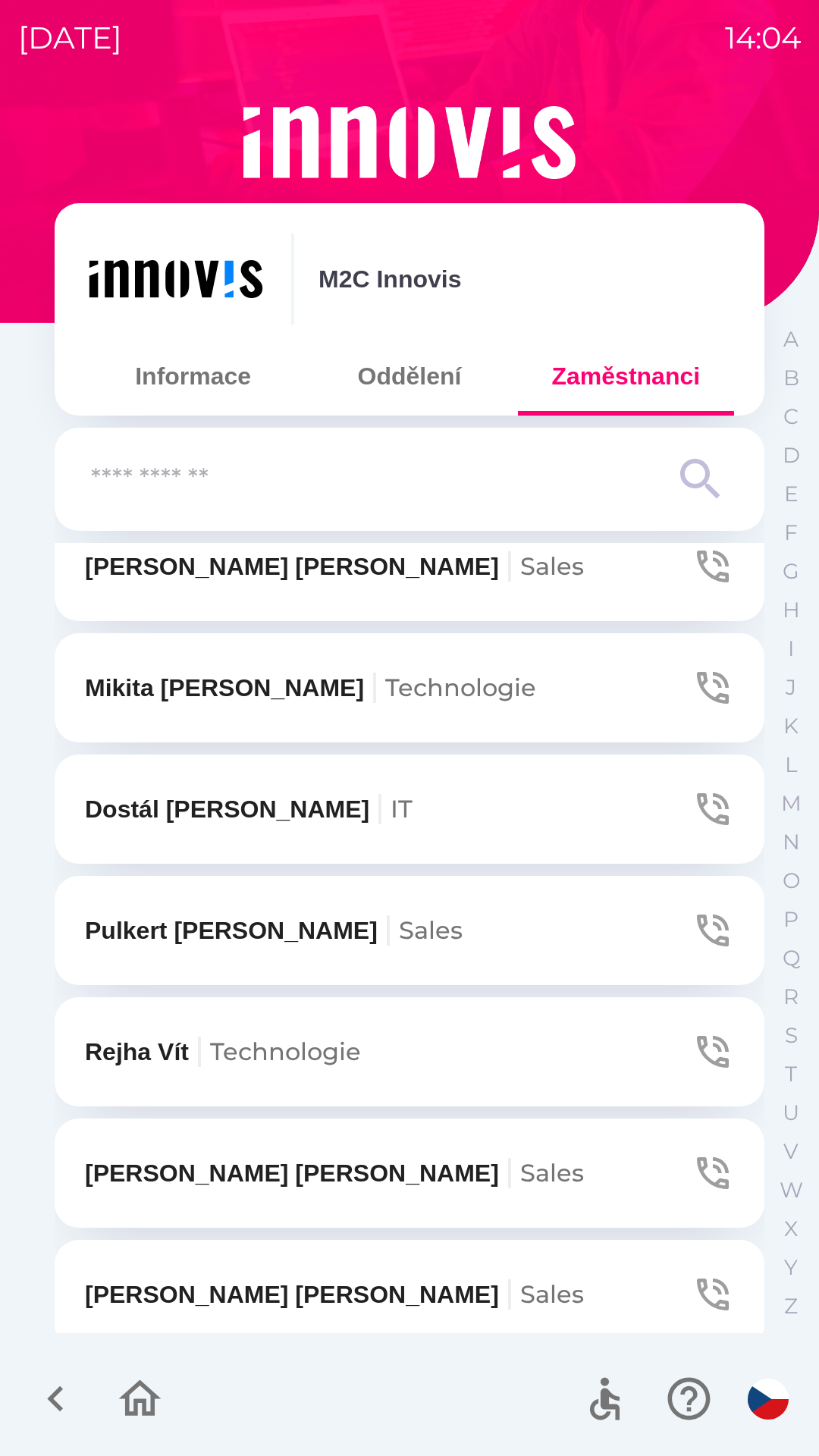
scroll to position [440, 0]
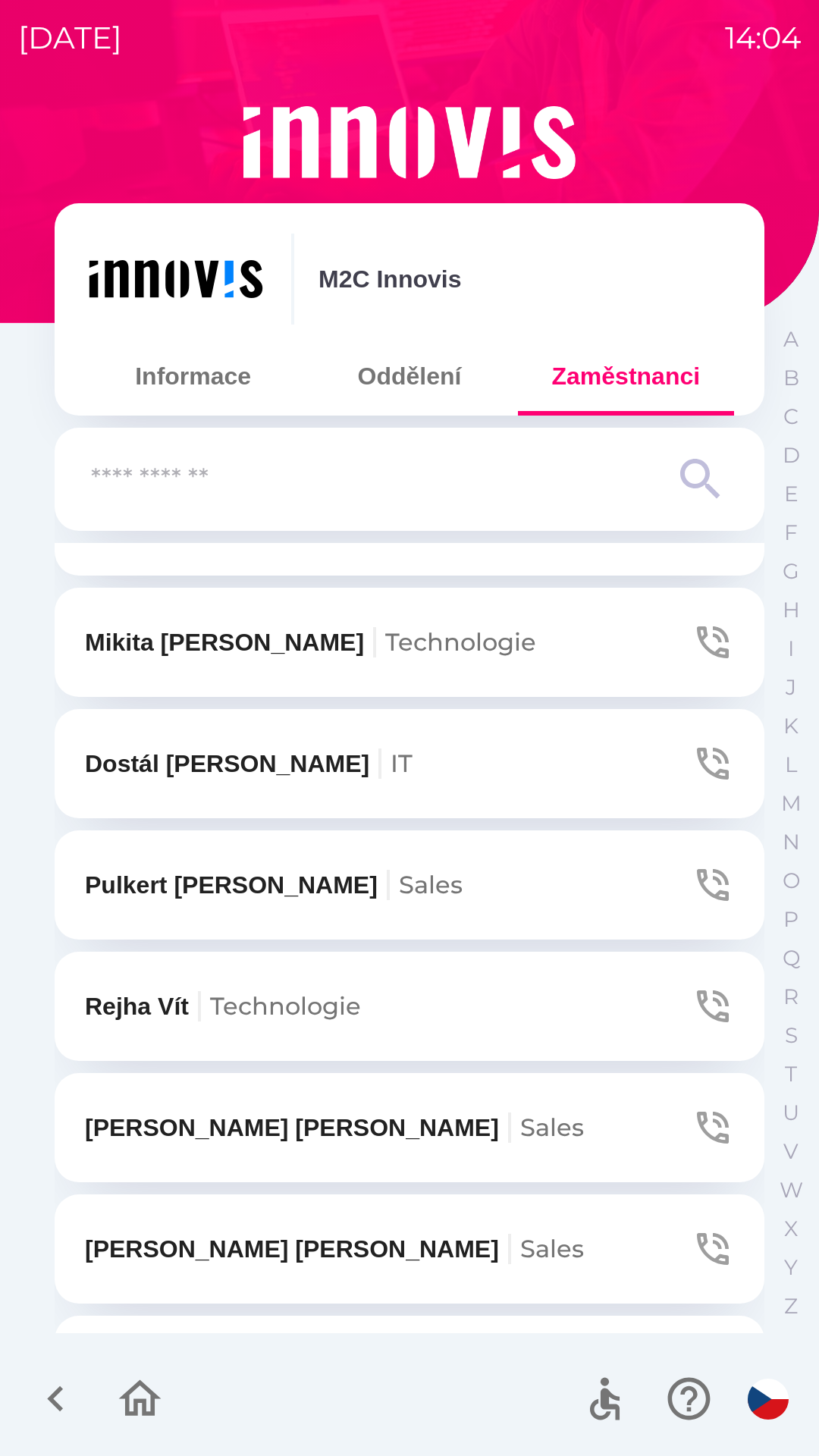
click at [457, 1147] on button "[PERSON_NAME]" at bounding box center [410, 1128] width 709 height 110
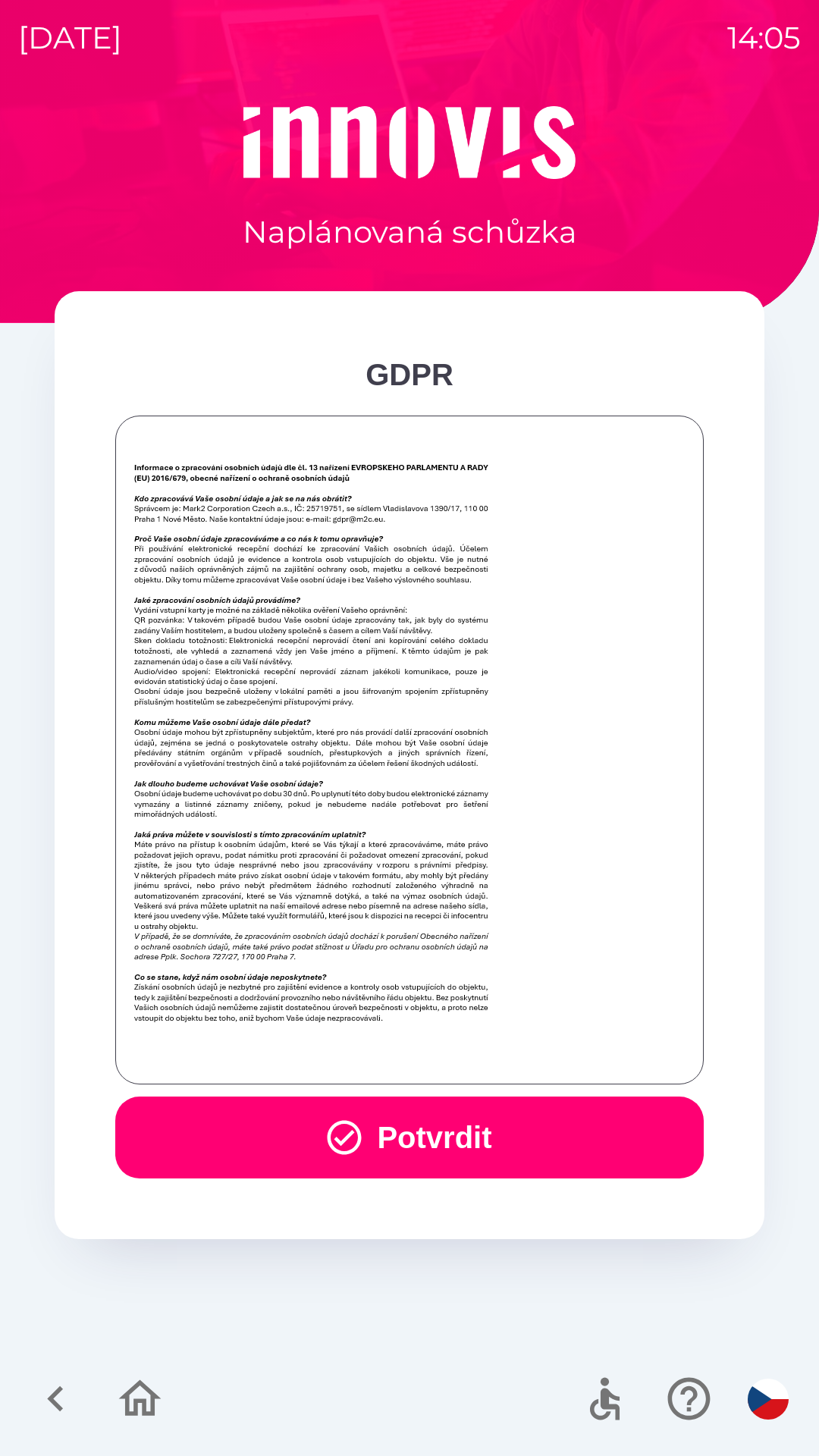
click at [647, 1113] on button "Potvrdit" at bounding box center [410, 1137] width 588 height 82
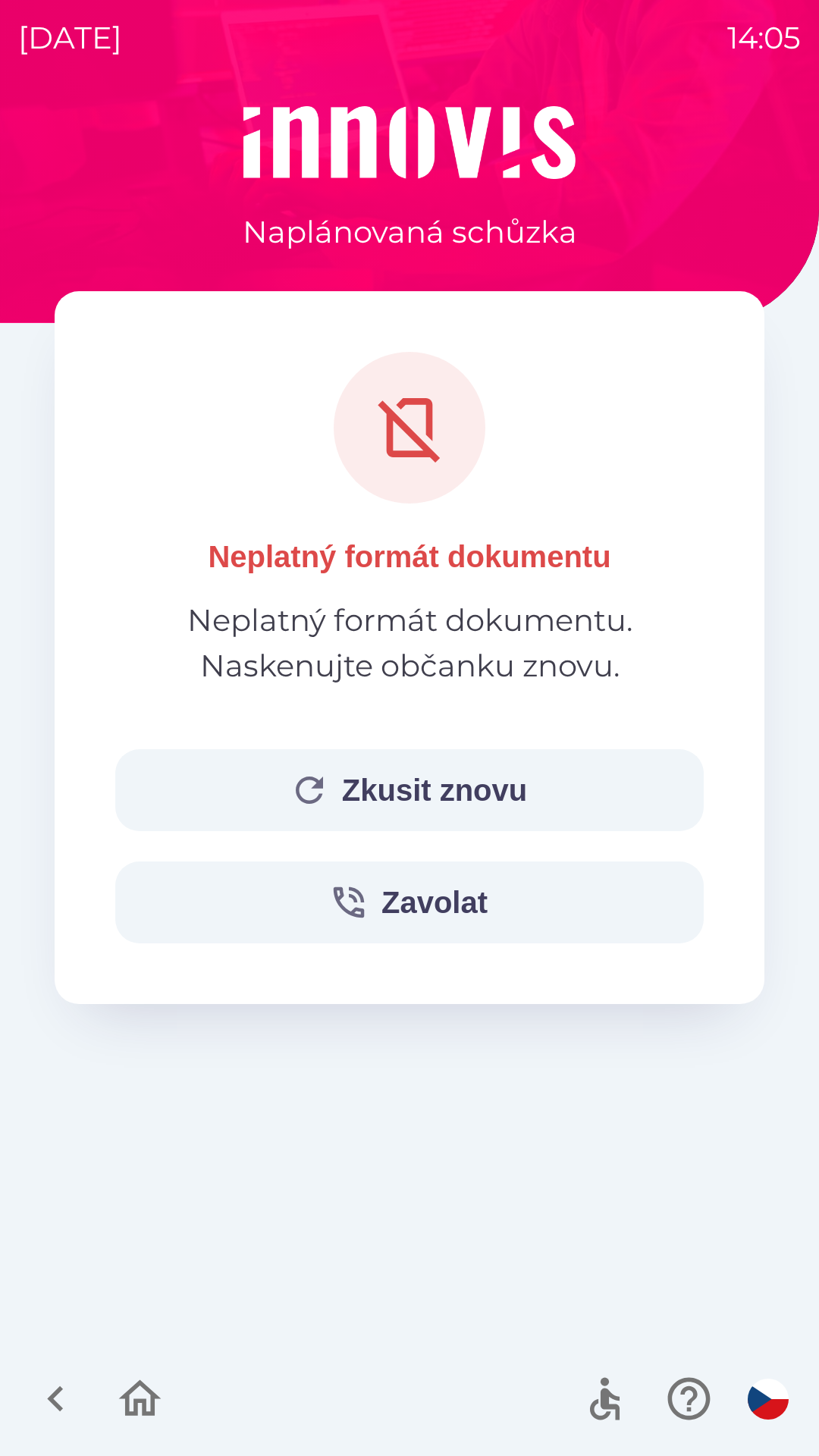
click at [494, 789] on button "Zkusit znovu" at bounding box center [410, 790] width 588 height 82
click at [526, 789] on button "Zkusit znovu" at bounding box center [410, 790] width 588 height 82
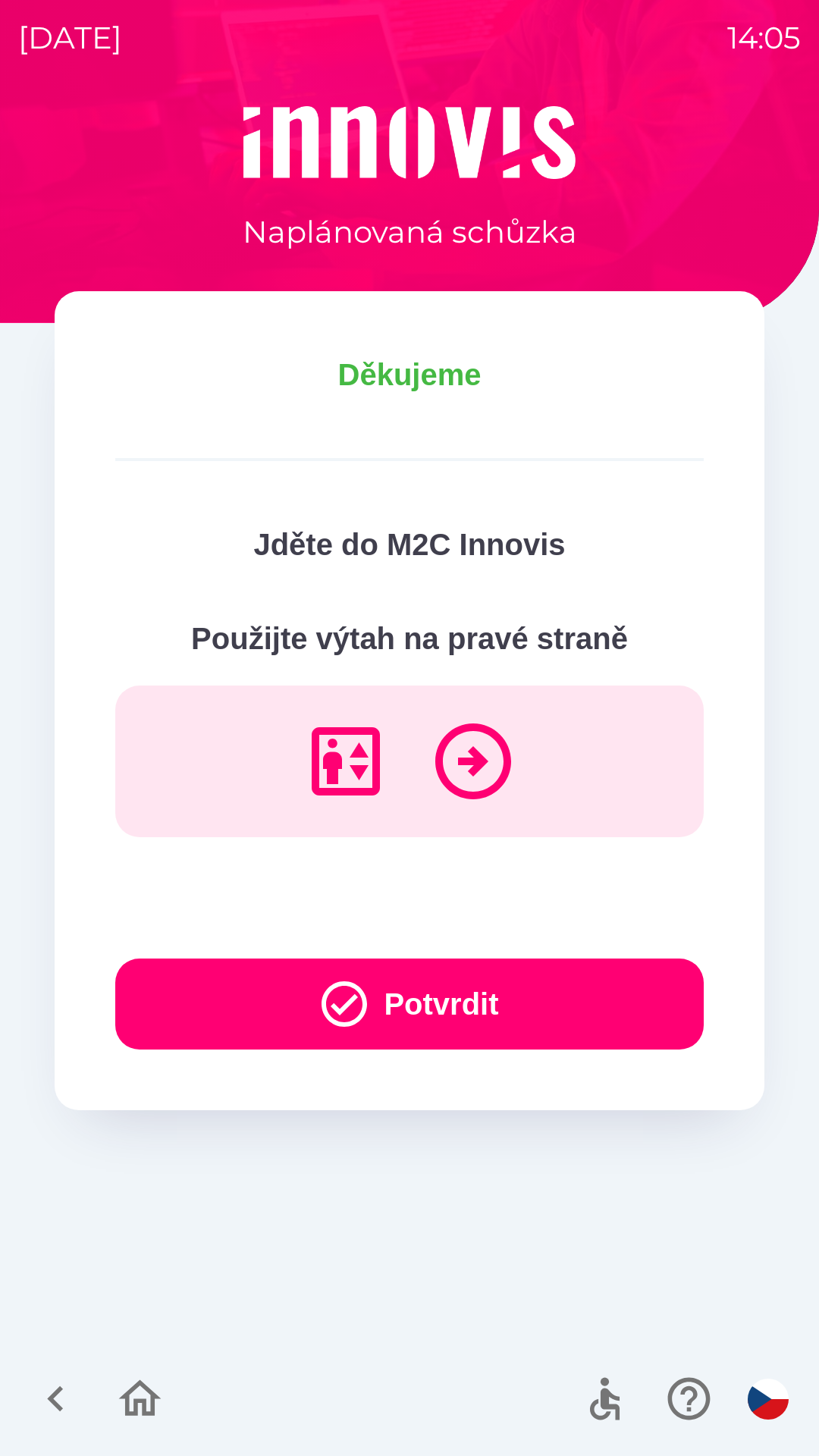
click at [417, 1010] on button "Potvrdit" at bounding box center [410, 1004] width 588 height 91
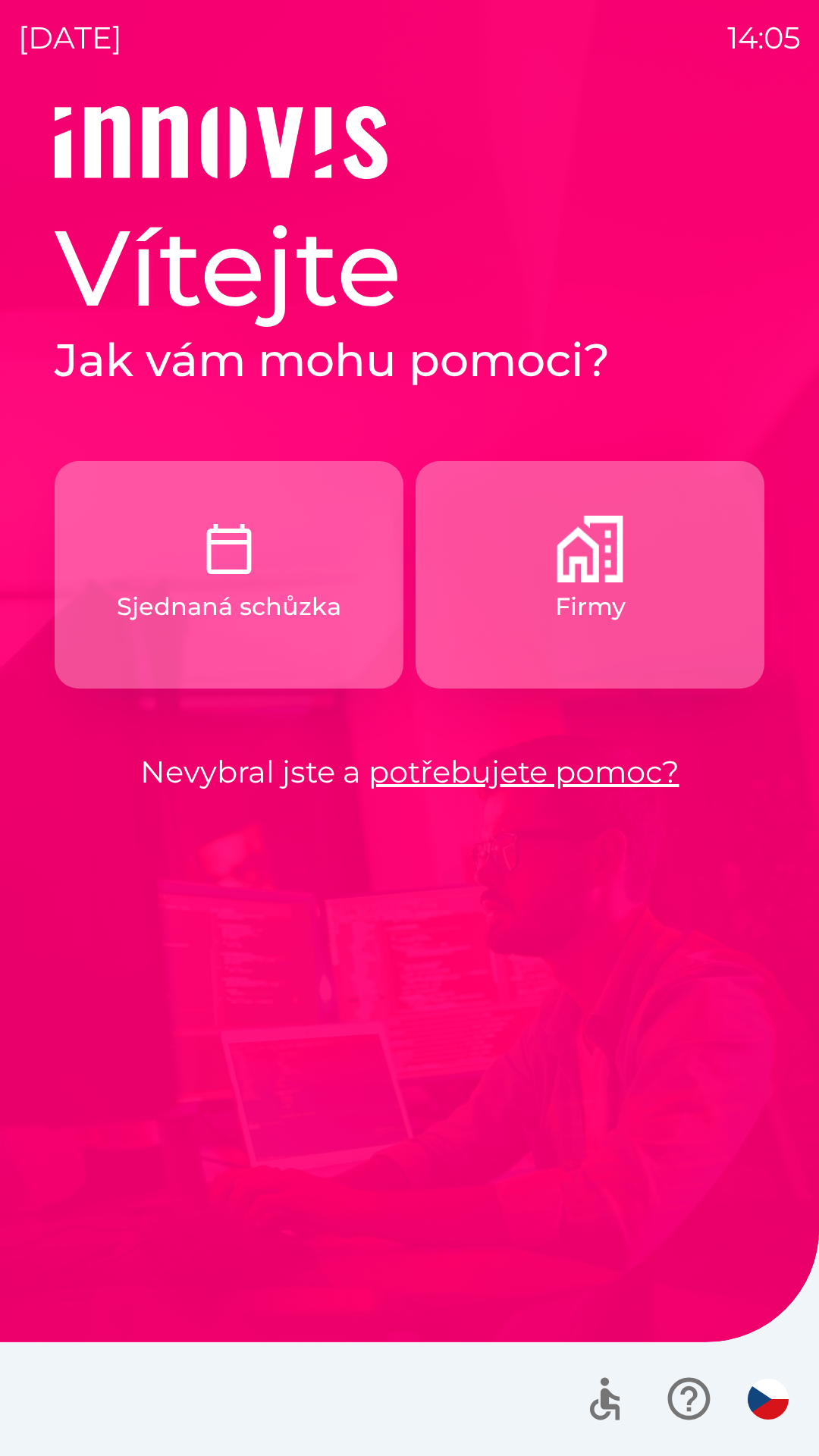
click at [631, 575] on button "Firmy" at bounding box center [590, 575] width 349 height 227
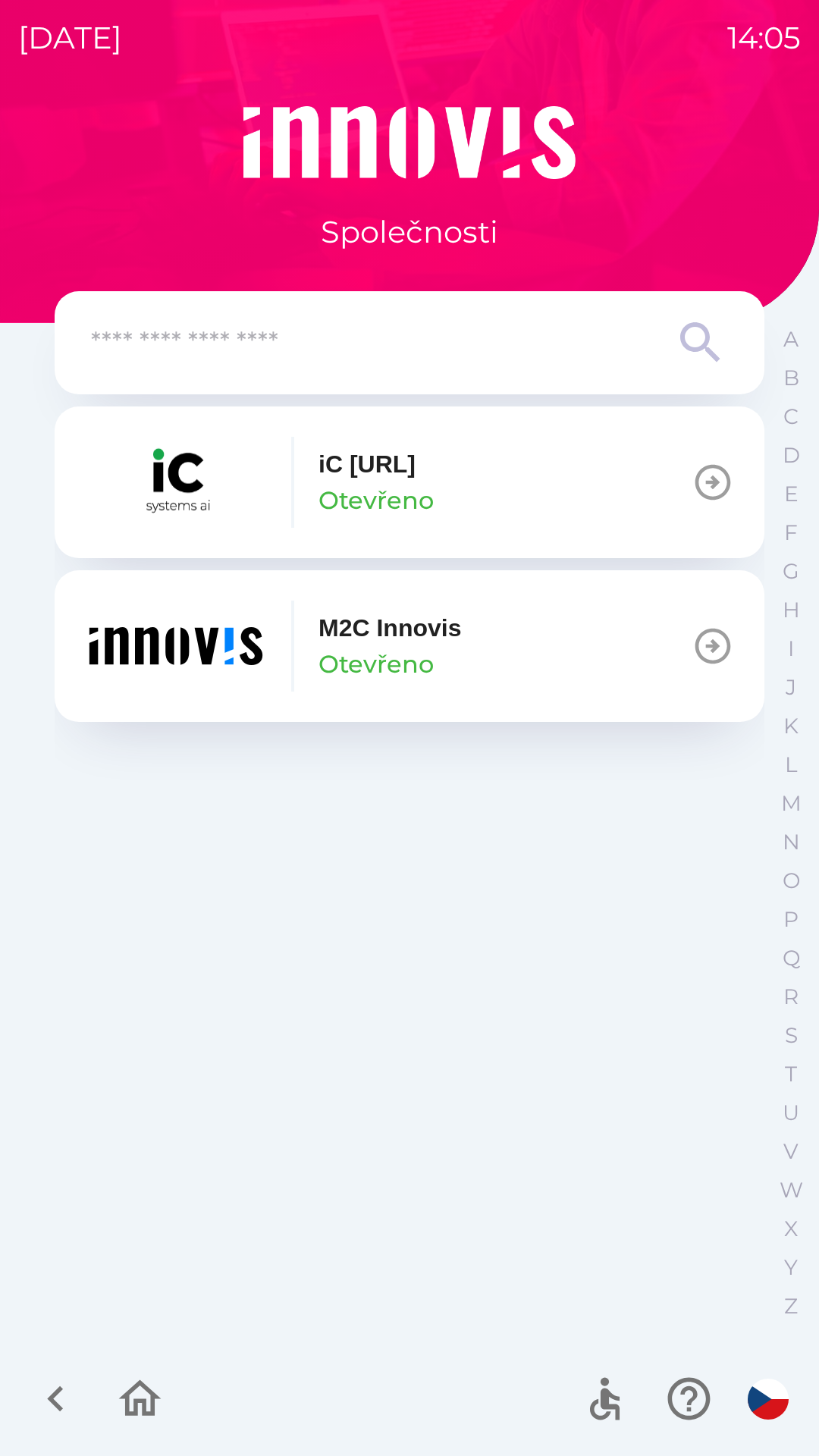
click at [496, 493] on button "iC [URL] Otevřeno" at bounding box center [410, 482] width 709 height 151
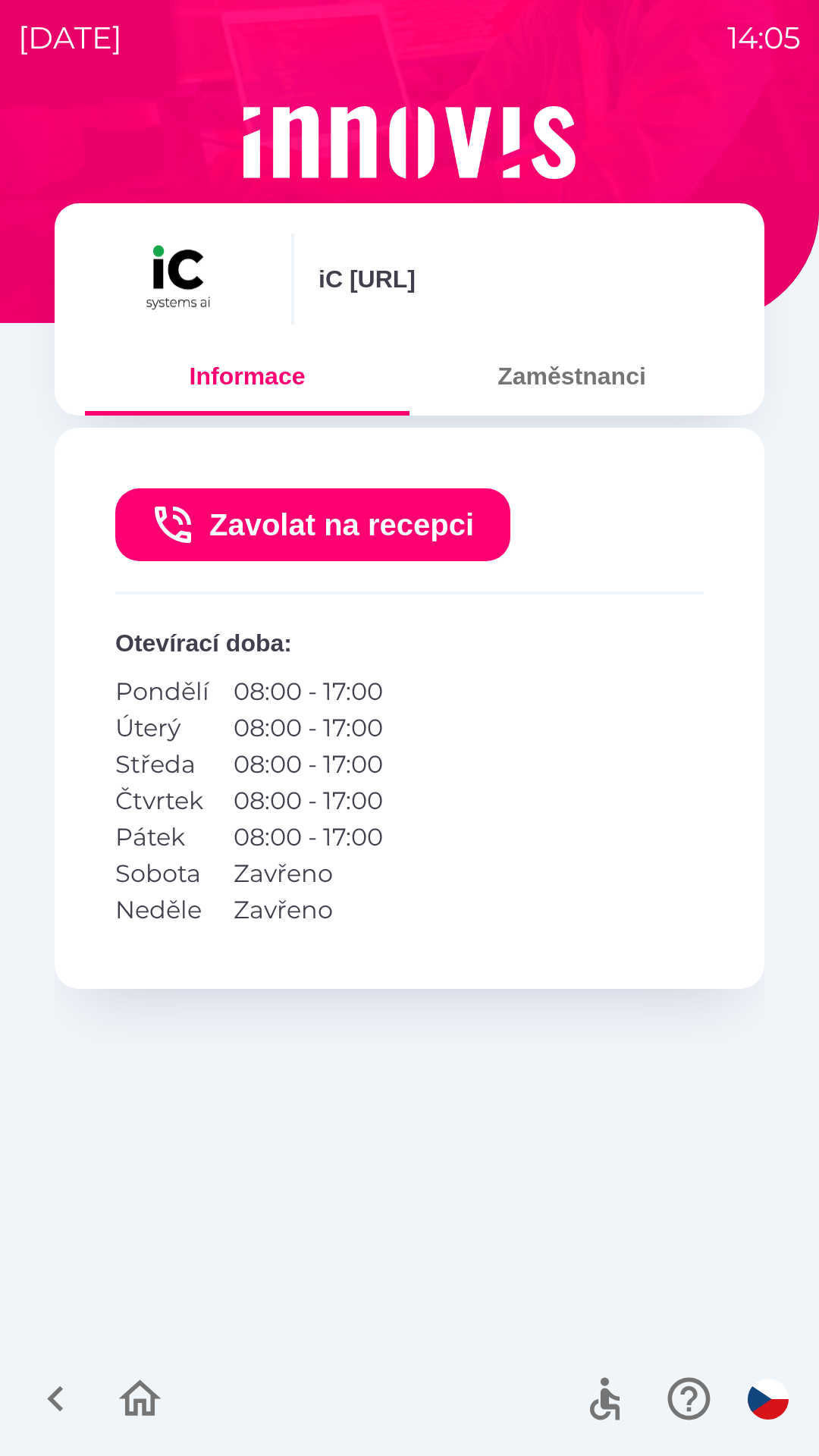
click at [631, 389] on button "Zaměstnanci" at bounding box center [572, 376] width 325 height 55
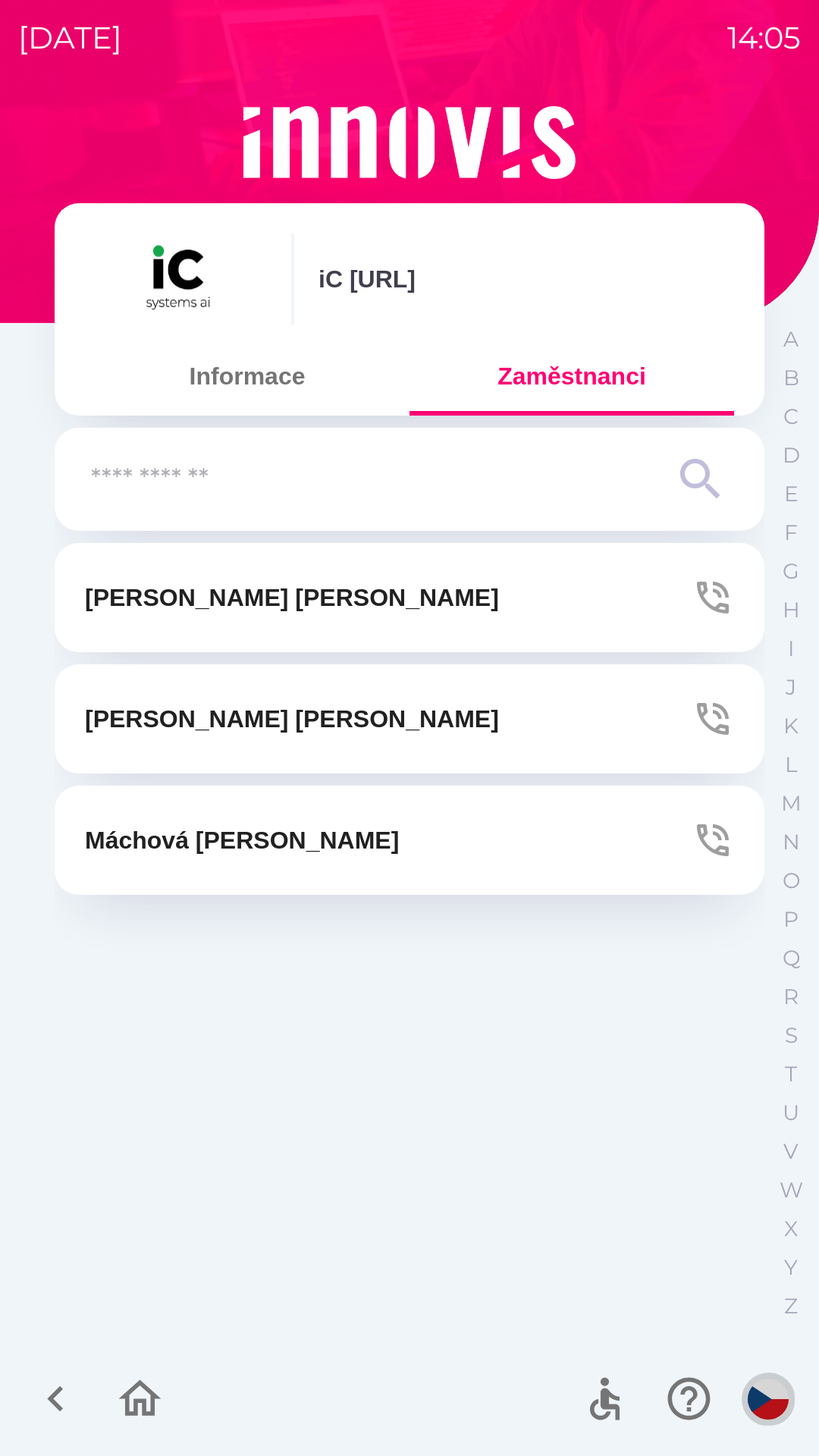
click at [772, 1396] on img "button" at bounding box center [767, 1398] width 41 height 41
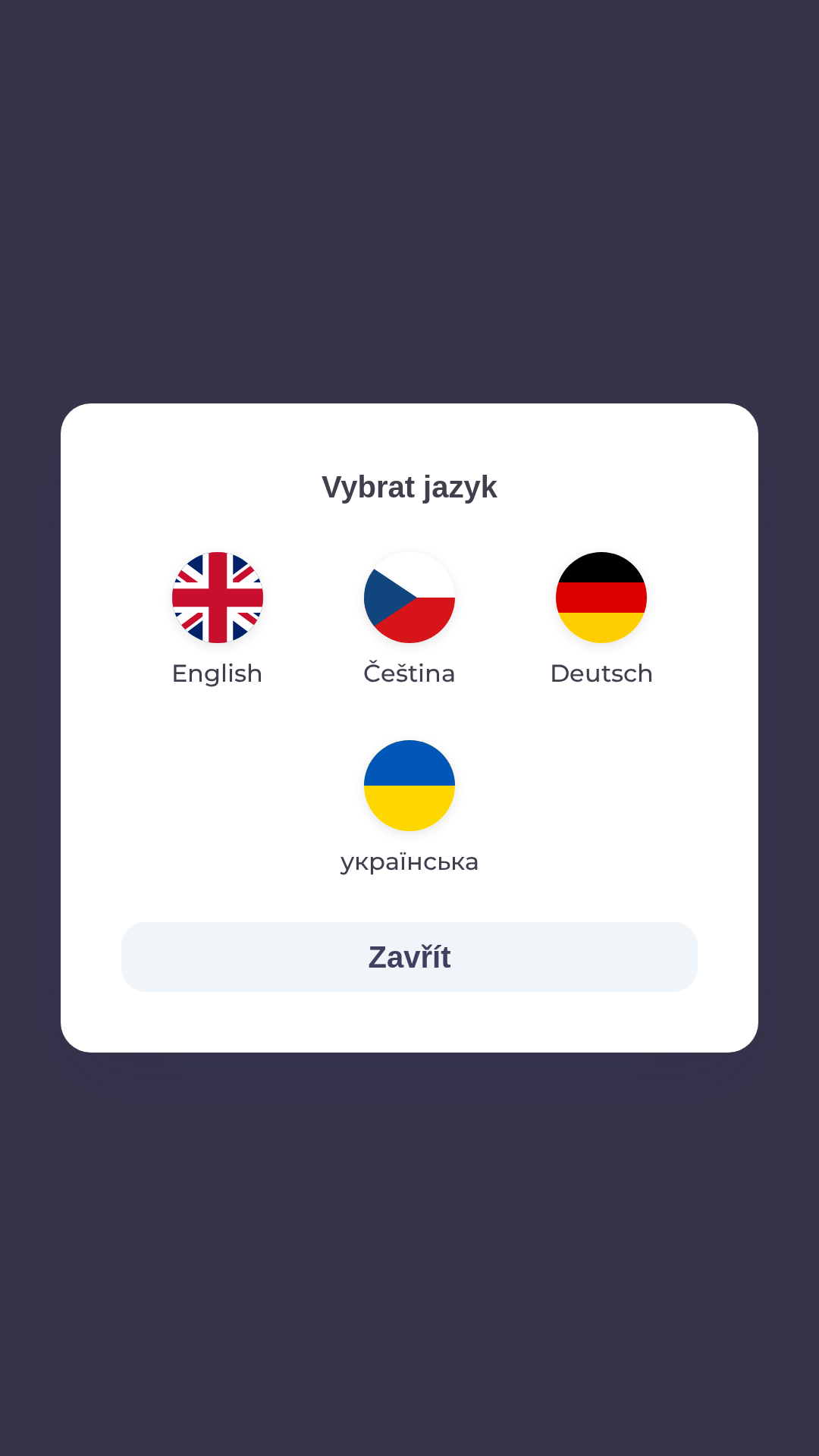
click at [246, 634] on button "English" at bounding box center [216, 622] width 164 height 163
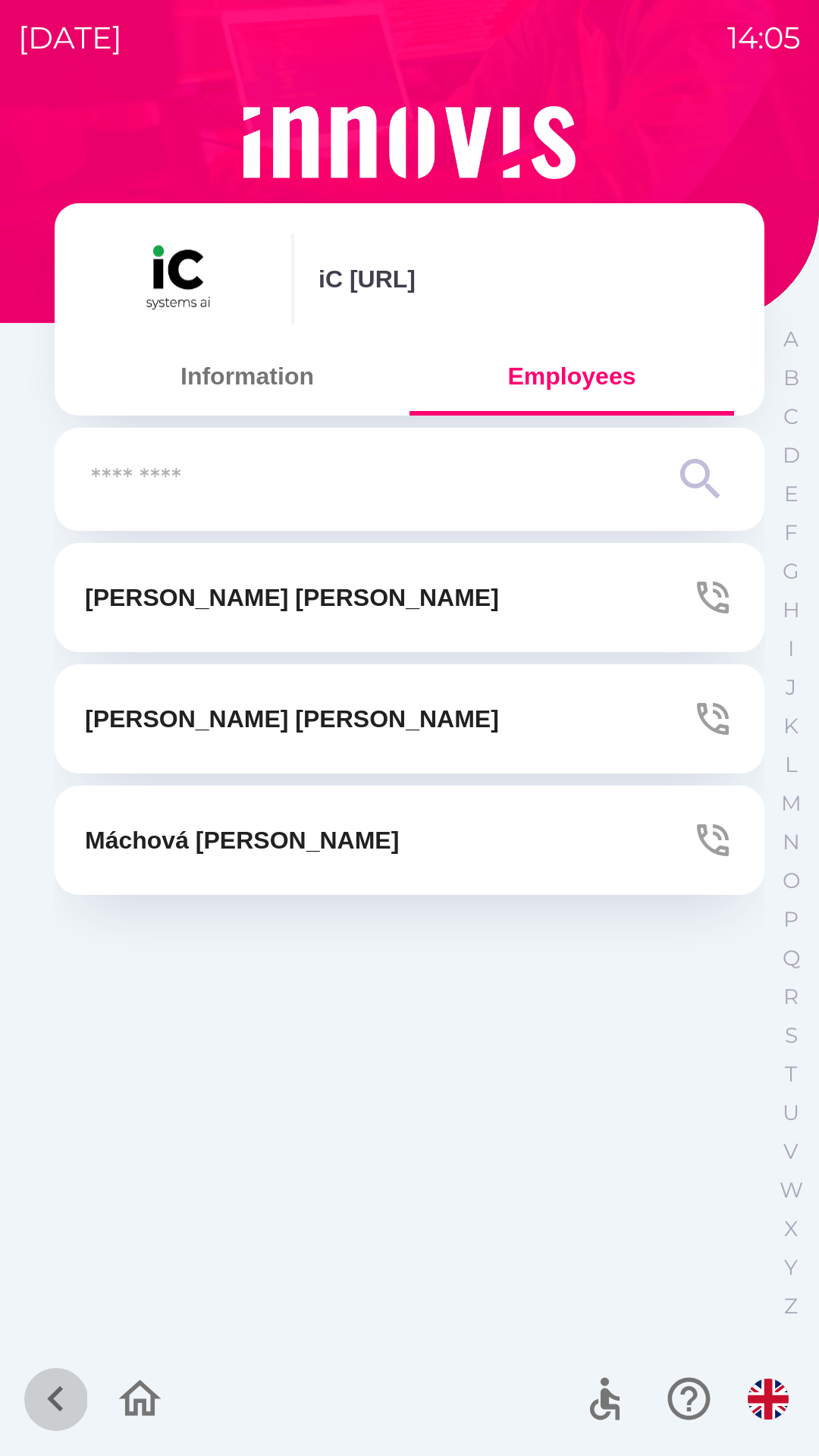
click at [40, 1391] on icon "button" at bounding box center [55, 1398] width 51 height 51
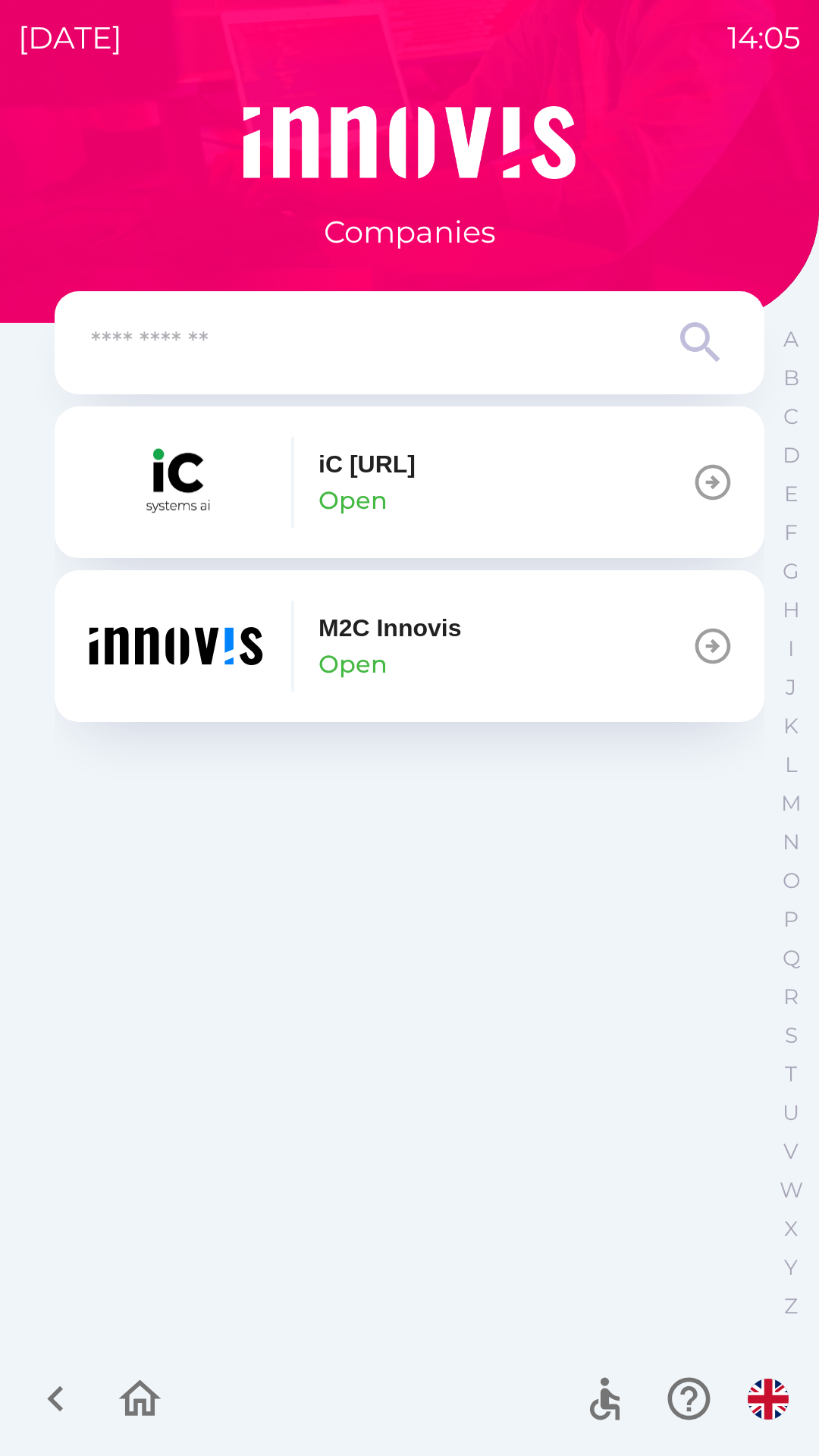
click at [442, 633] on p "M2C Innovis" at bounding box center [390, 628] width 142 height 37
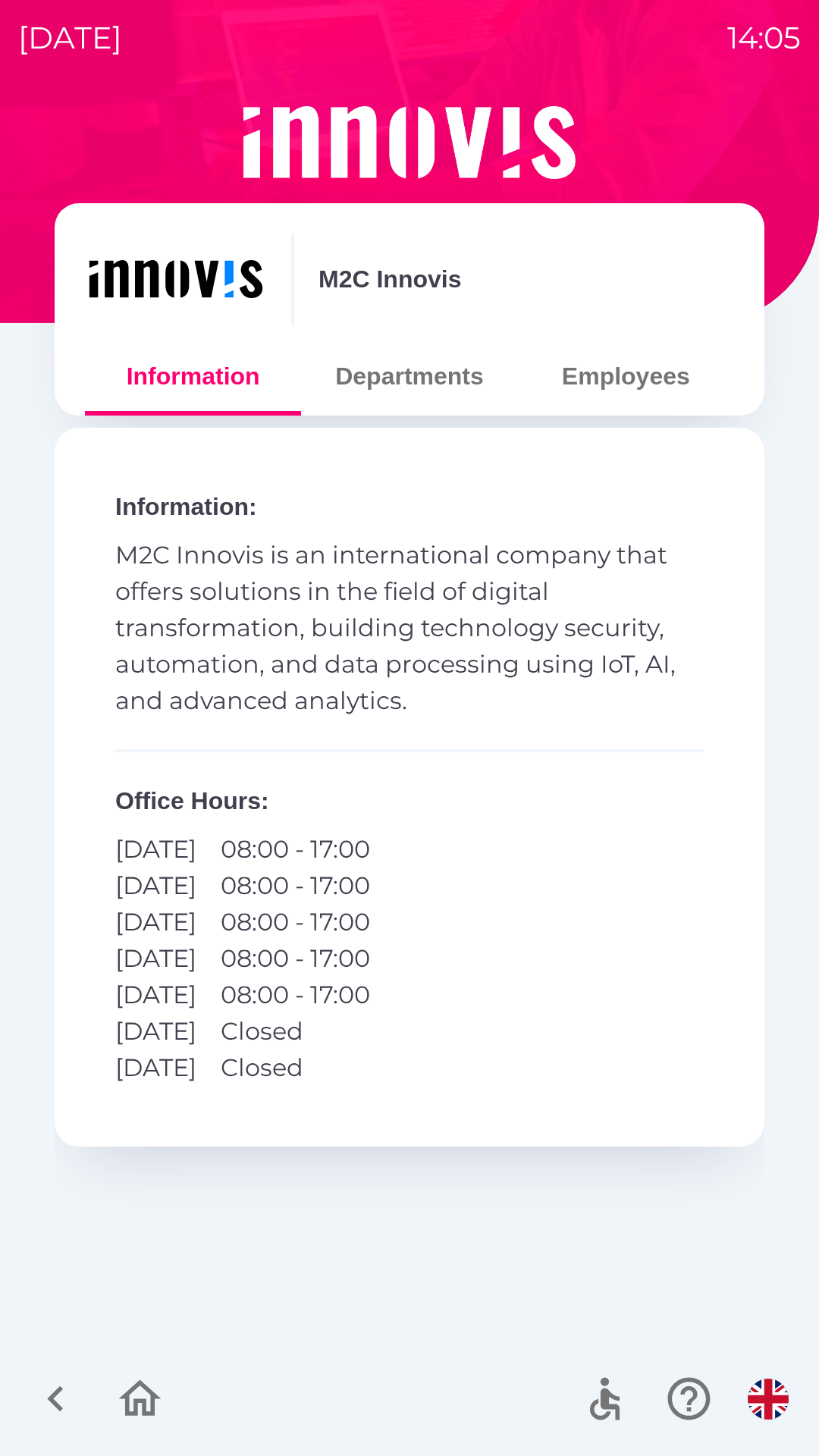
click at [645, 386] on button "Employees" at bounding box center [626, 376] width 216 height 55
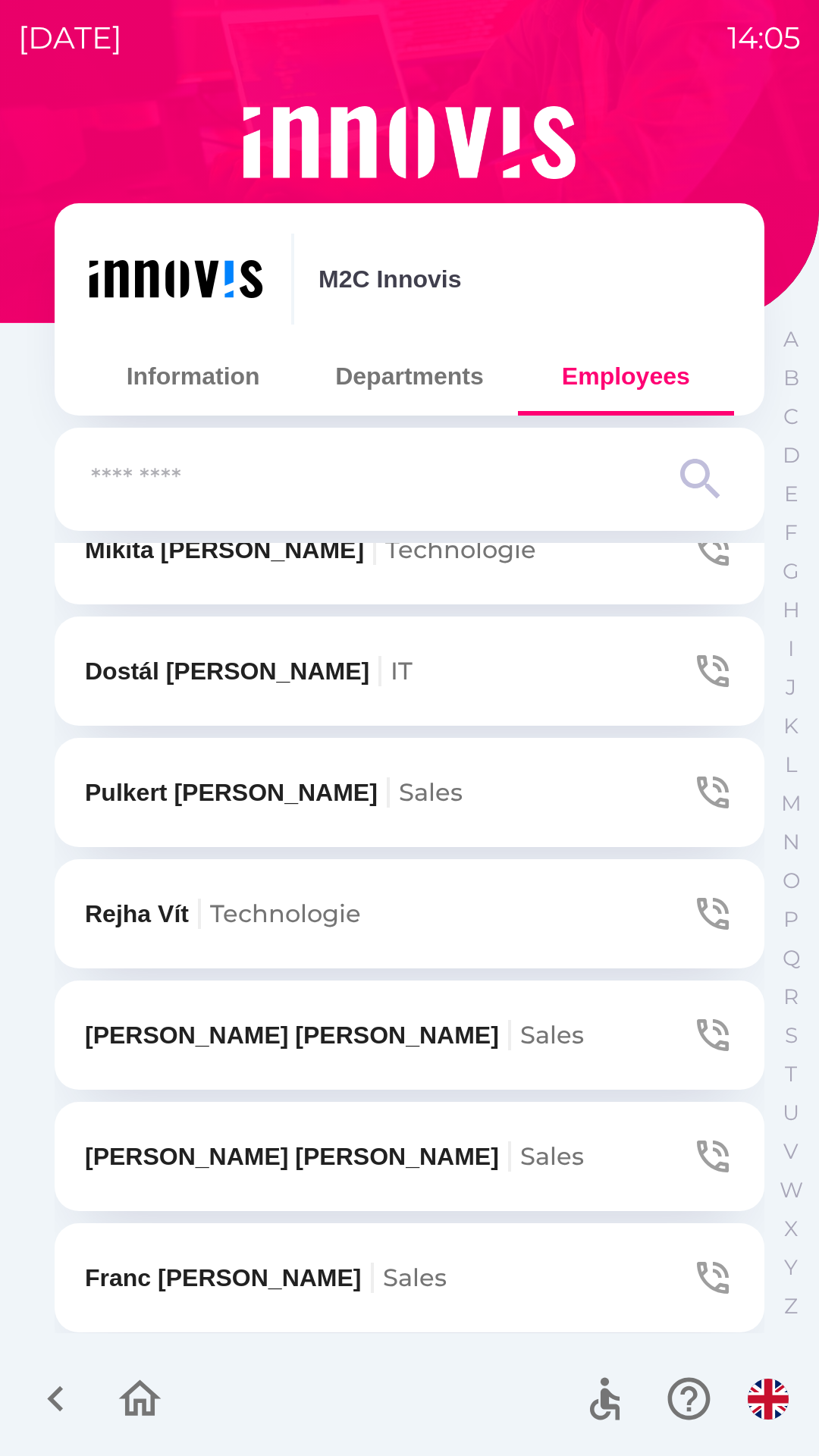
scroll to position [538, 0]
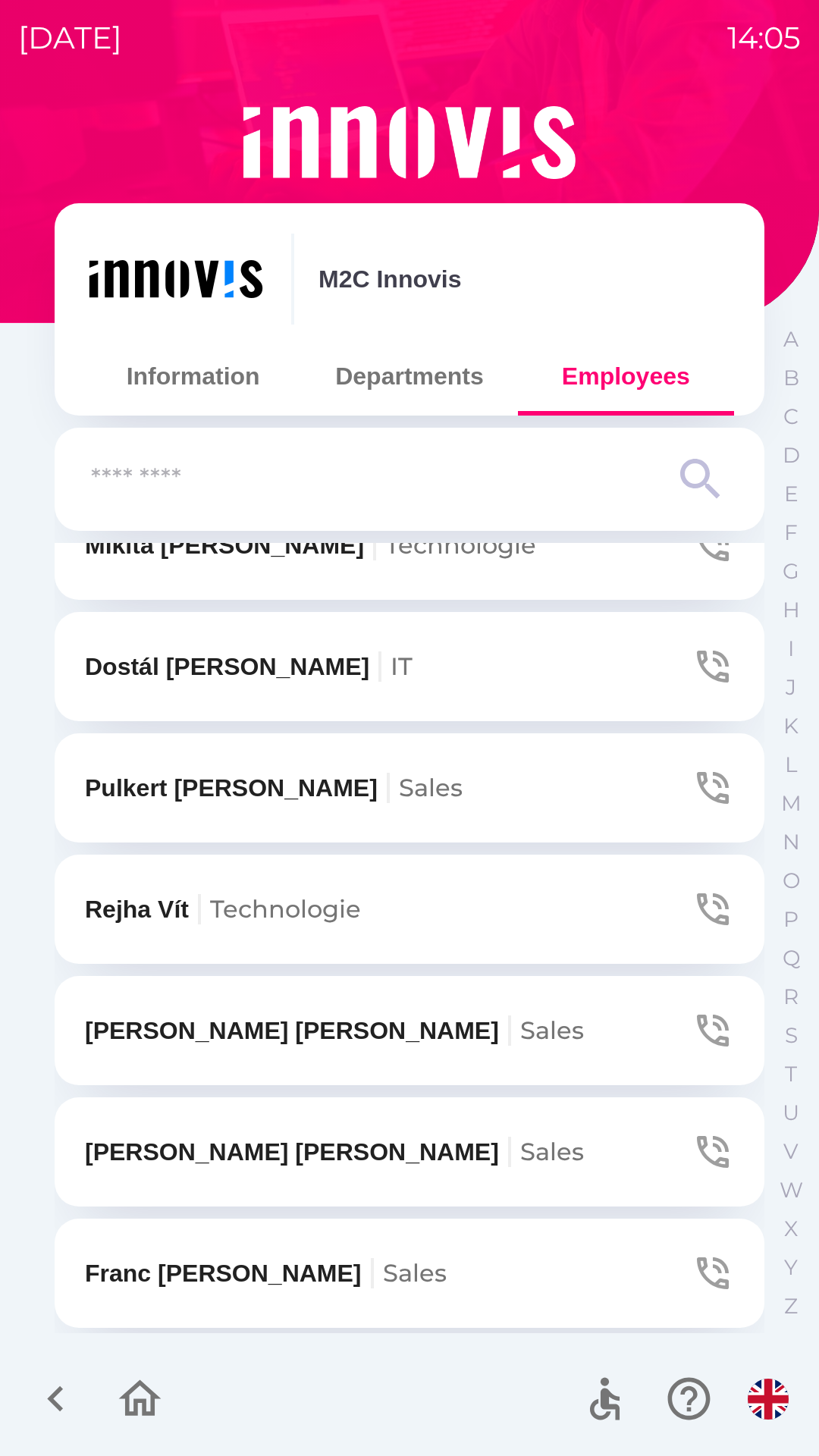
click at [520, 1034] on span "Sales" at bounding box center [552, 1030] width 64 height 30
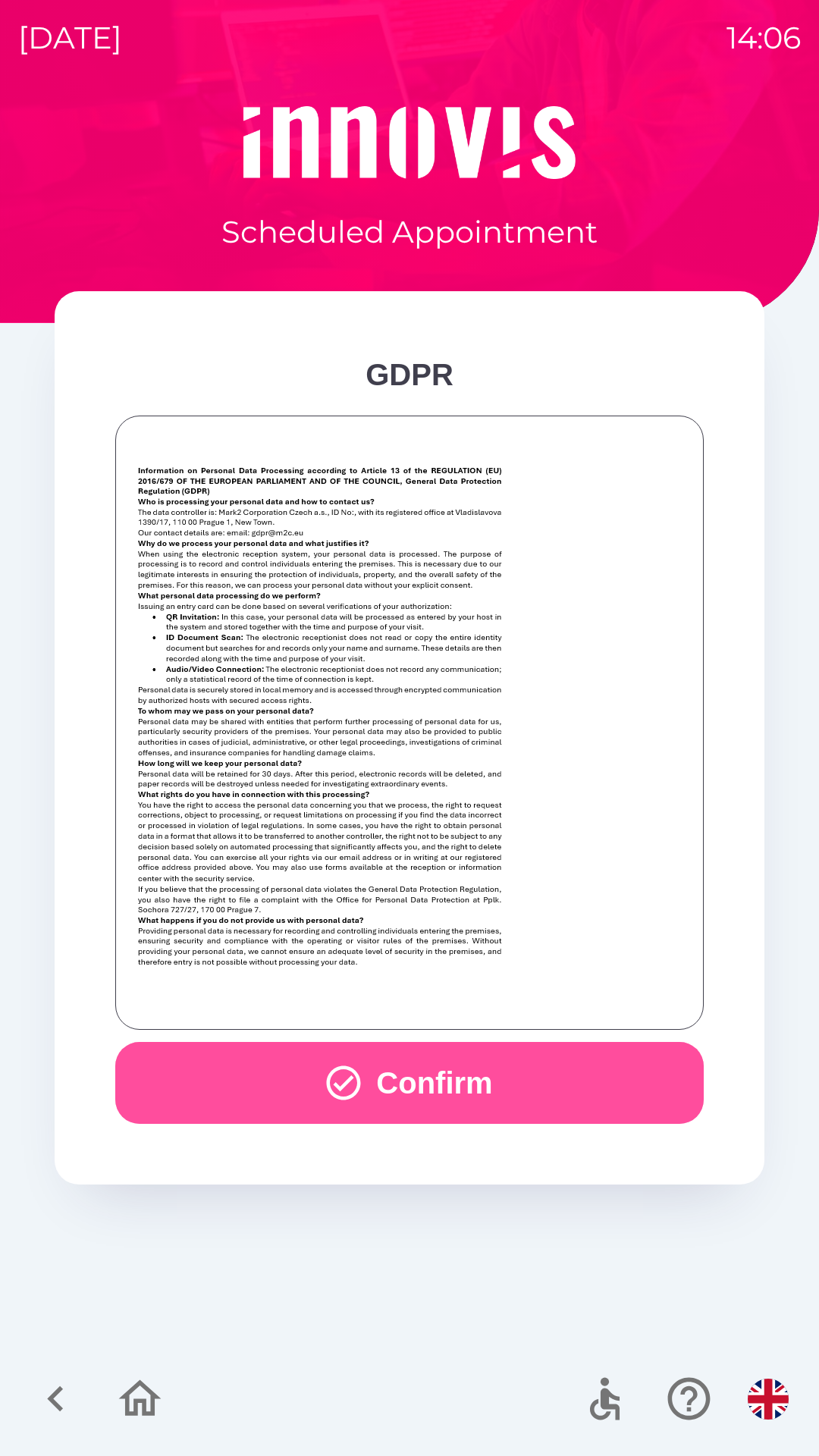
click at [462, 1072] on button "Confirm" at bounding box center [410, 1083] width 588 height 82
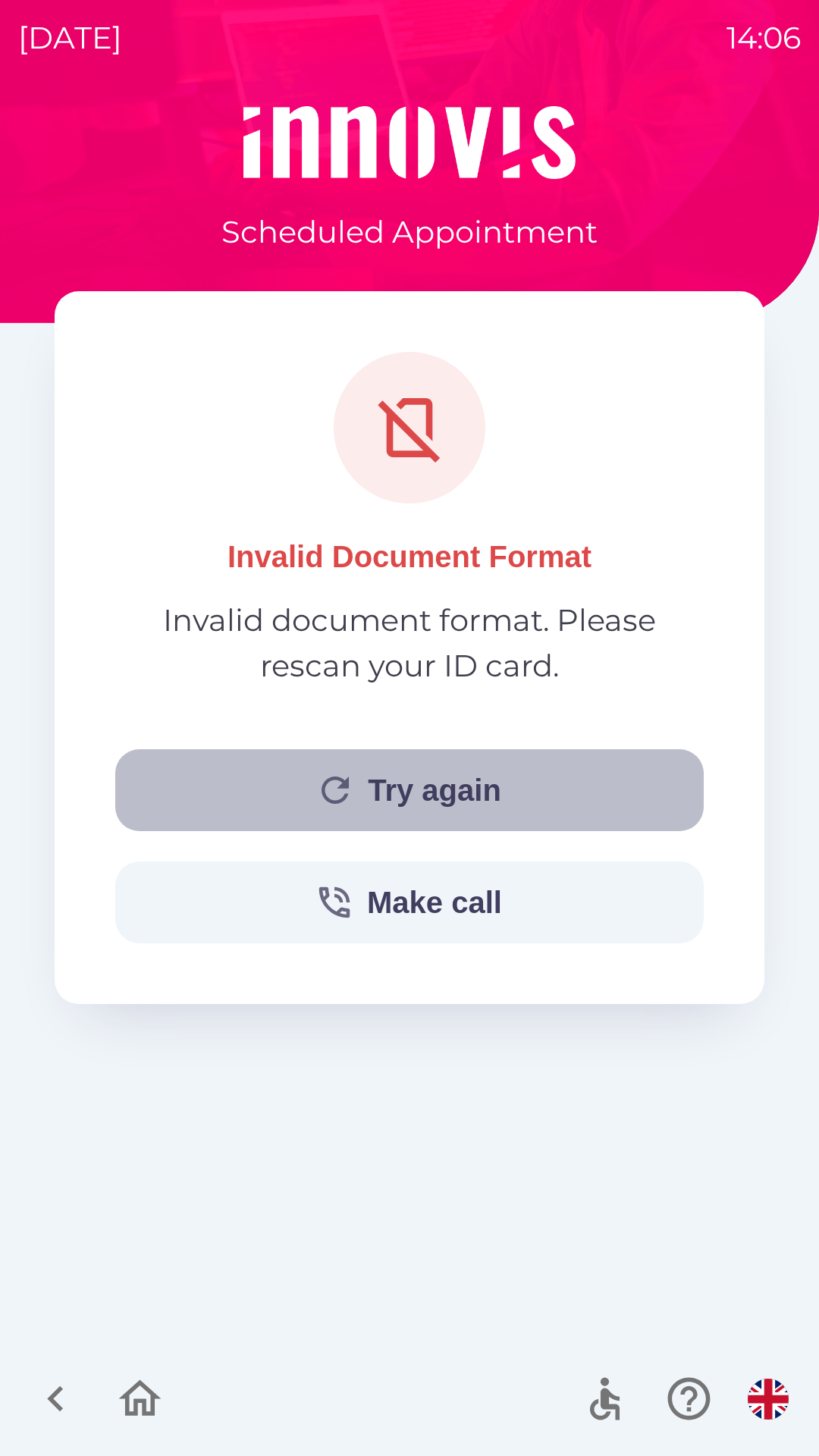
click at [506, 791] on button "Try again" at bounding box center [410, 790] width 588 height 82
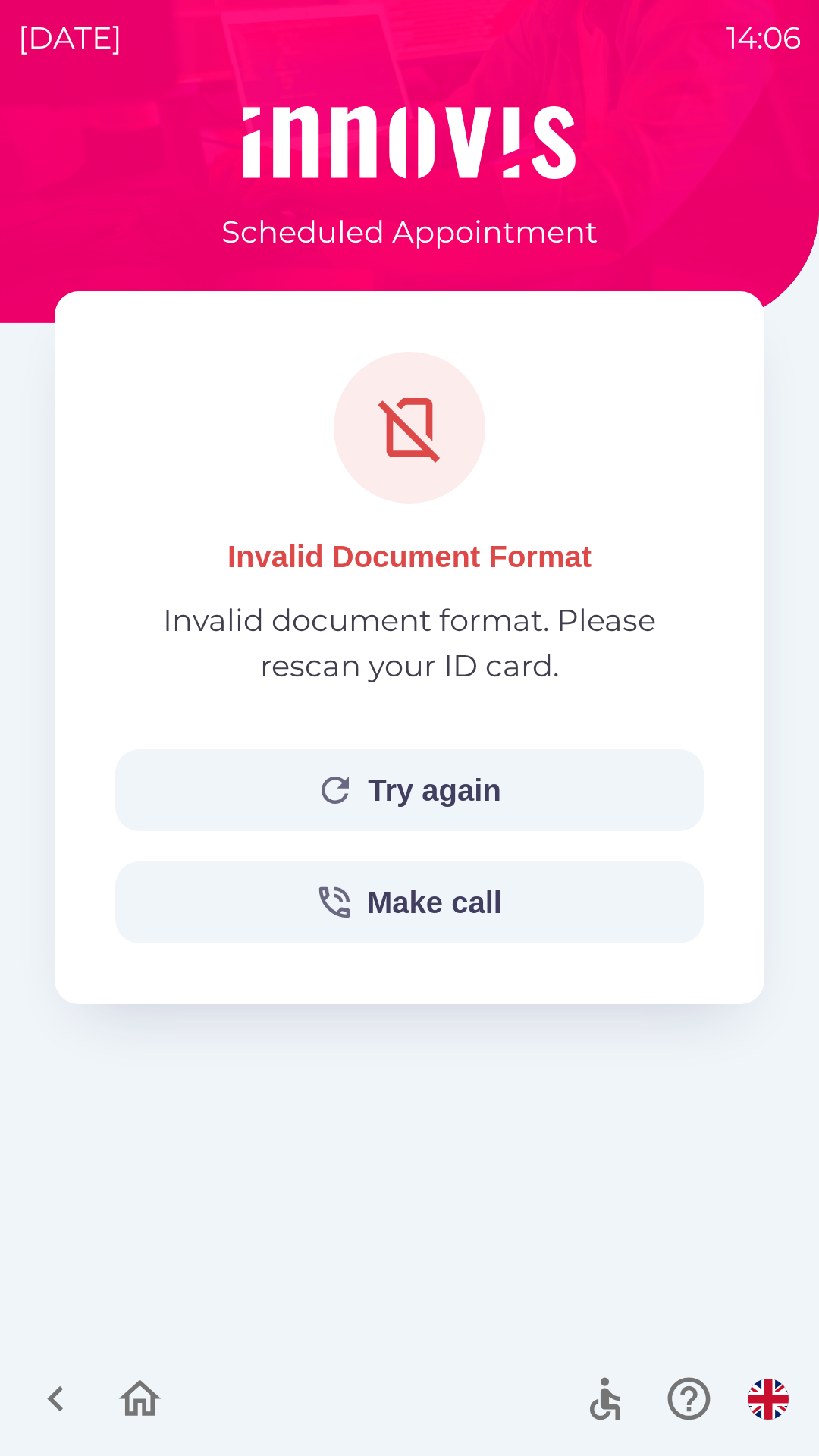
click at [44, 1398] on icon "button" at bounding box center [55, 1398] width 51 height 51
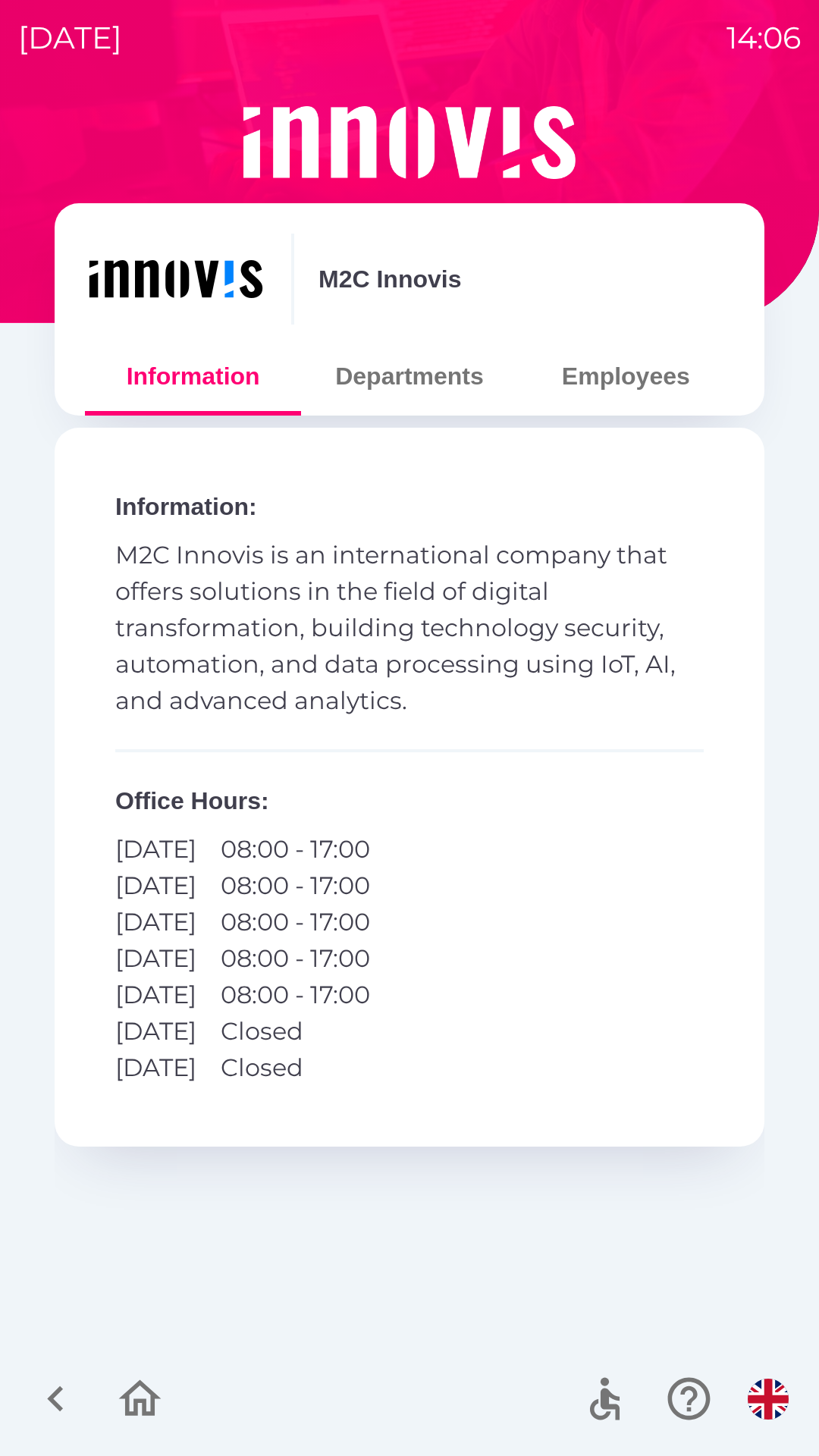
click at [76, 1391] on icon "button" at bounding box center [55, 1398] width 51 height 51
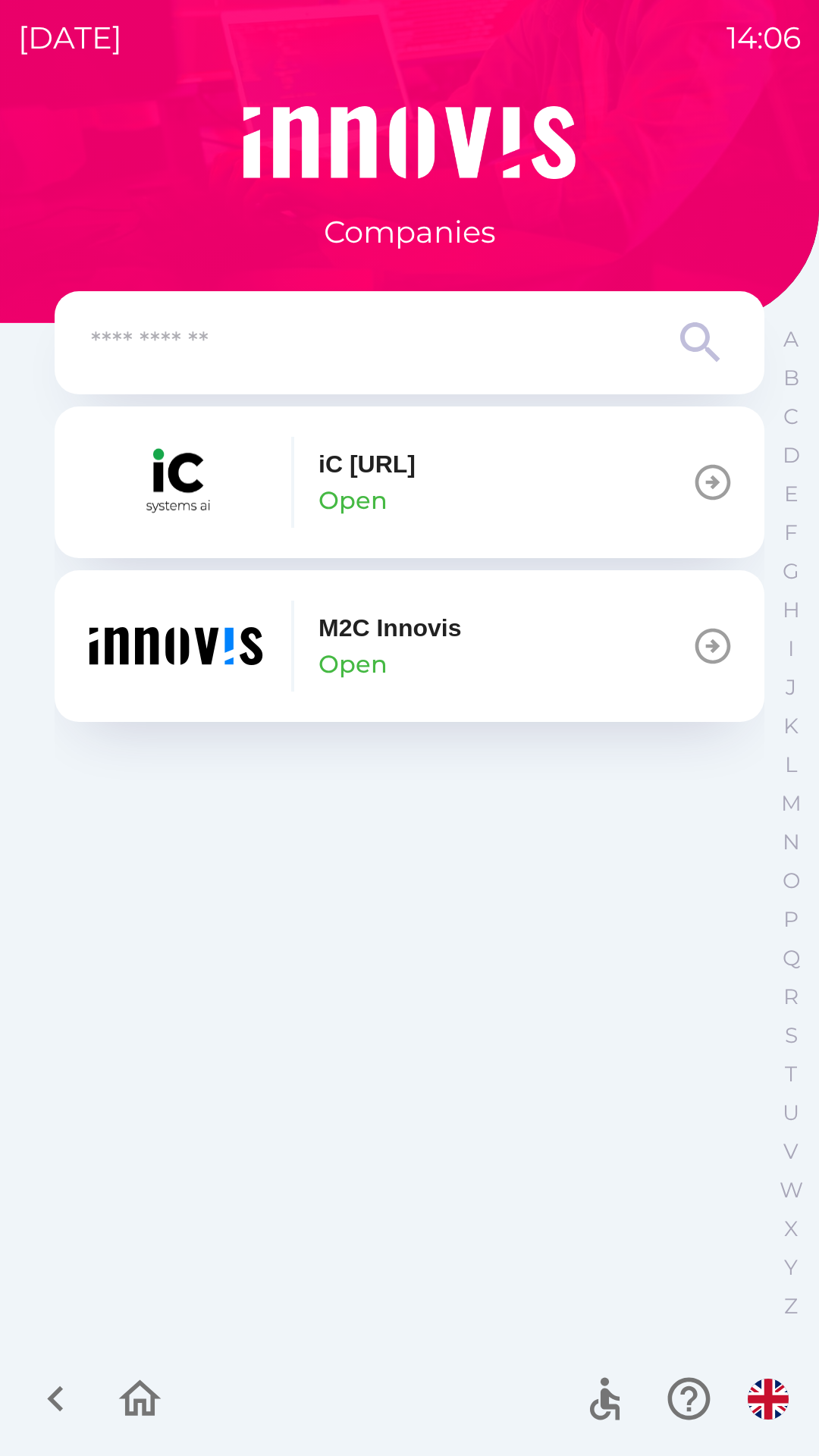
click at [481, 634] on button "M2C Innovis Open" at bounding box center [410, 646] width 709 height 151
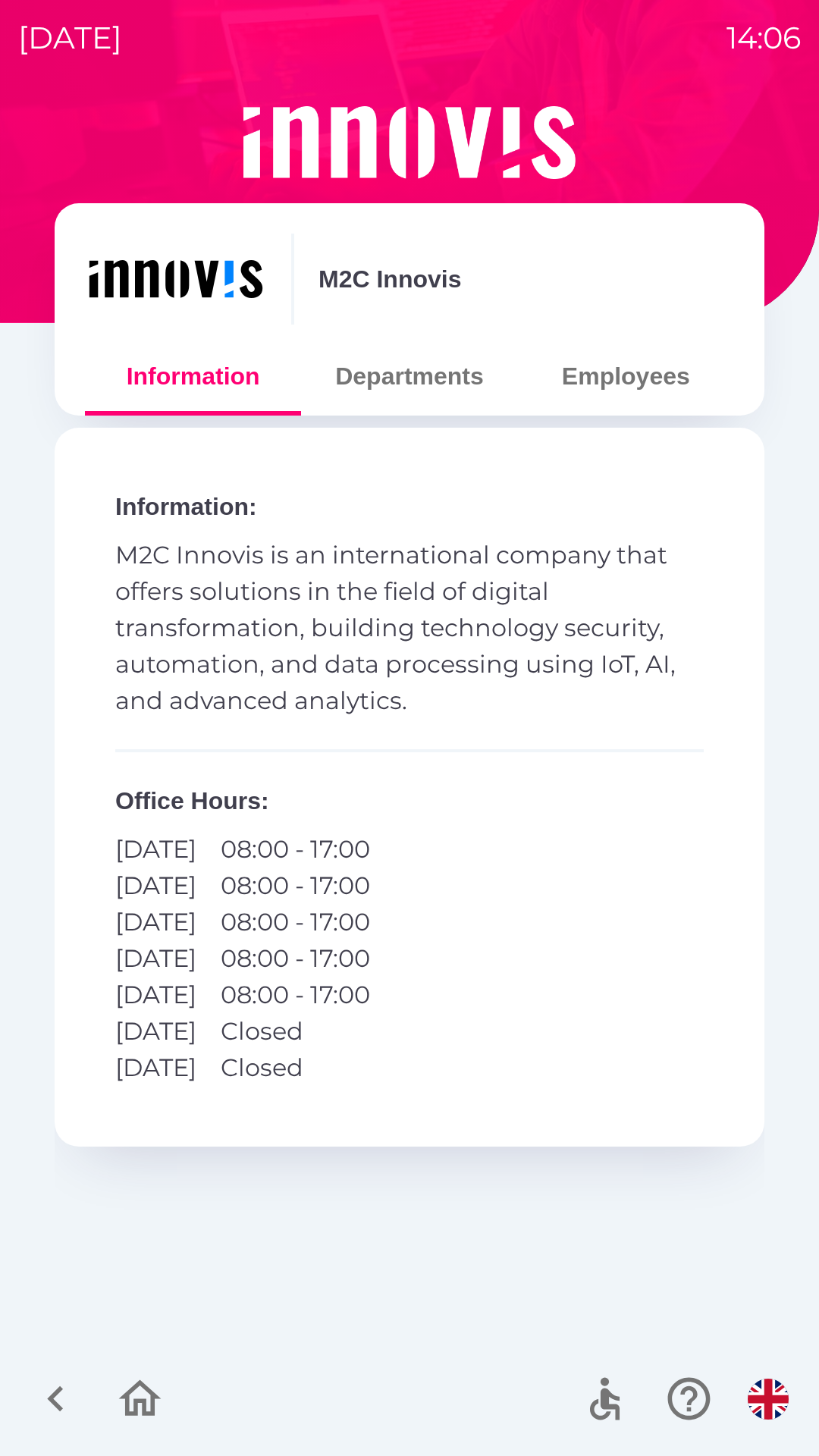
click at [633, 386] on button "Employees" at bounding box center [626, 376] width 216 height 55
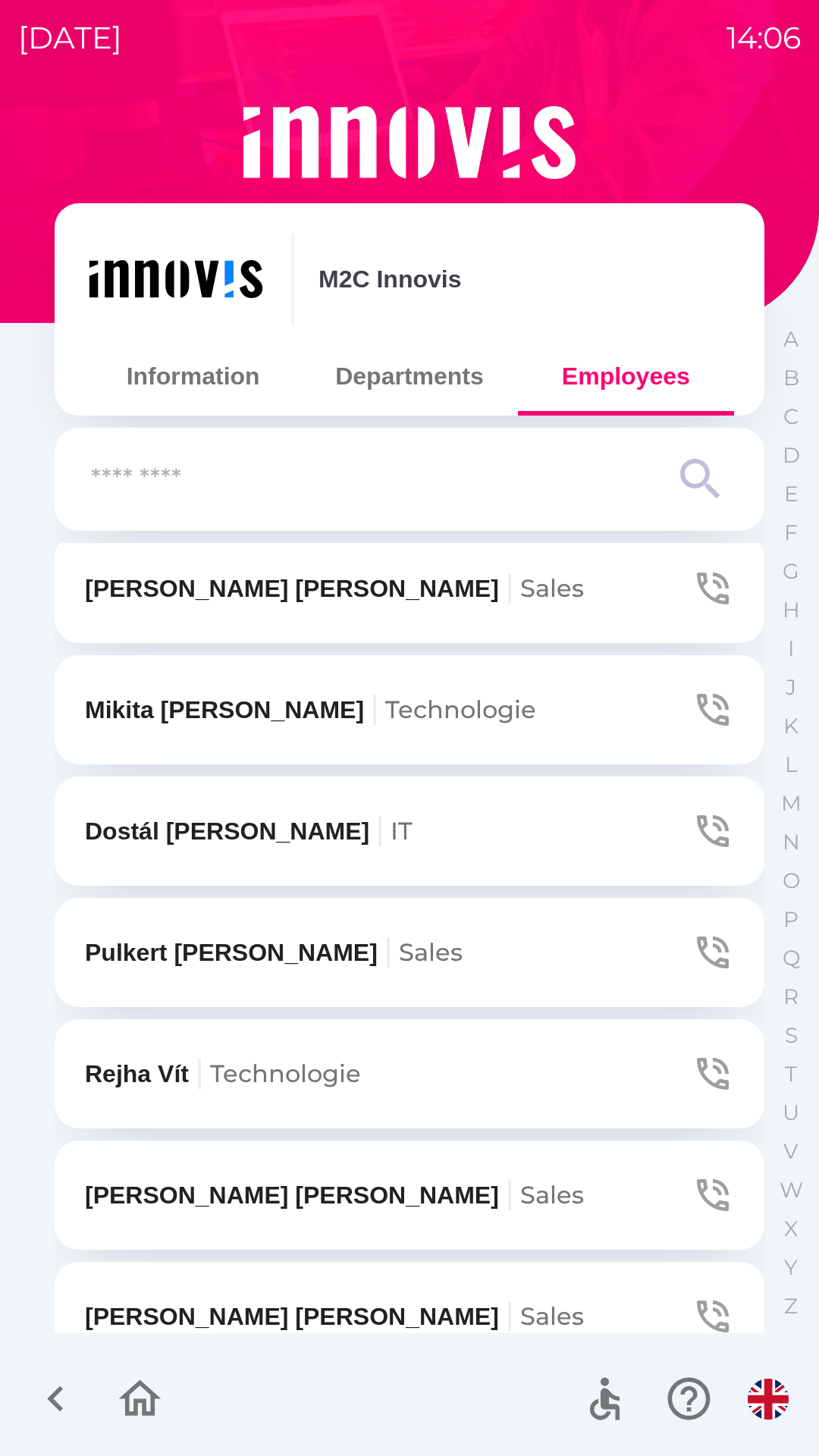
scroll to position [374, 0]
click at [395, 1191] on button "[PERSON_NAME]" at bounding box center [410, 1195] width 709 height 110
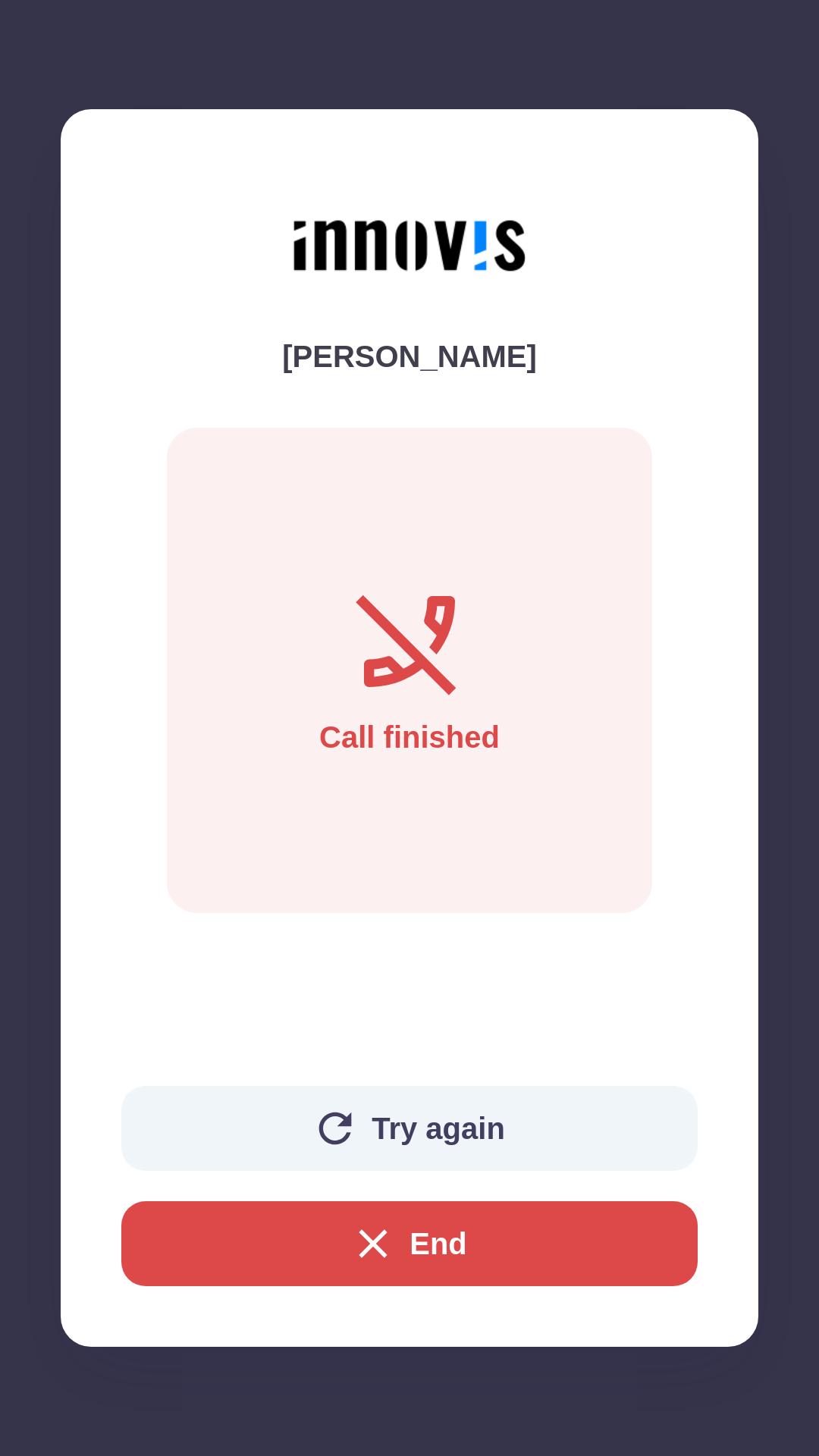
click at [603, 1244] on button "End" at bounding box center [410, 1243] width 576 height 85
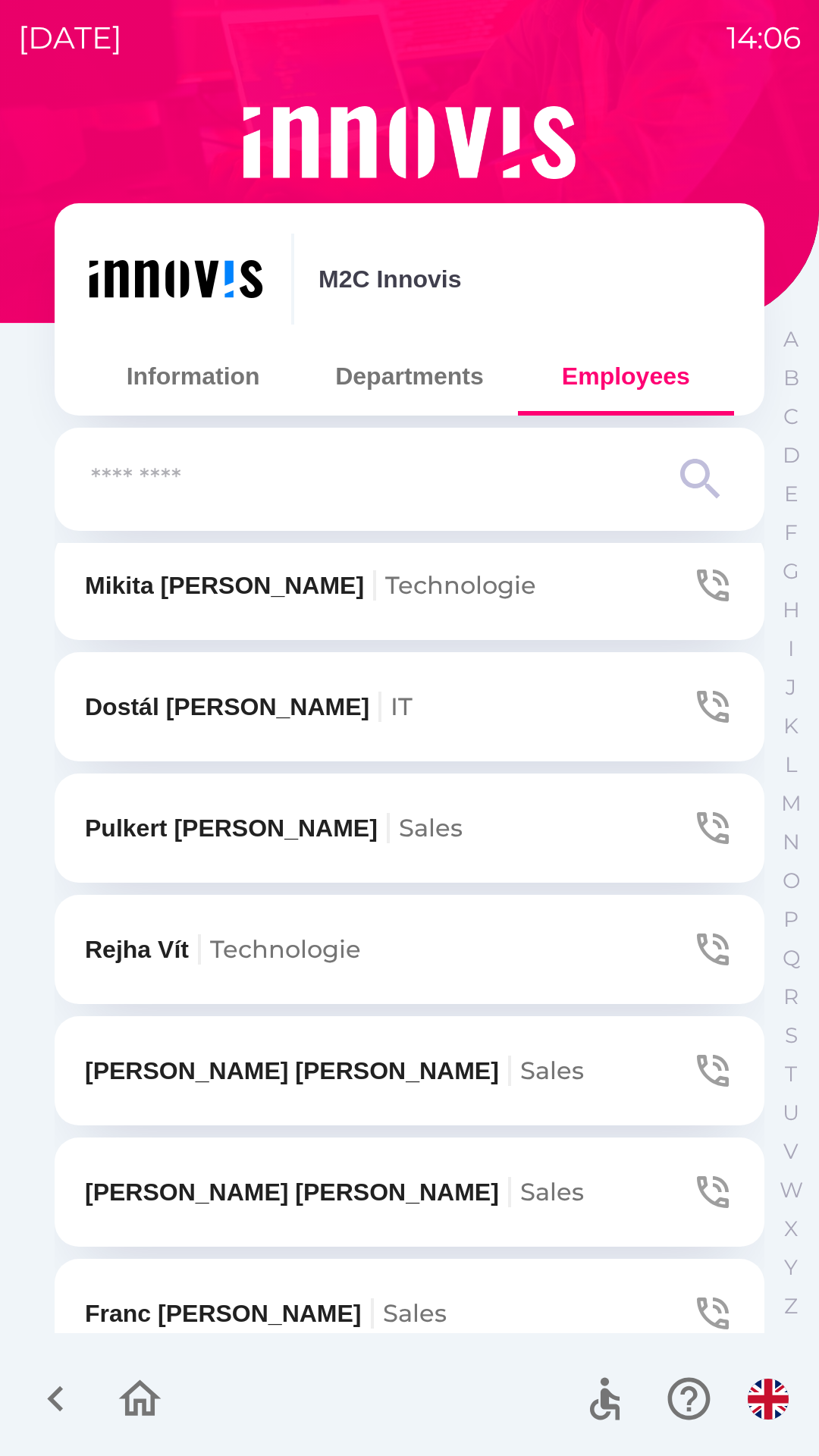
scroll to position [609, 0]
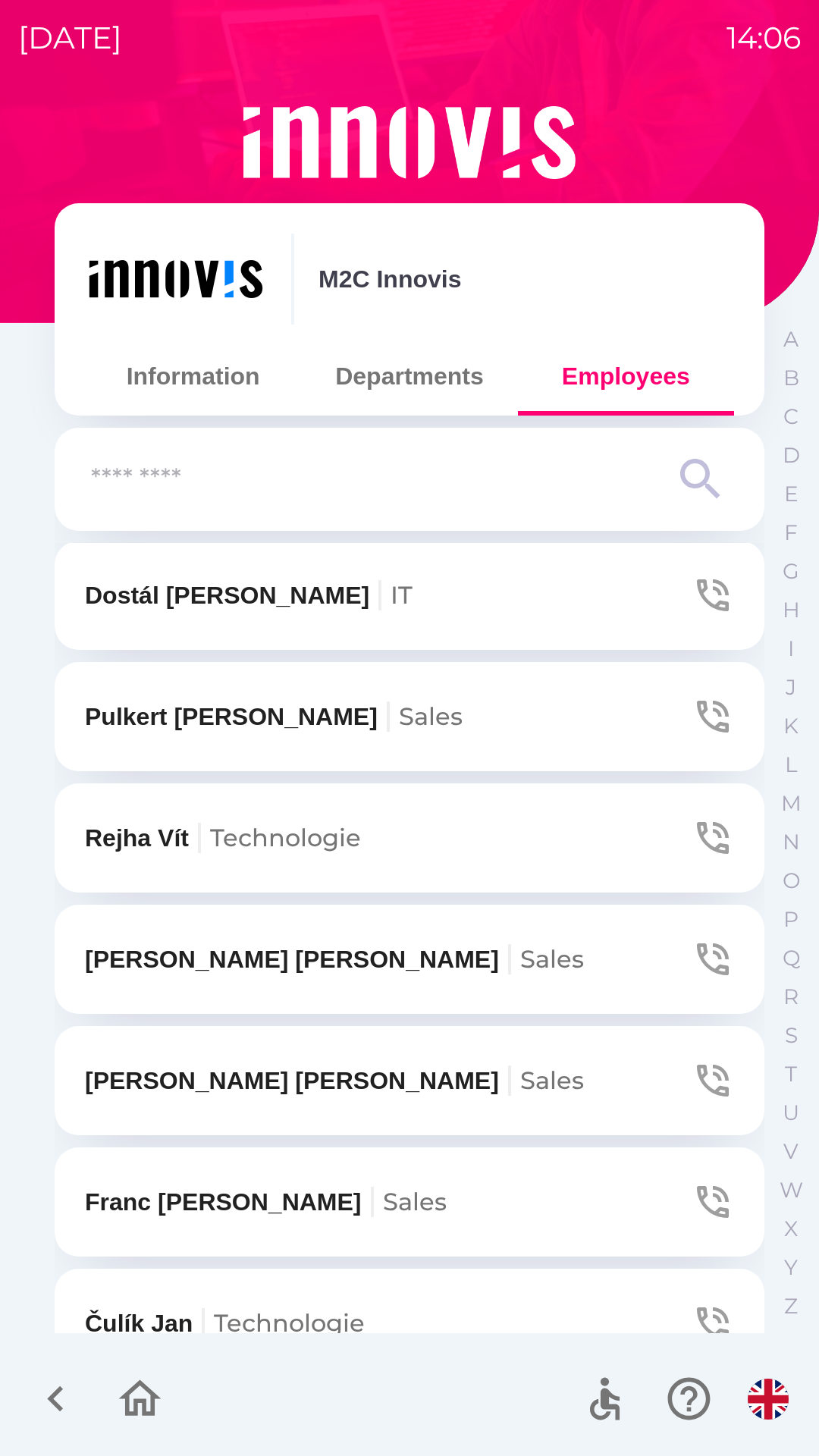
click at [410, 947] on button "[PERSON_NAME]" at bounding box center [410, 960] width 709 height 110
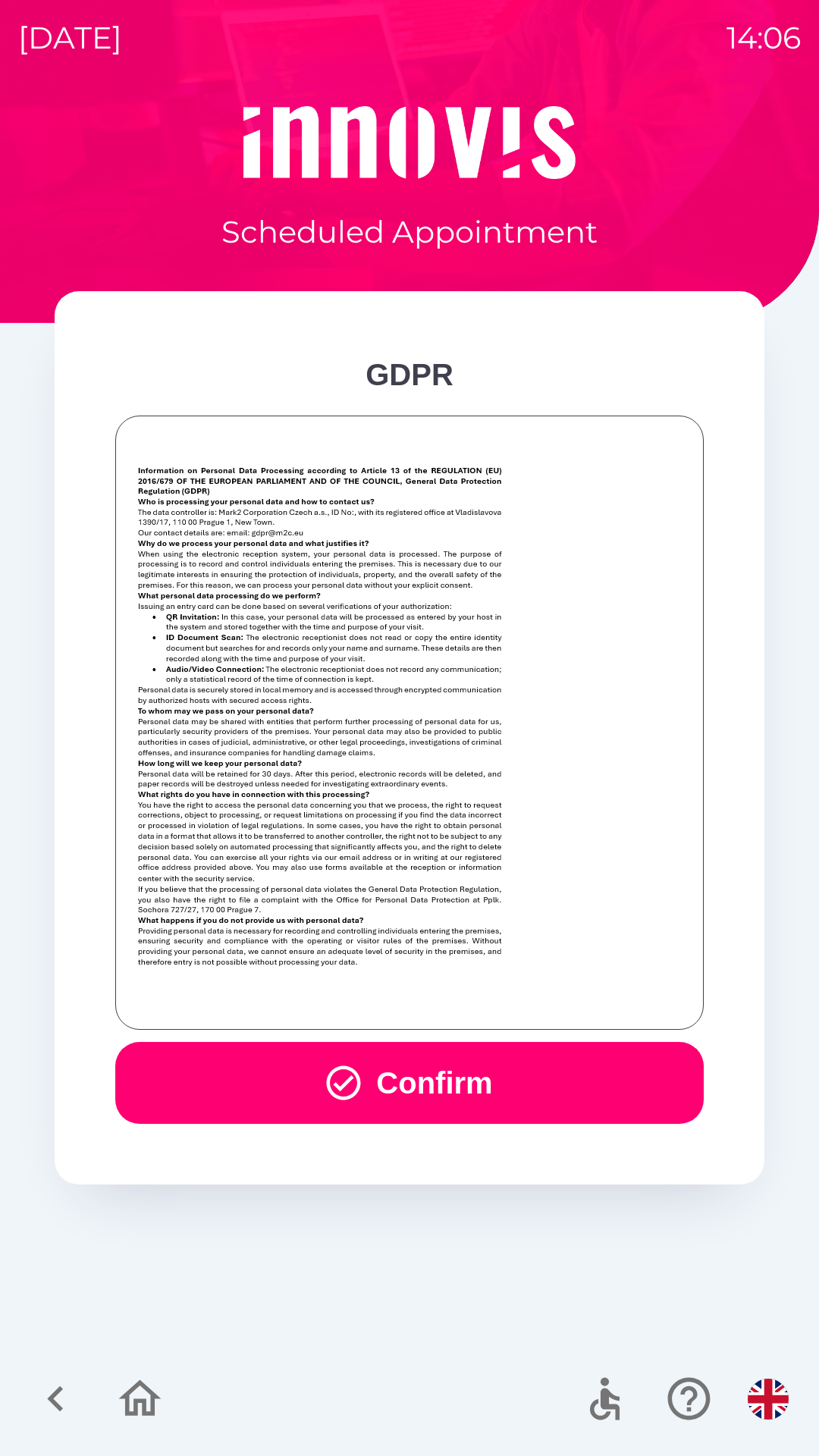
click at [279, 1119] on button "Confirm" at bounding box center [410, 1083] width 588 height 82
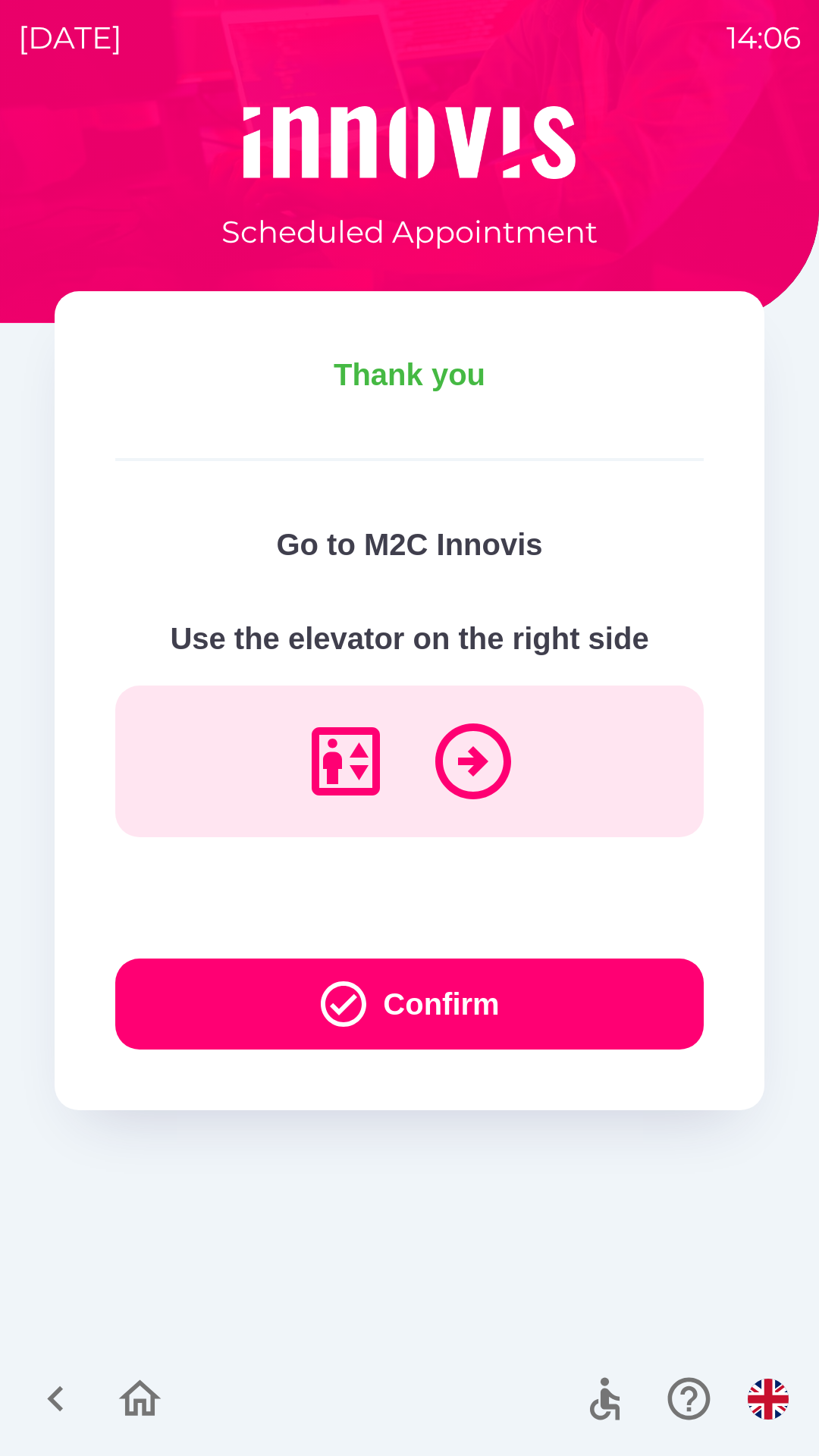
click at [528, 1017] on button "Confirm" at bounding box center [410, 1004] width 588 height 91
